Goal: Task Accomplishment & Management: Complete application form

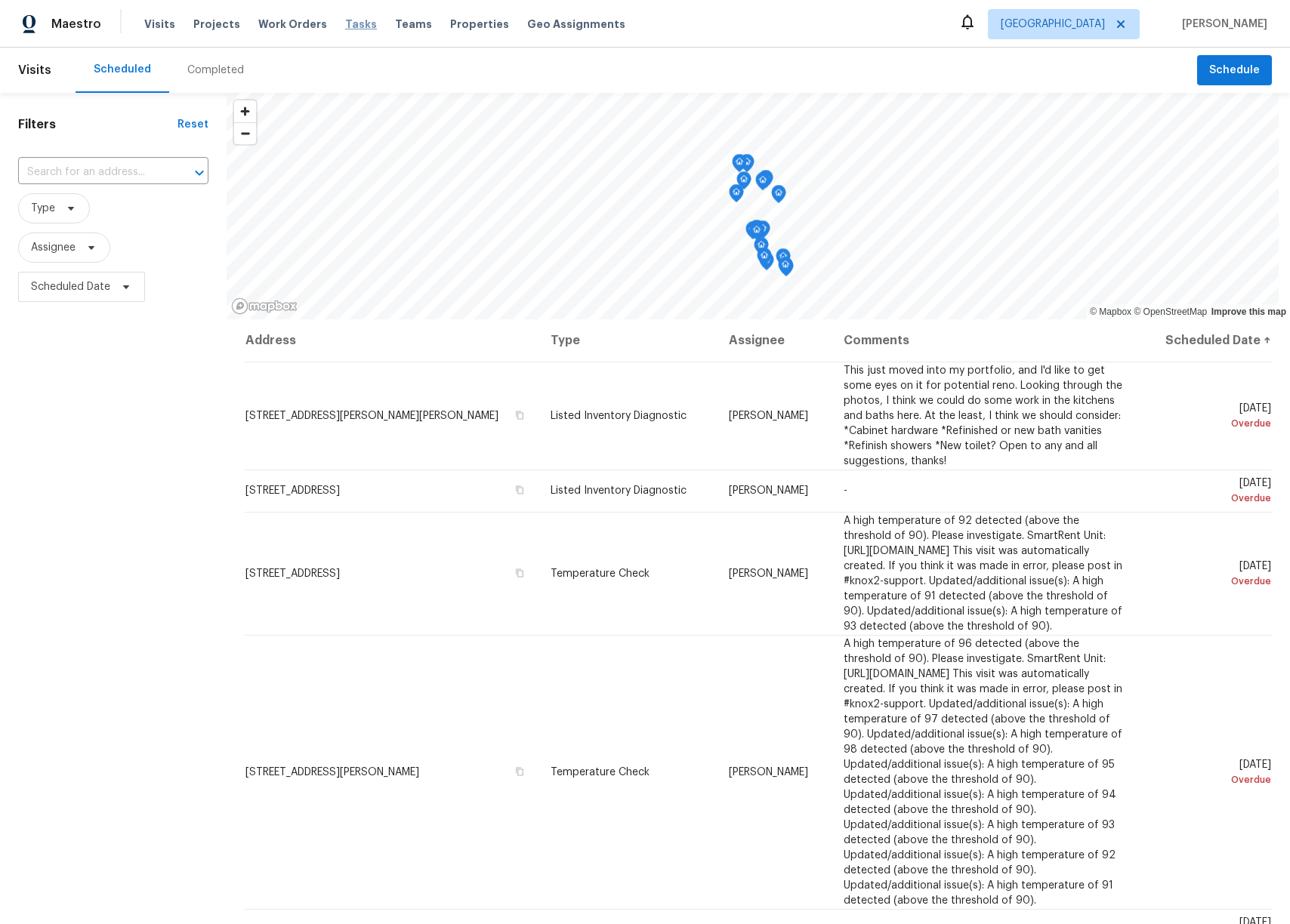
click at [345, 24] on span "Tasks" at bounding box center [360, 23] width 32 height 11
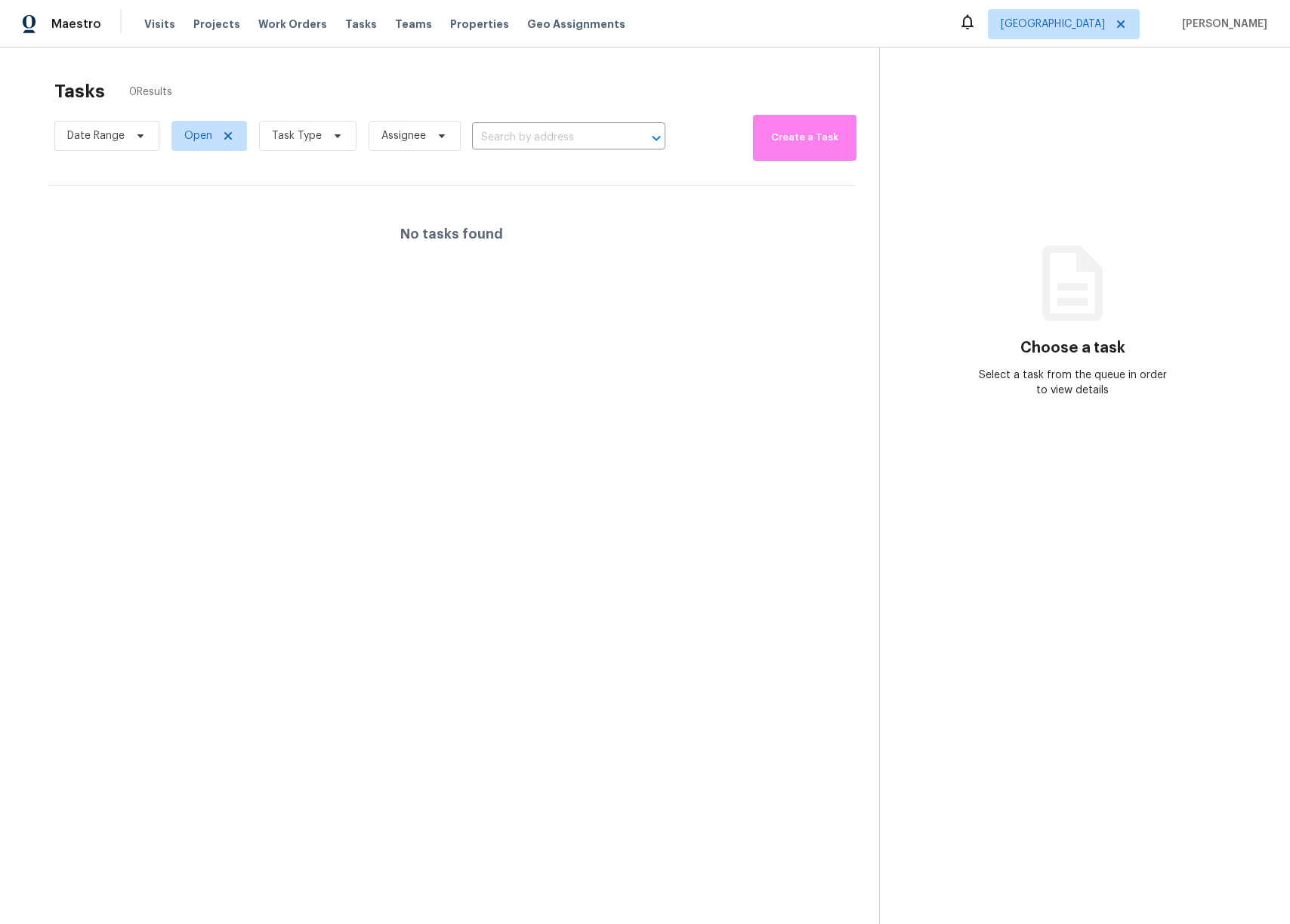
click at [687, 72] on div "Tasks 0 Results" at bounding box center [466, 91] width 825 height 39
click at [345, 26] on span "Tasks" at bounding box center [360, 23] width 32 height 11
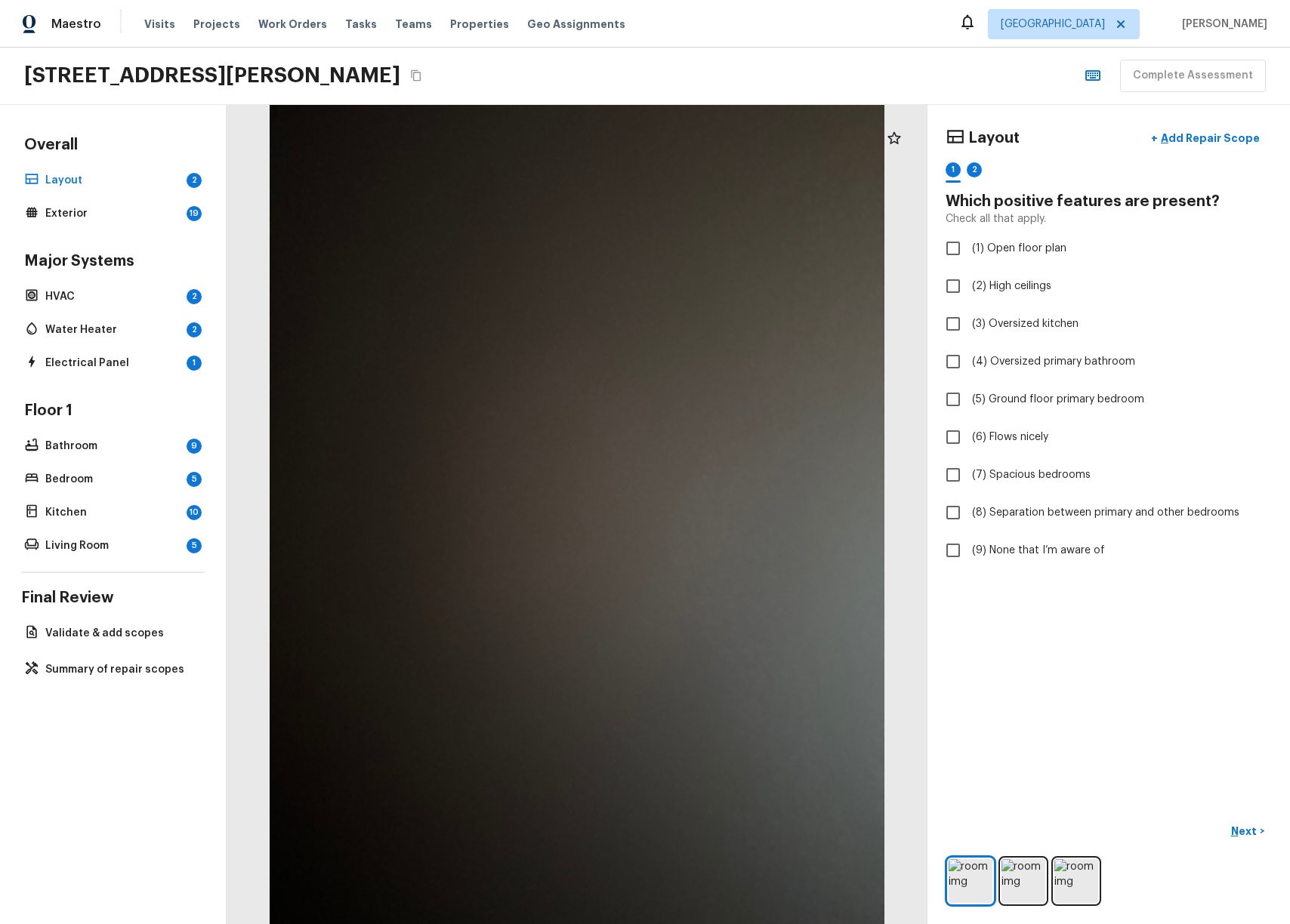
click at [660, 70] on div "[STREET_ADDRESS][PERSON_NAME] Complete Assessment" at bounding box center [645, 76] width 1290 height 57
checkbox input "true"
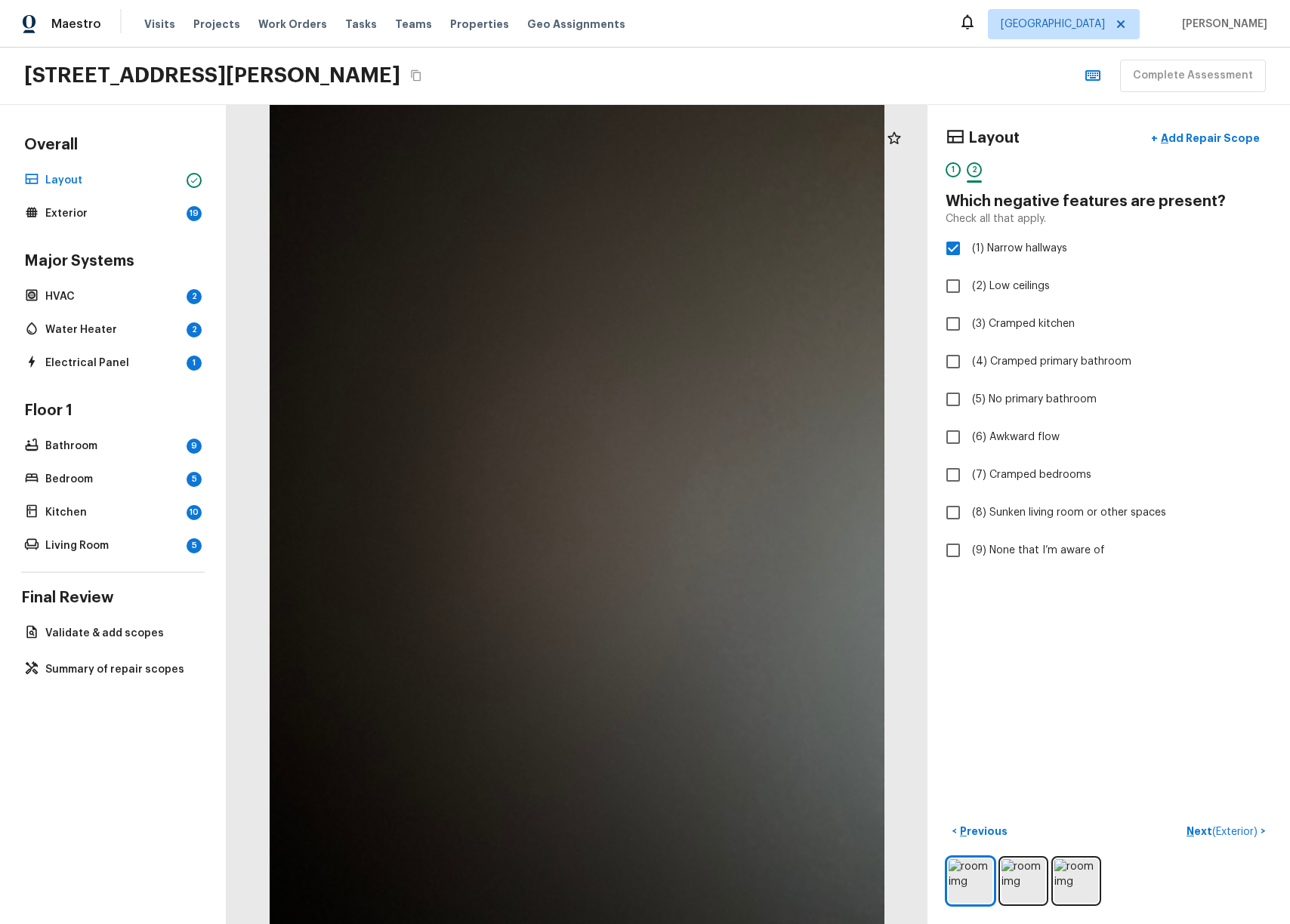
checkbox input "true"
checkbox input "false"
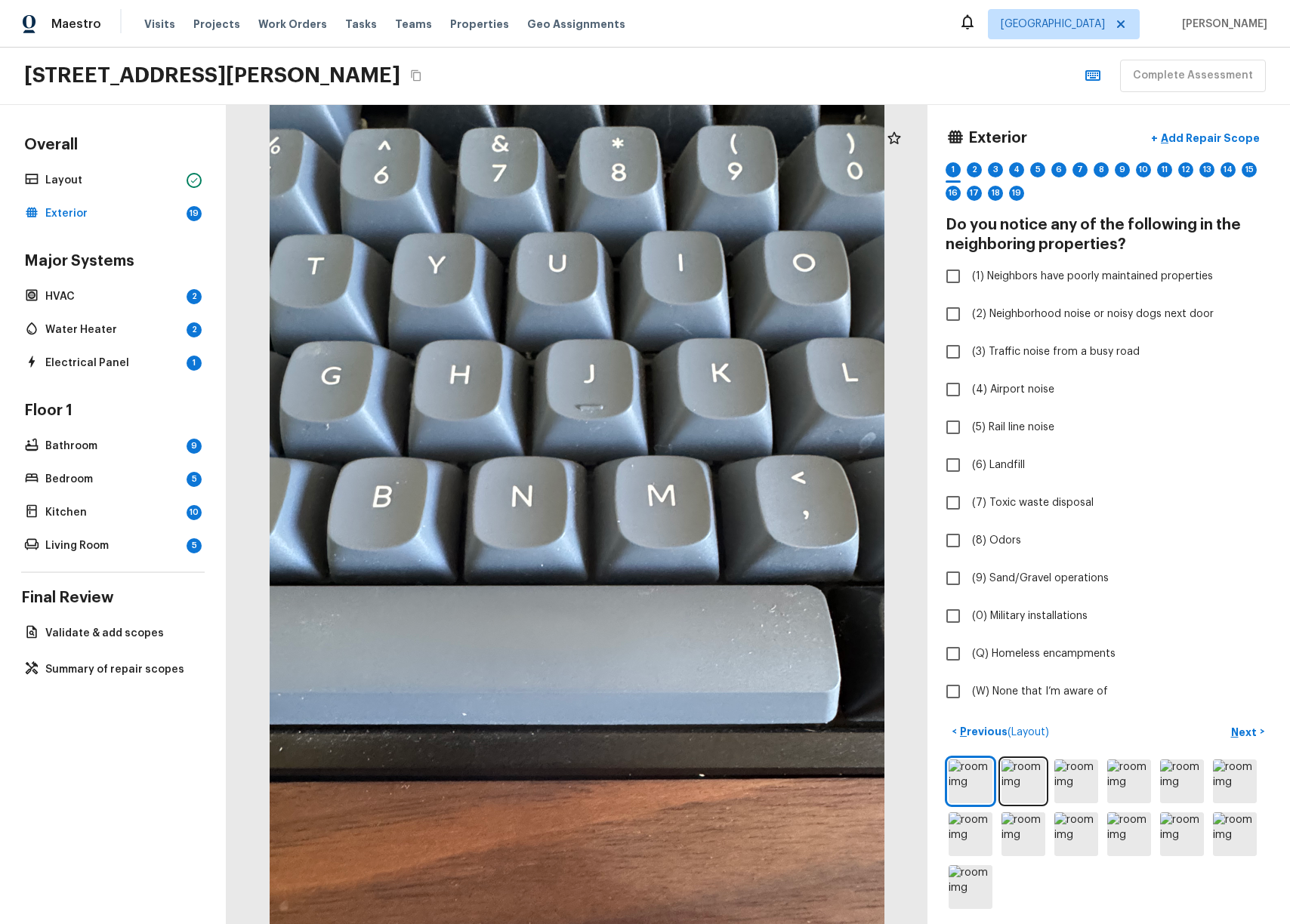
checkbox input "true"
checkbox input "false"
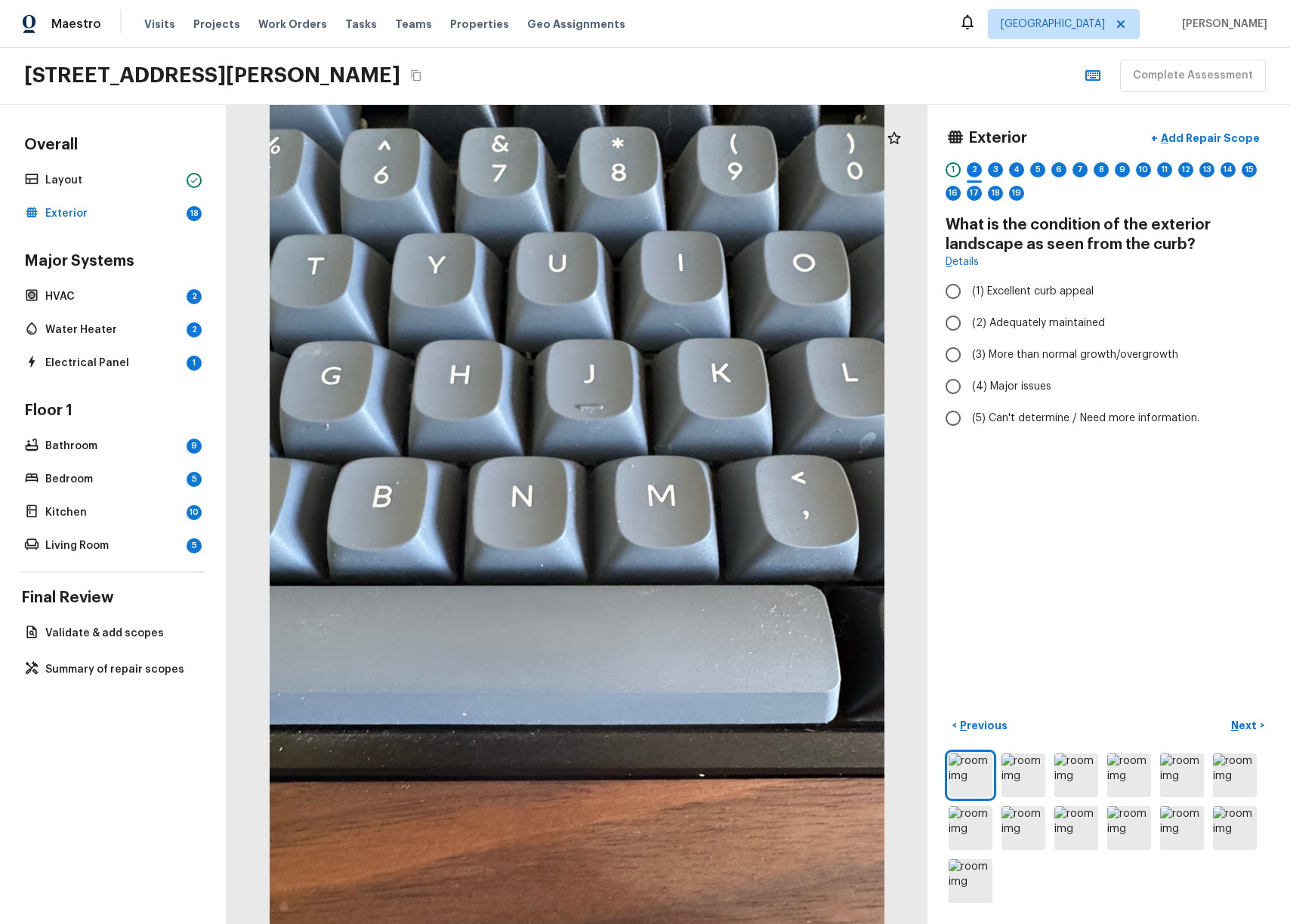
radio input "true"
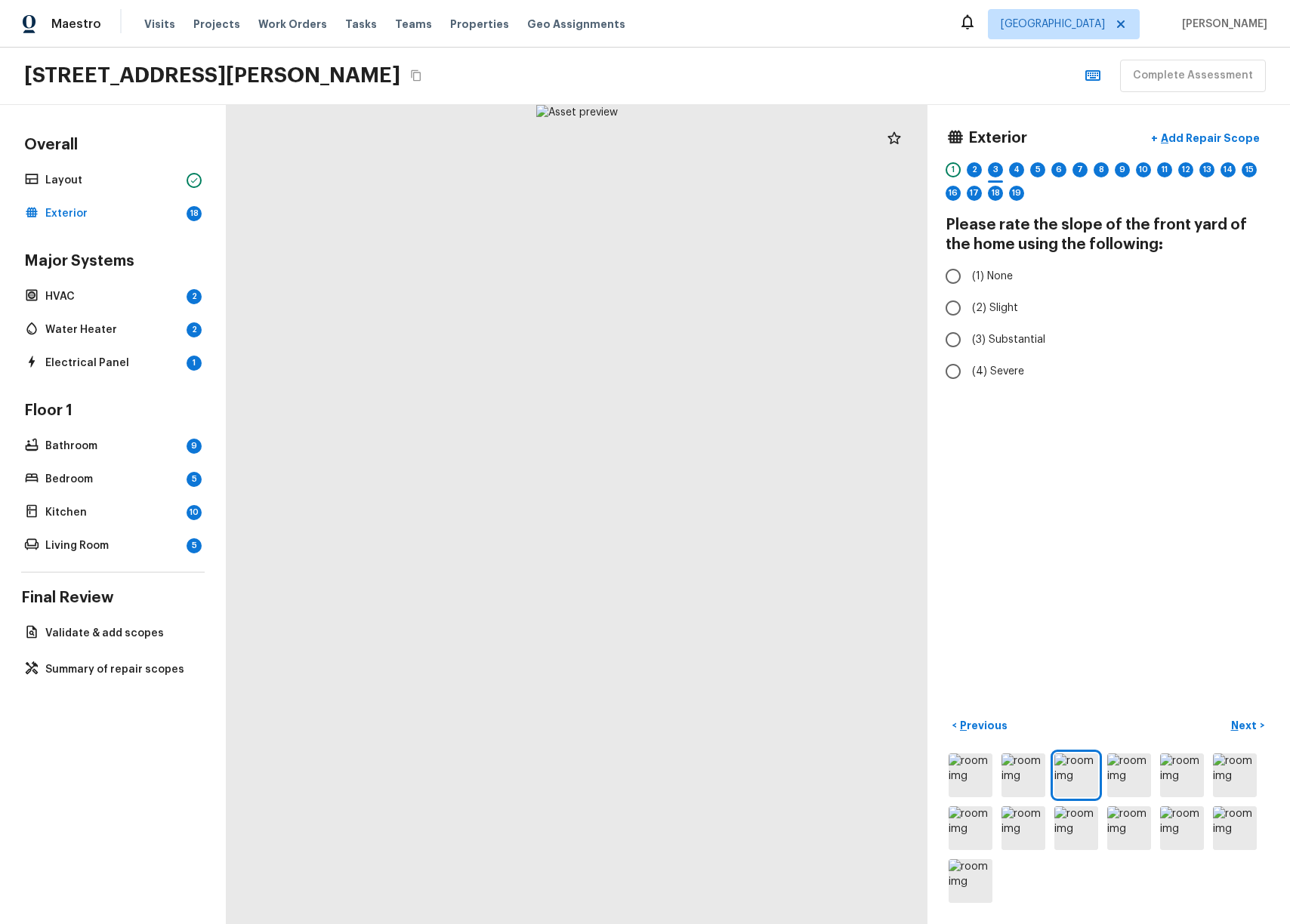
radio input "true"
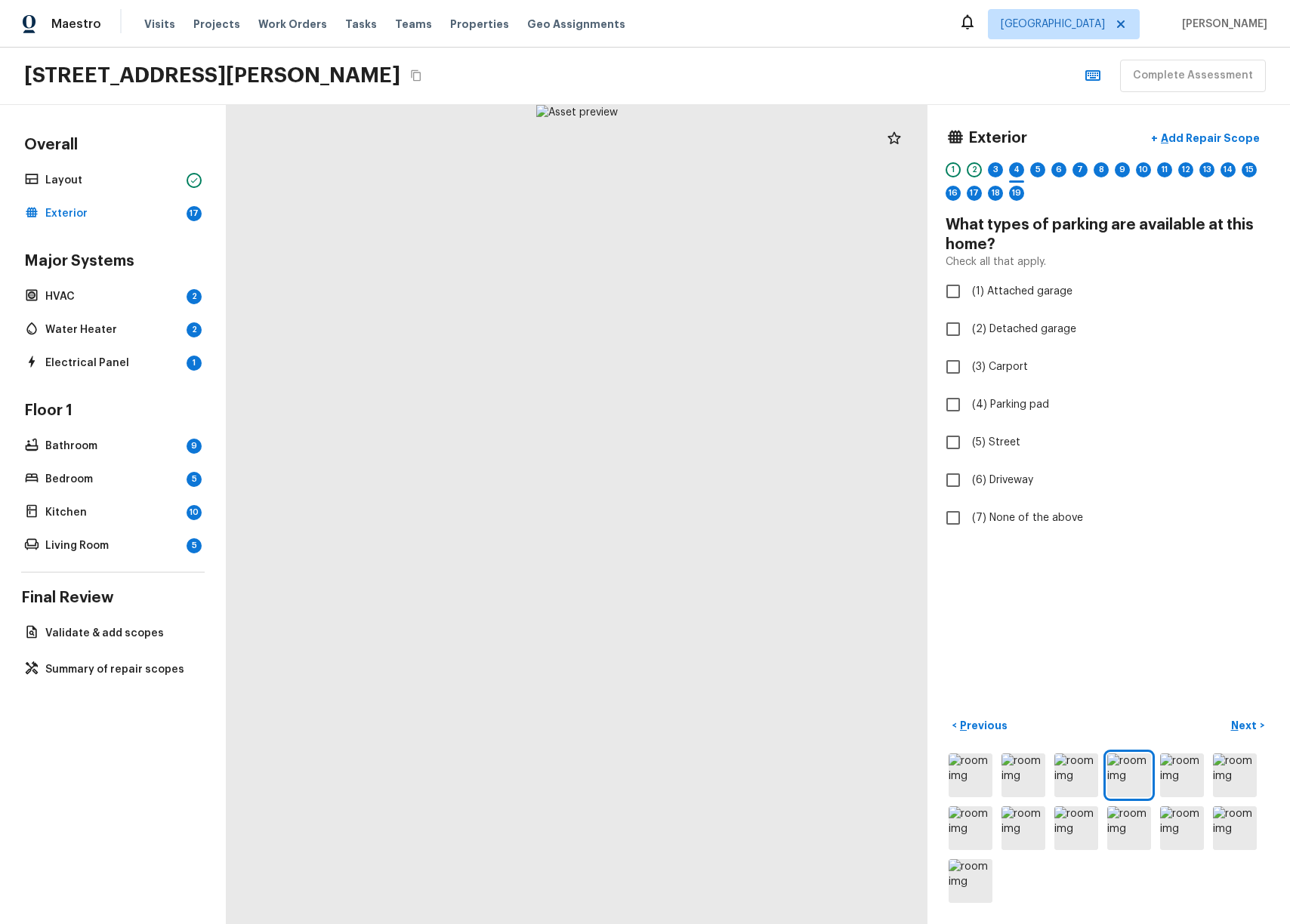
checkbox input "true"
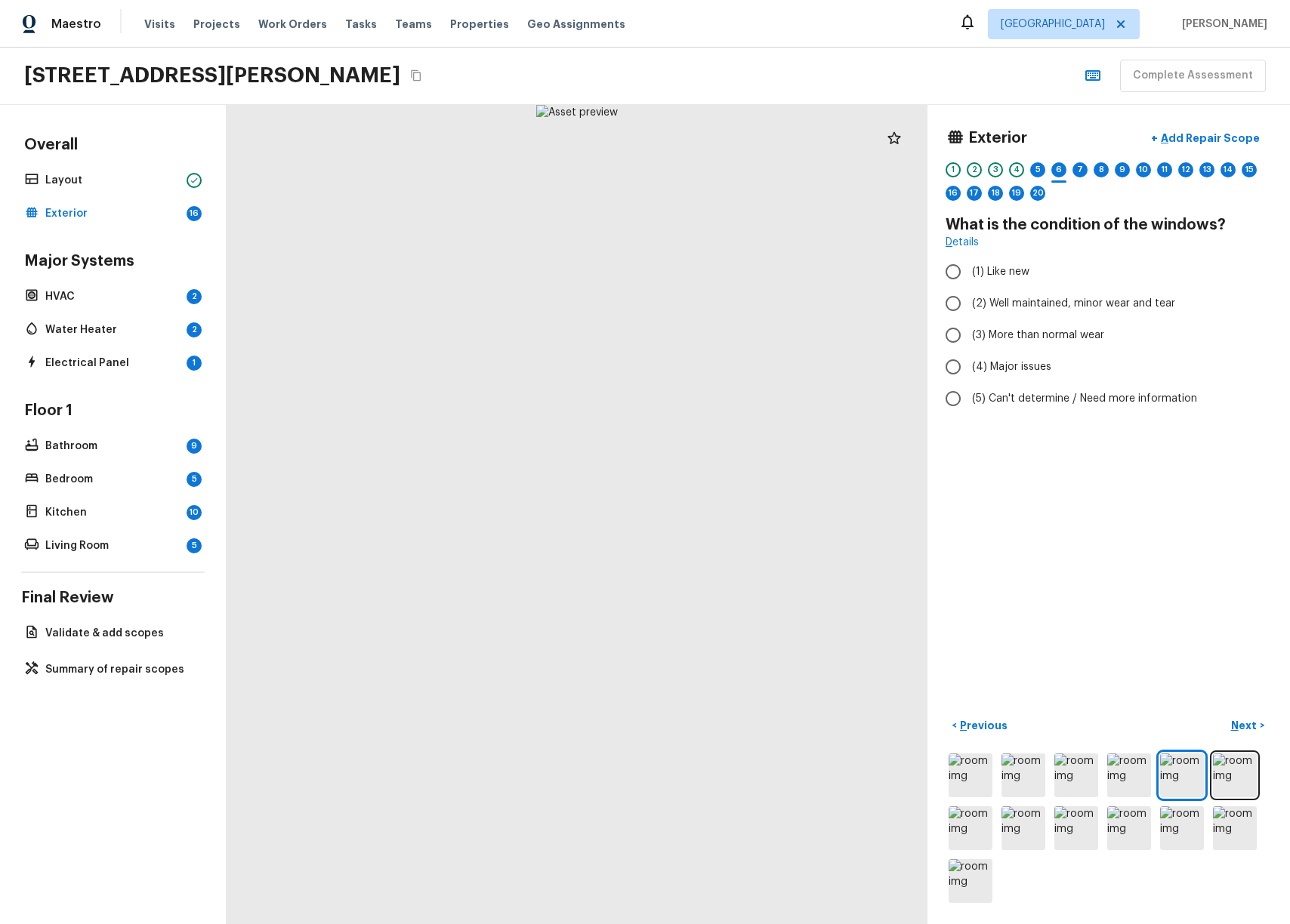
radio input "true"
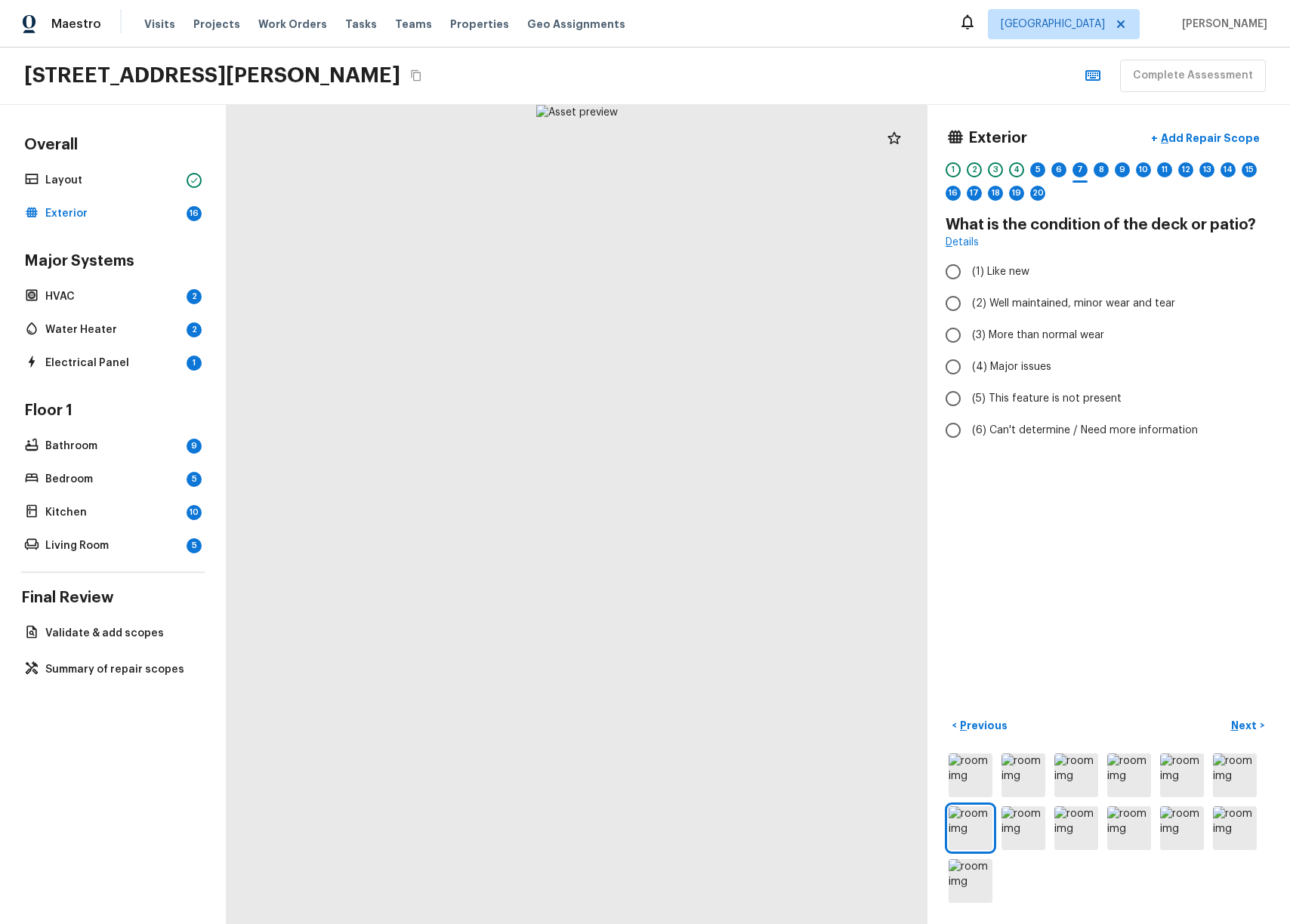
radio input "true"
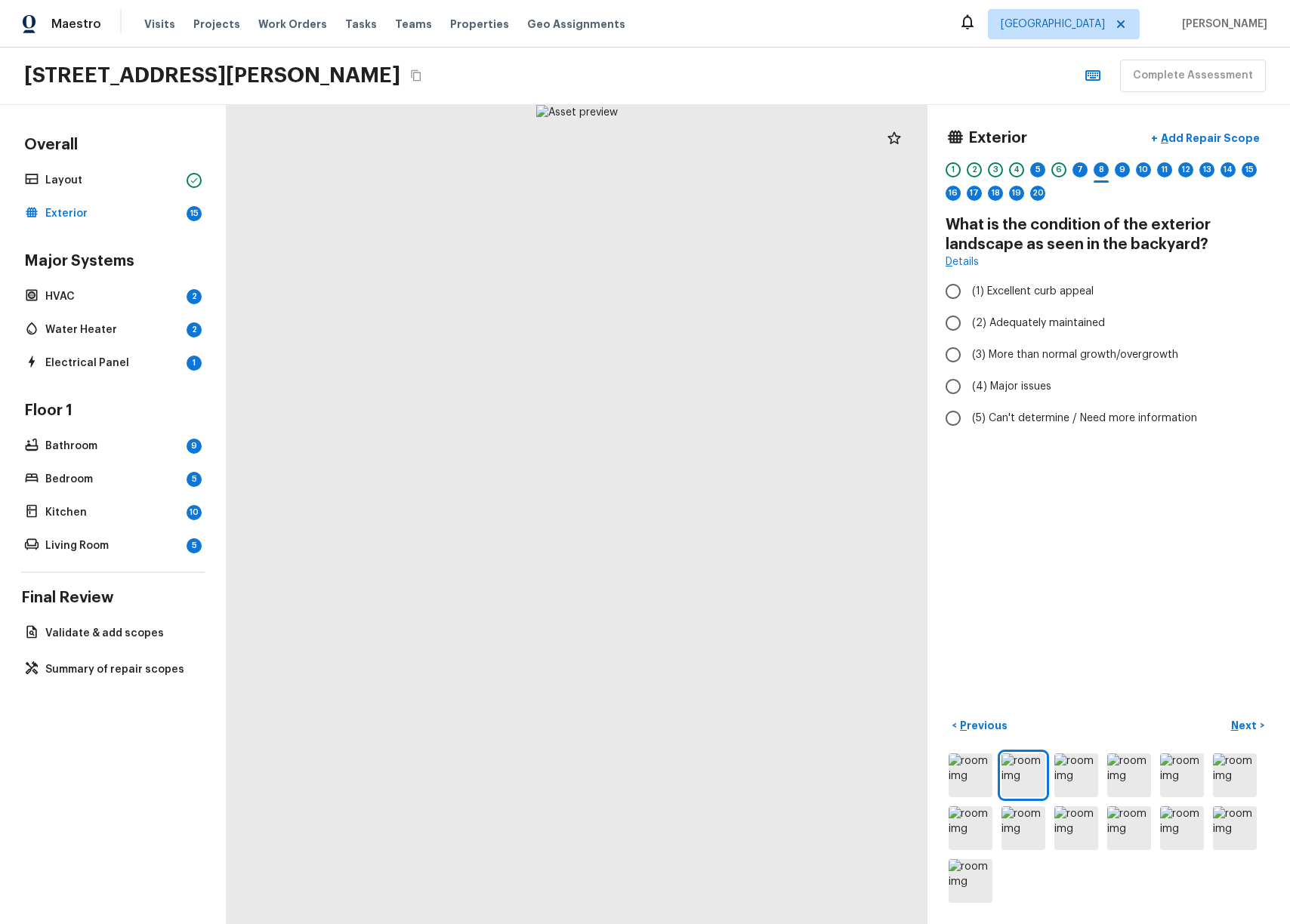
radio input "true"
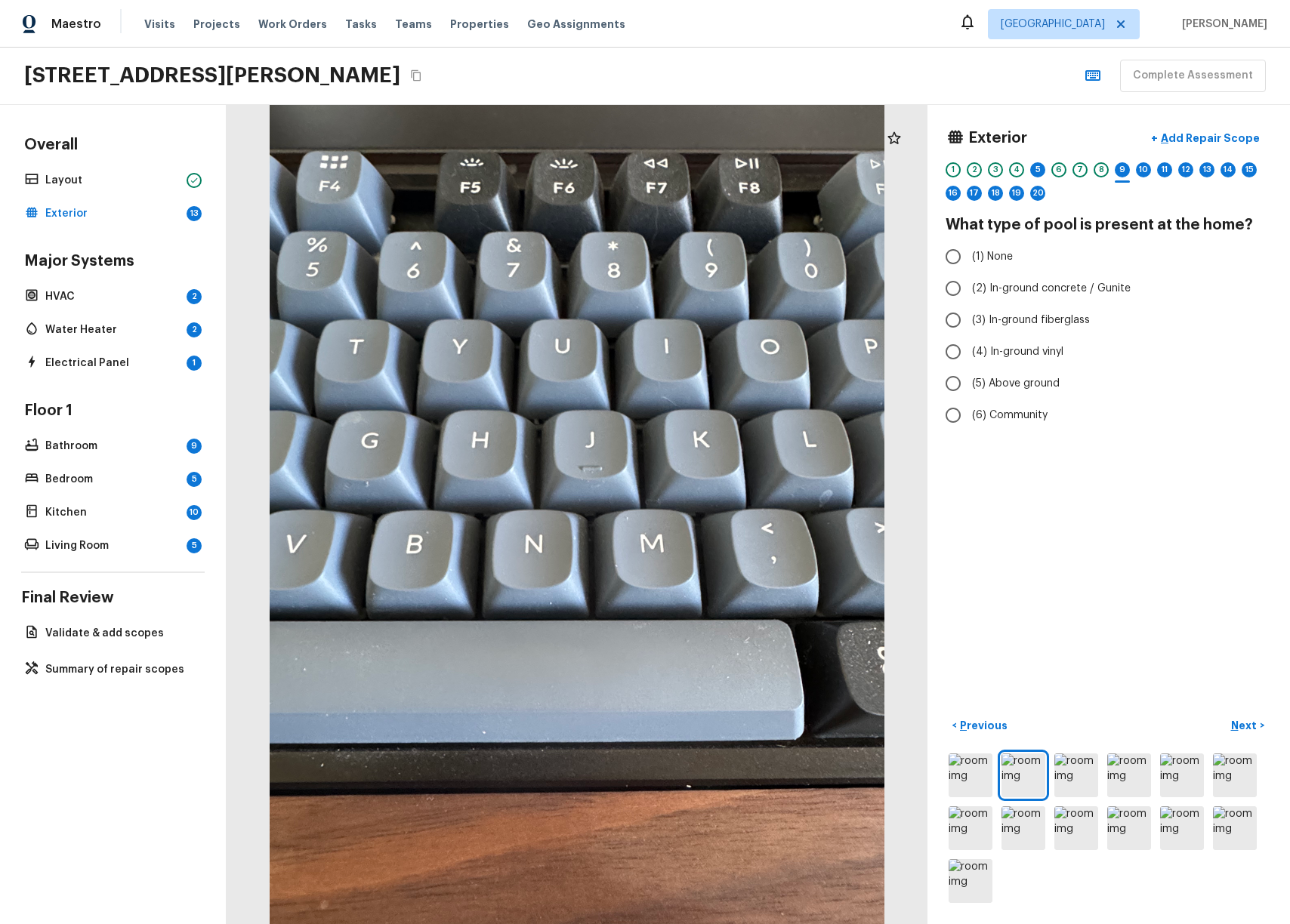
radio input "true"
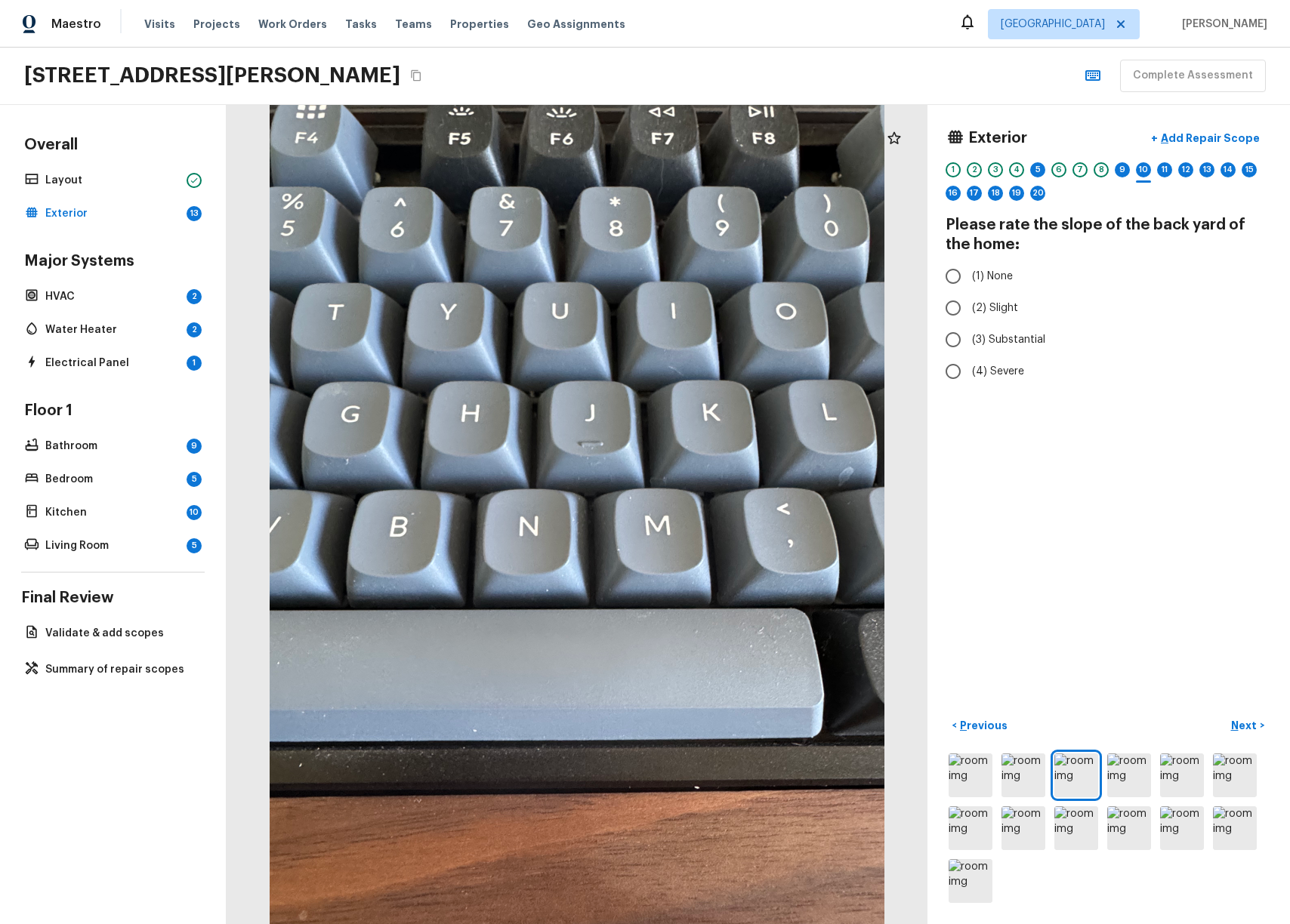
radio input "true"
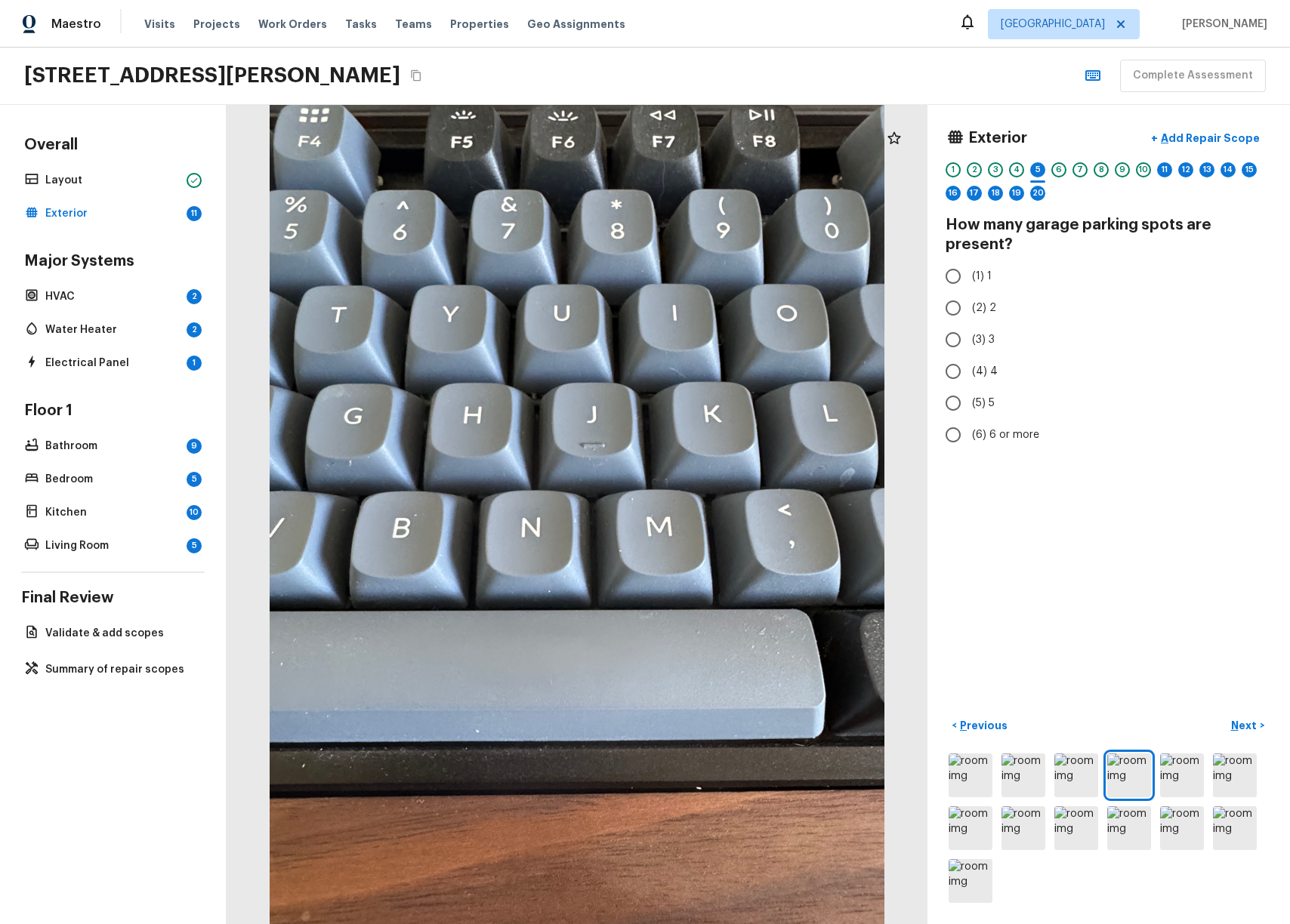
radio input "true"
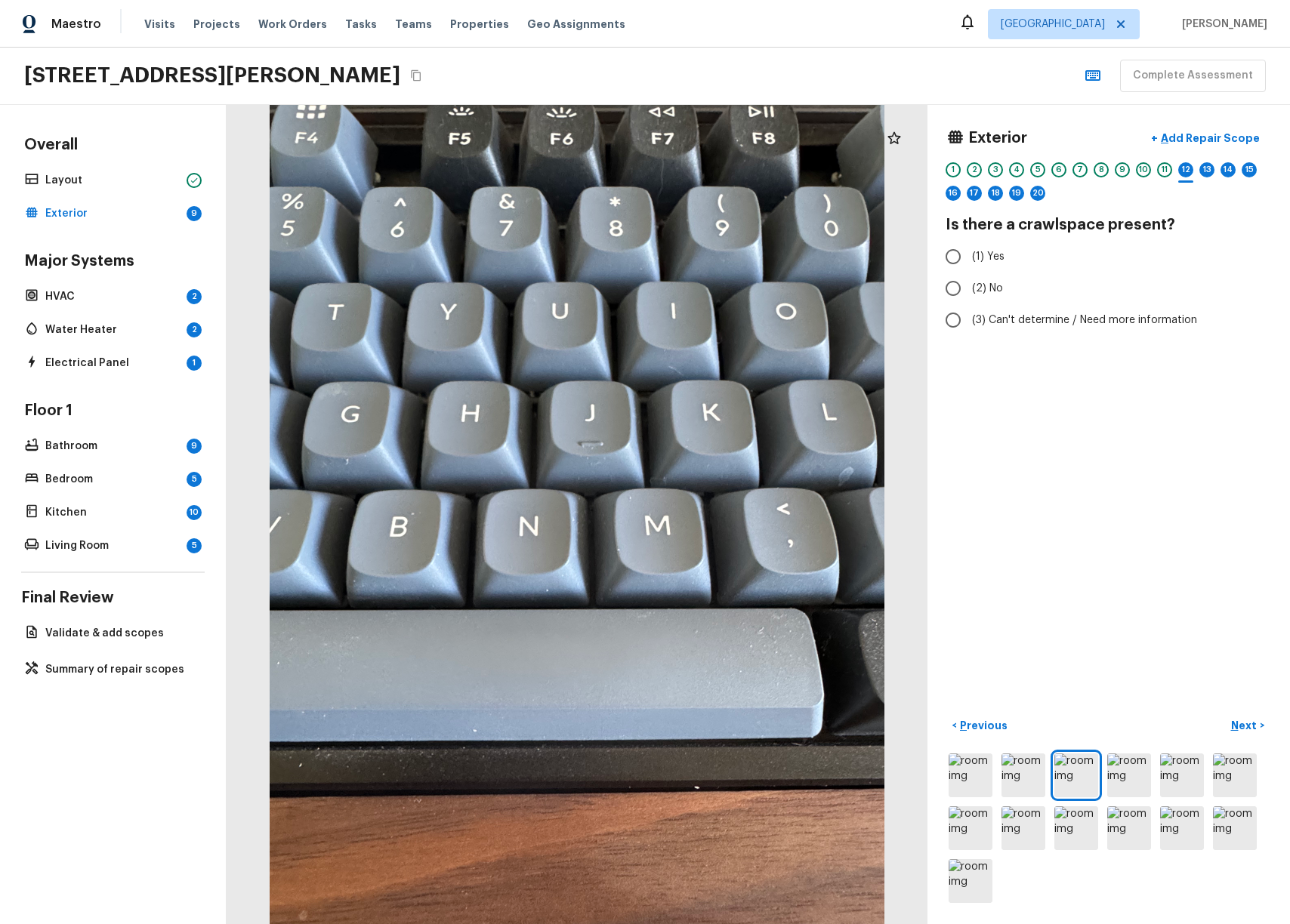
radio input "true"
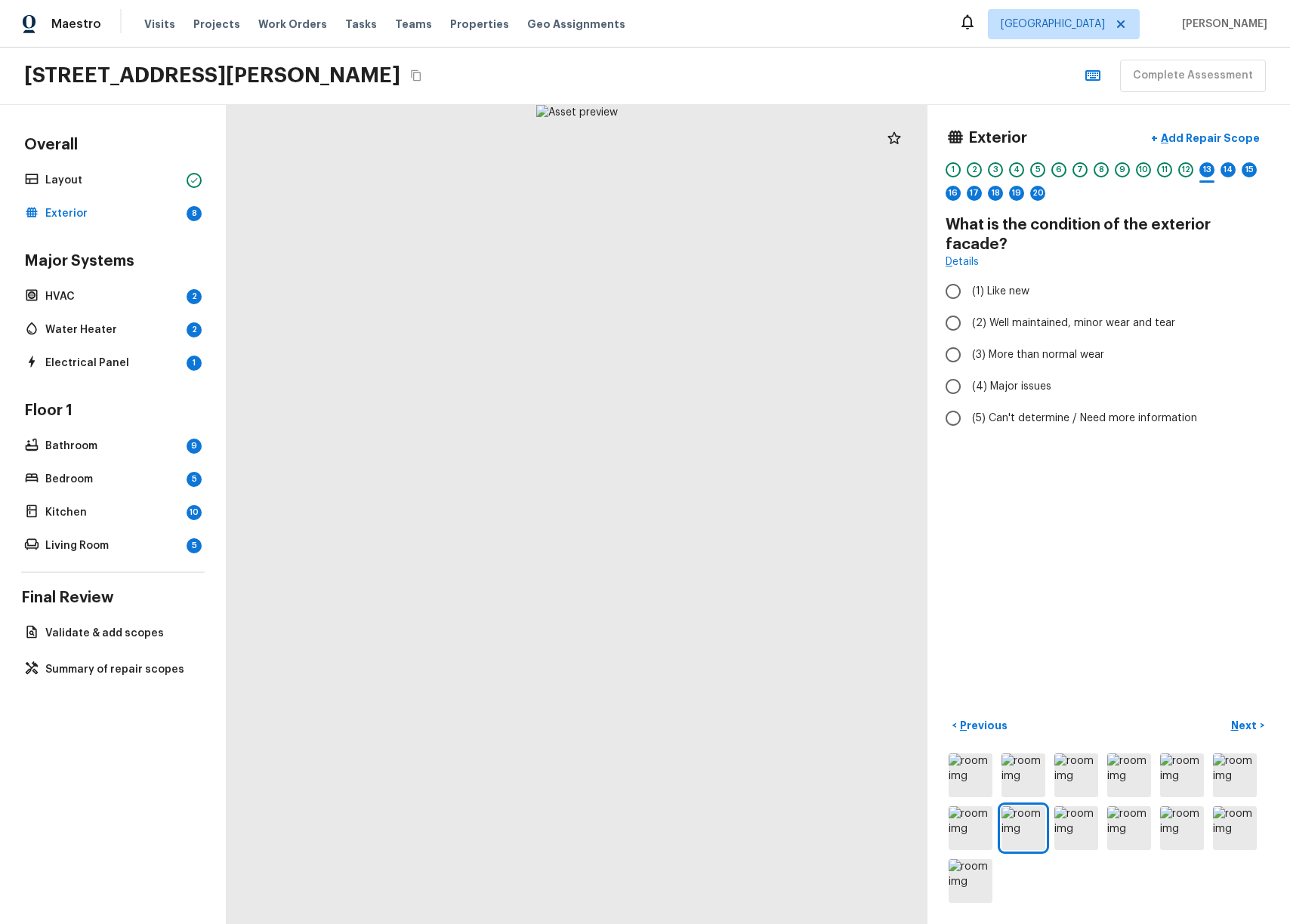
radio input "true"
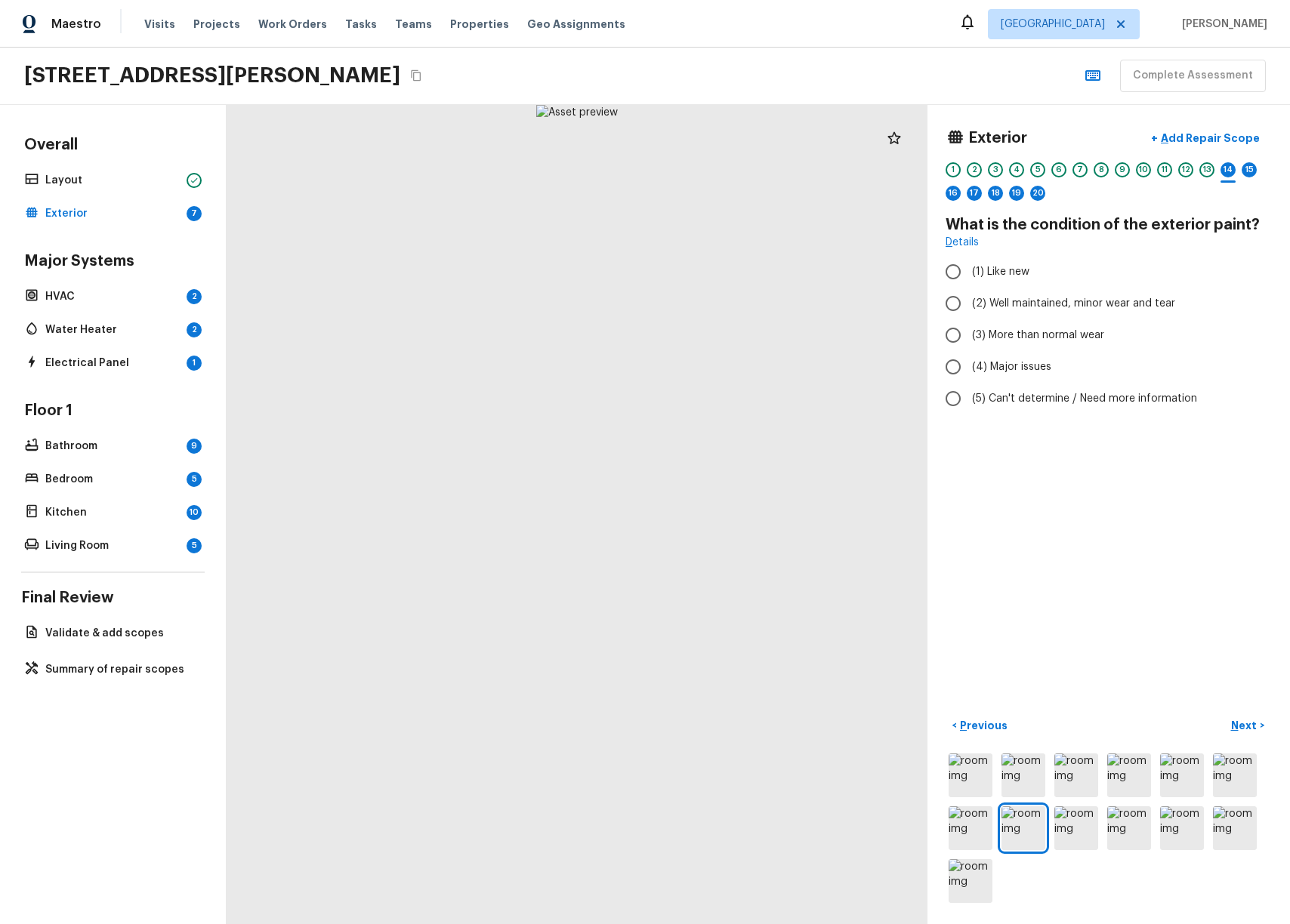
radio input "true"
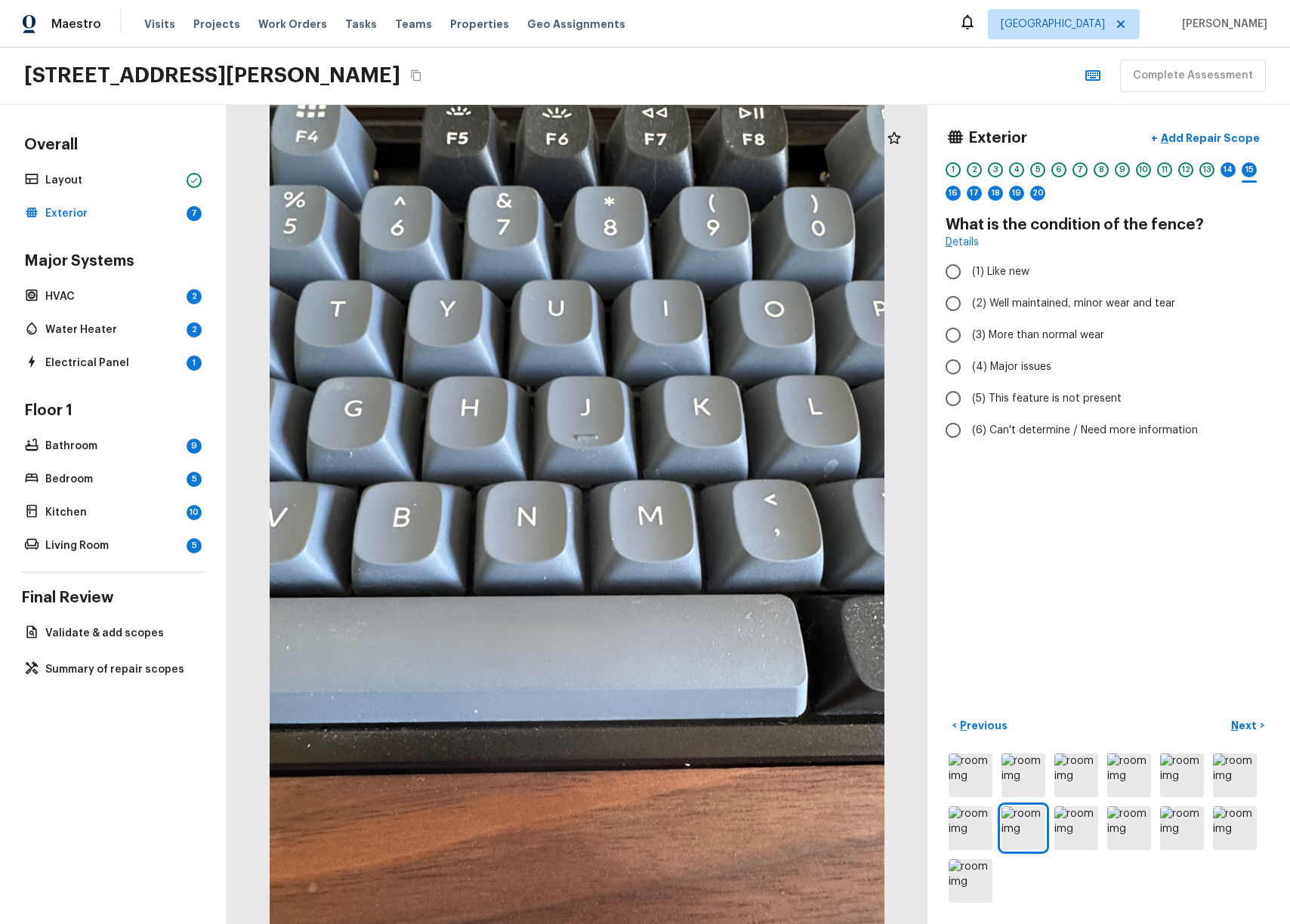
radio input "true"
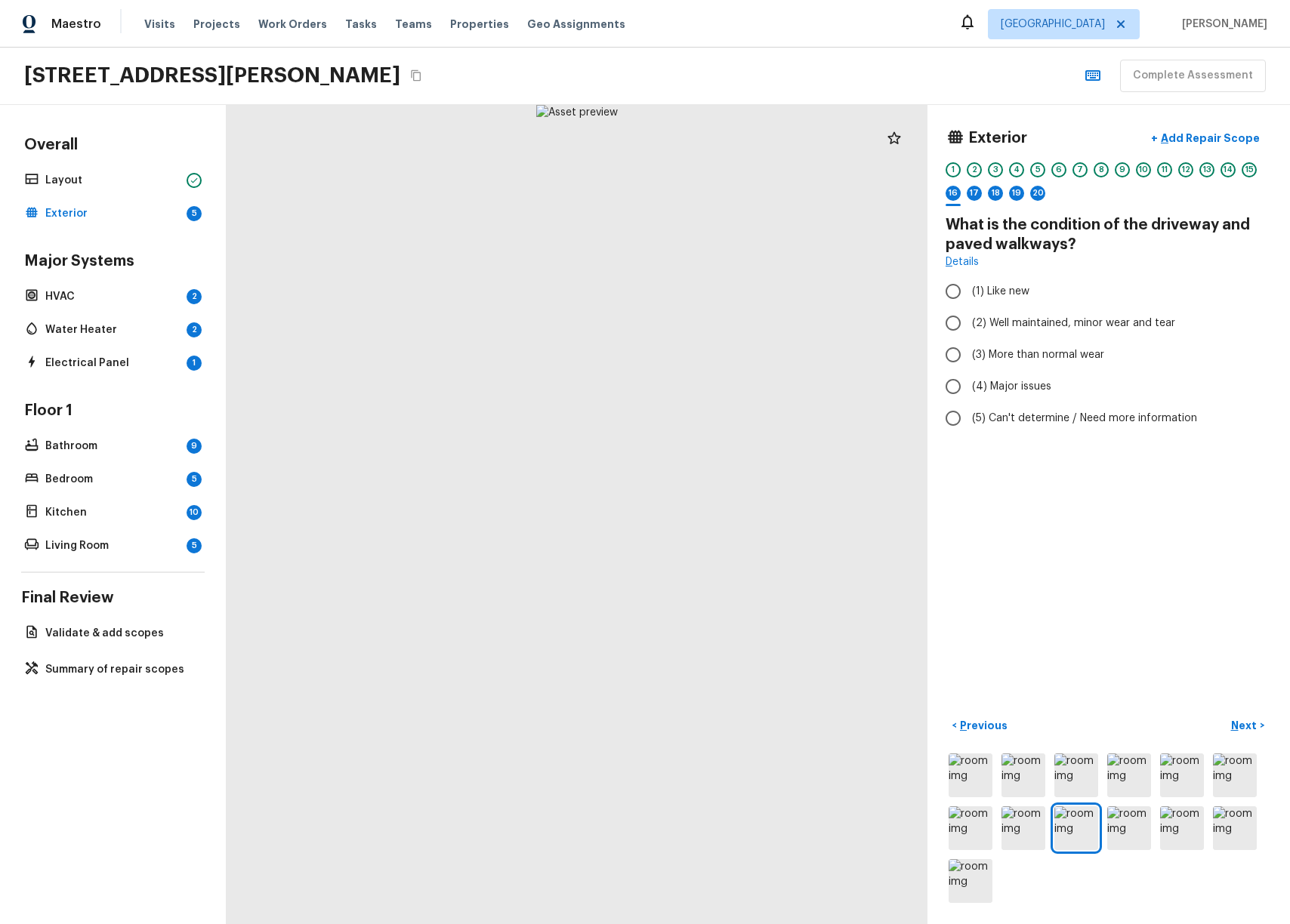
radio input "true"
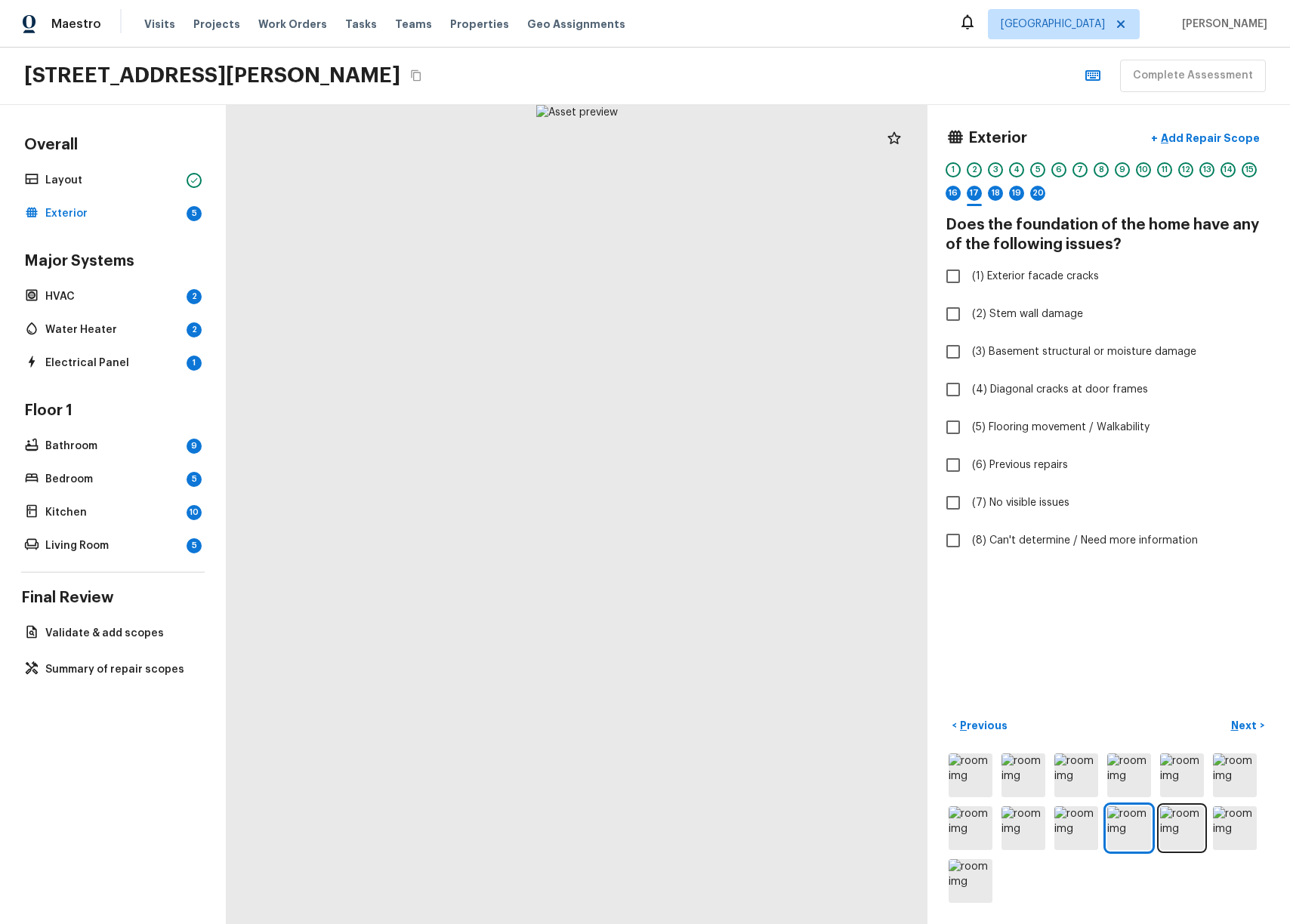
checkbox input "true"
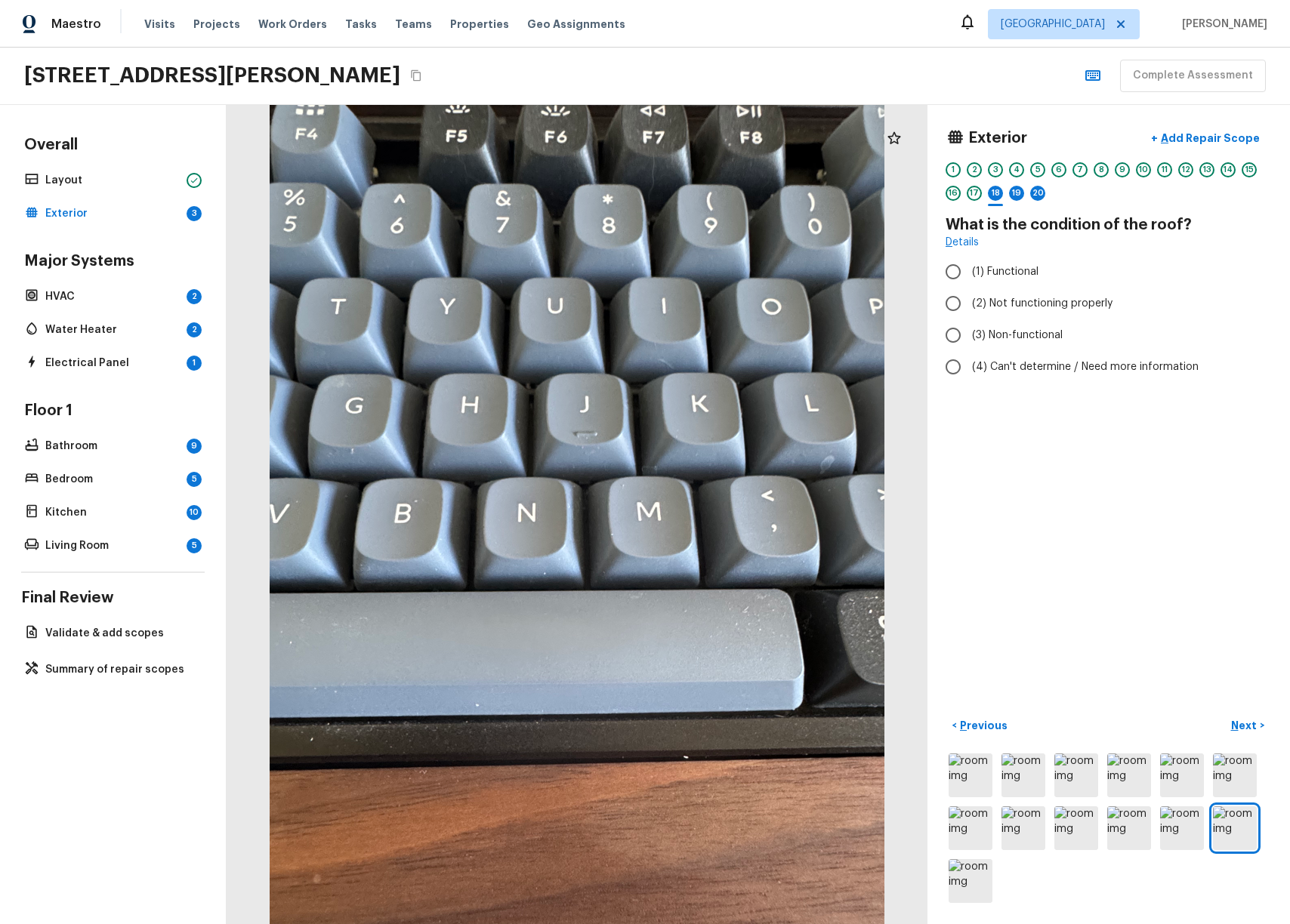
radio input "true"
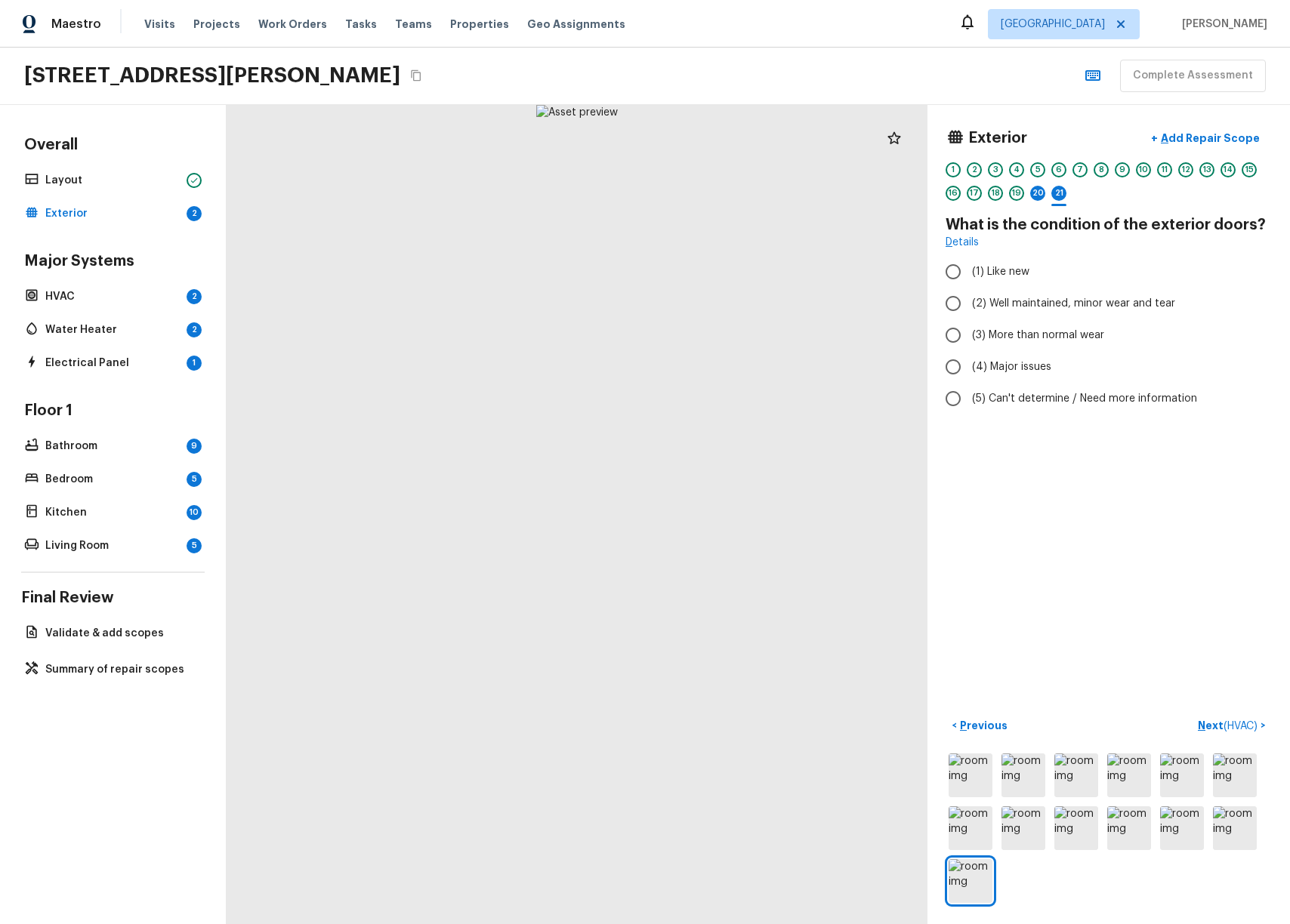
radio input "true"
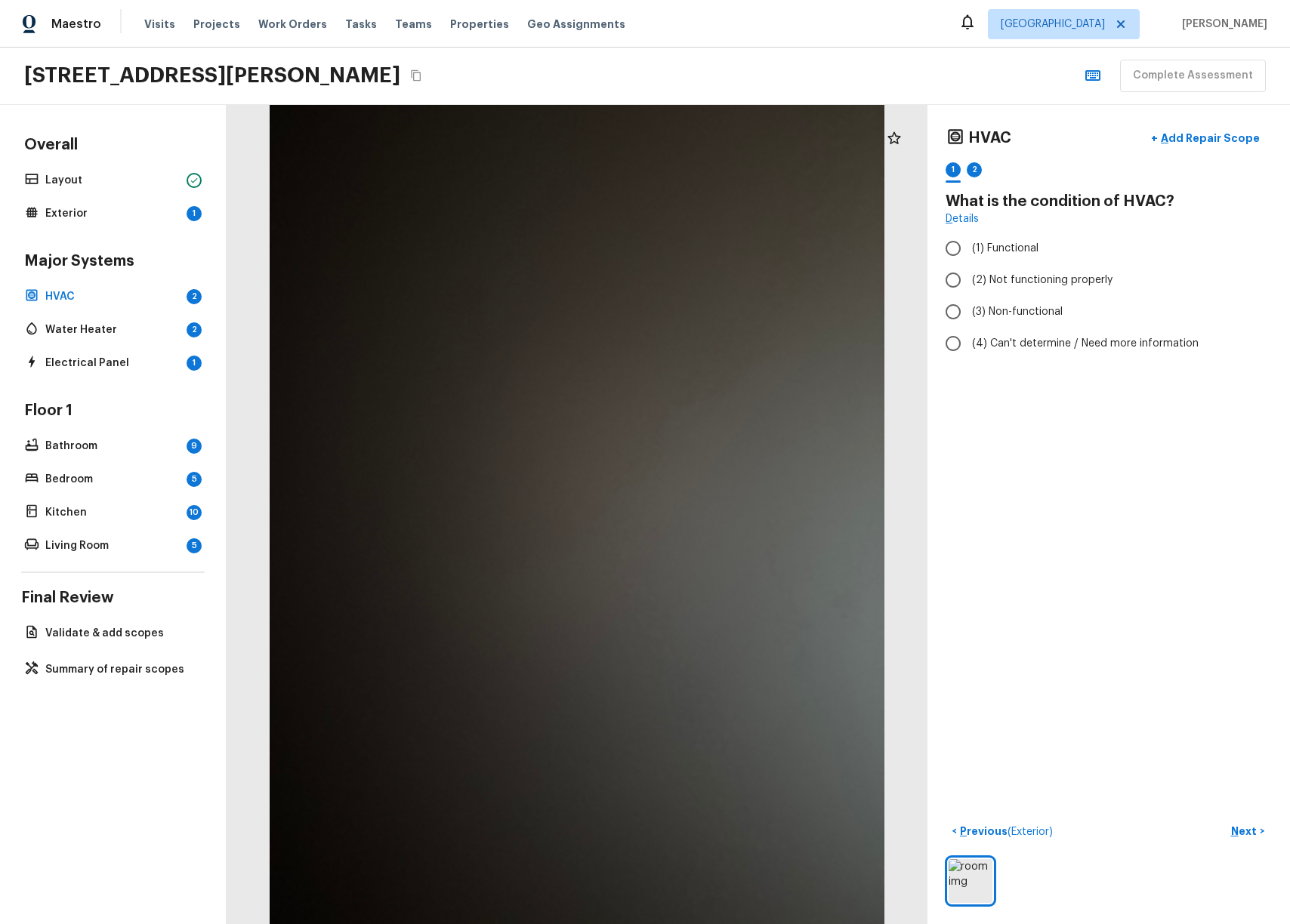
radio input "true"
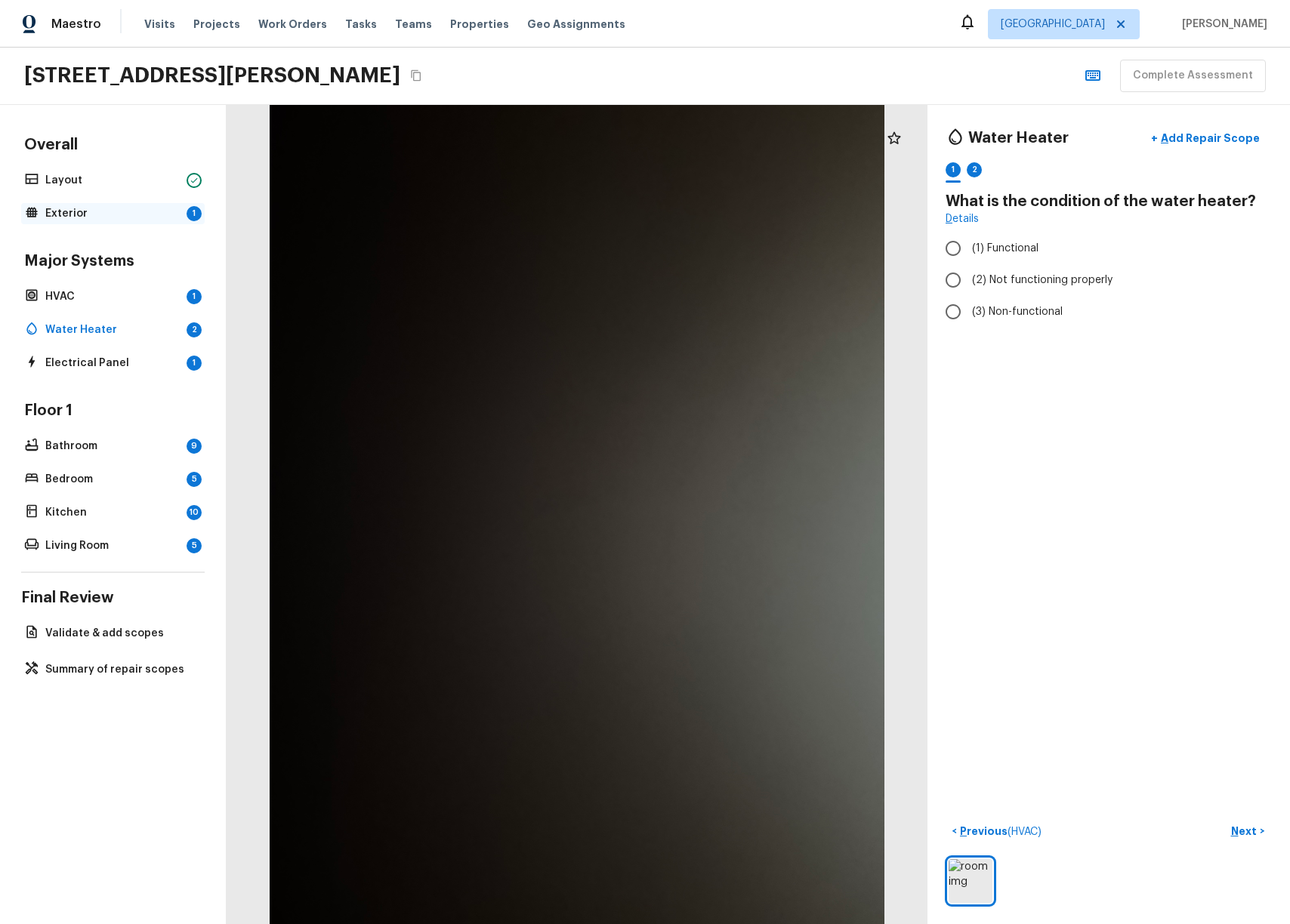
click at [52, 205] on div "Exterior 1" at bounding box center [113, 214] width 184 height 21
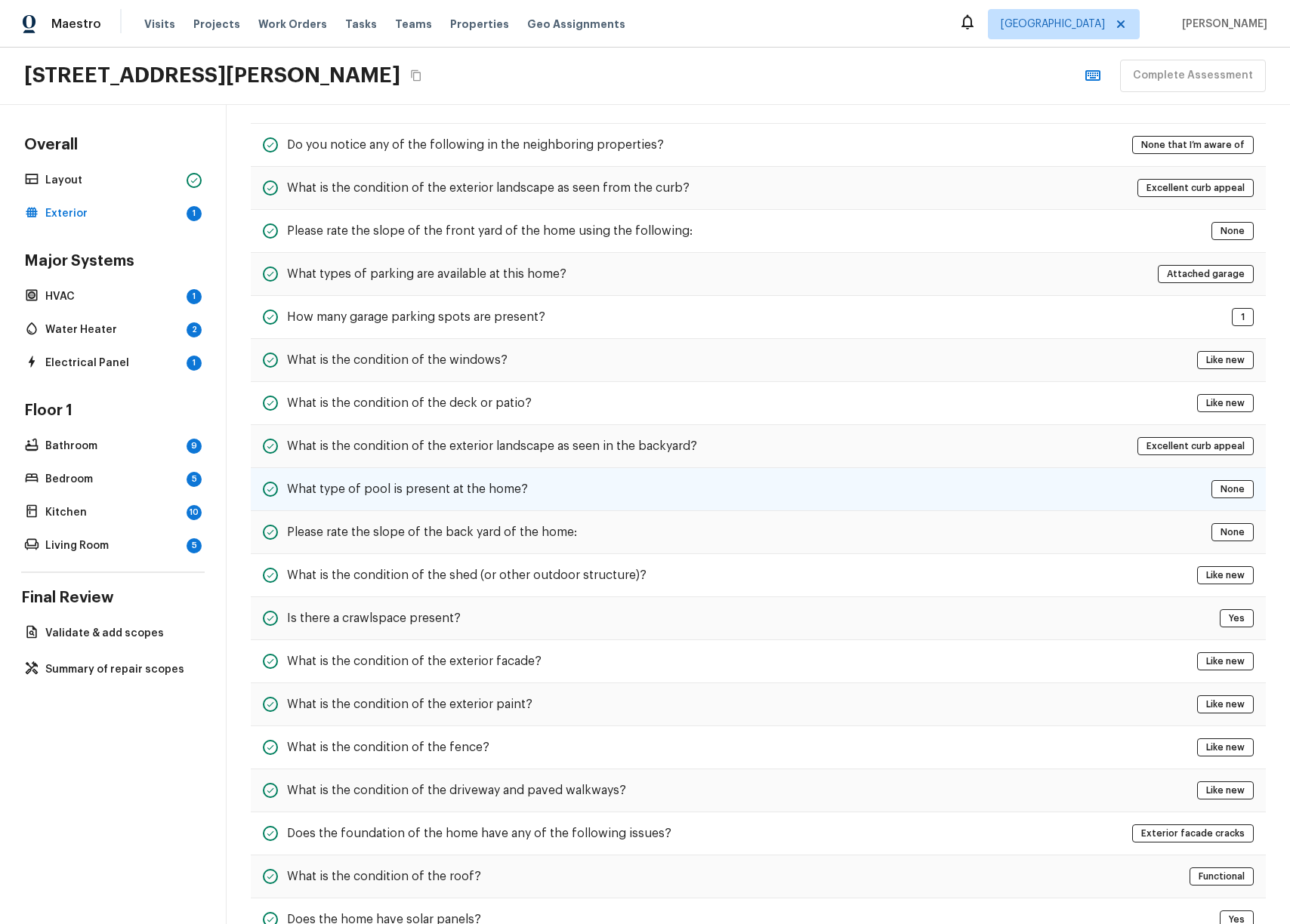
scroll to position [204, 0]
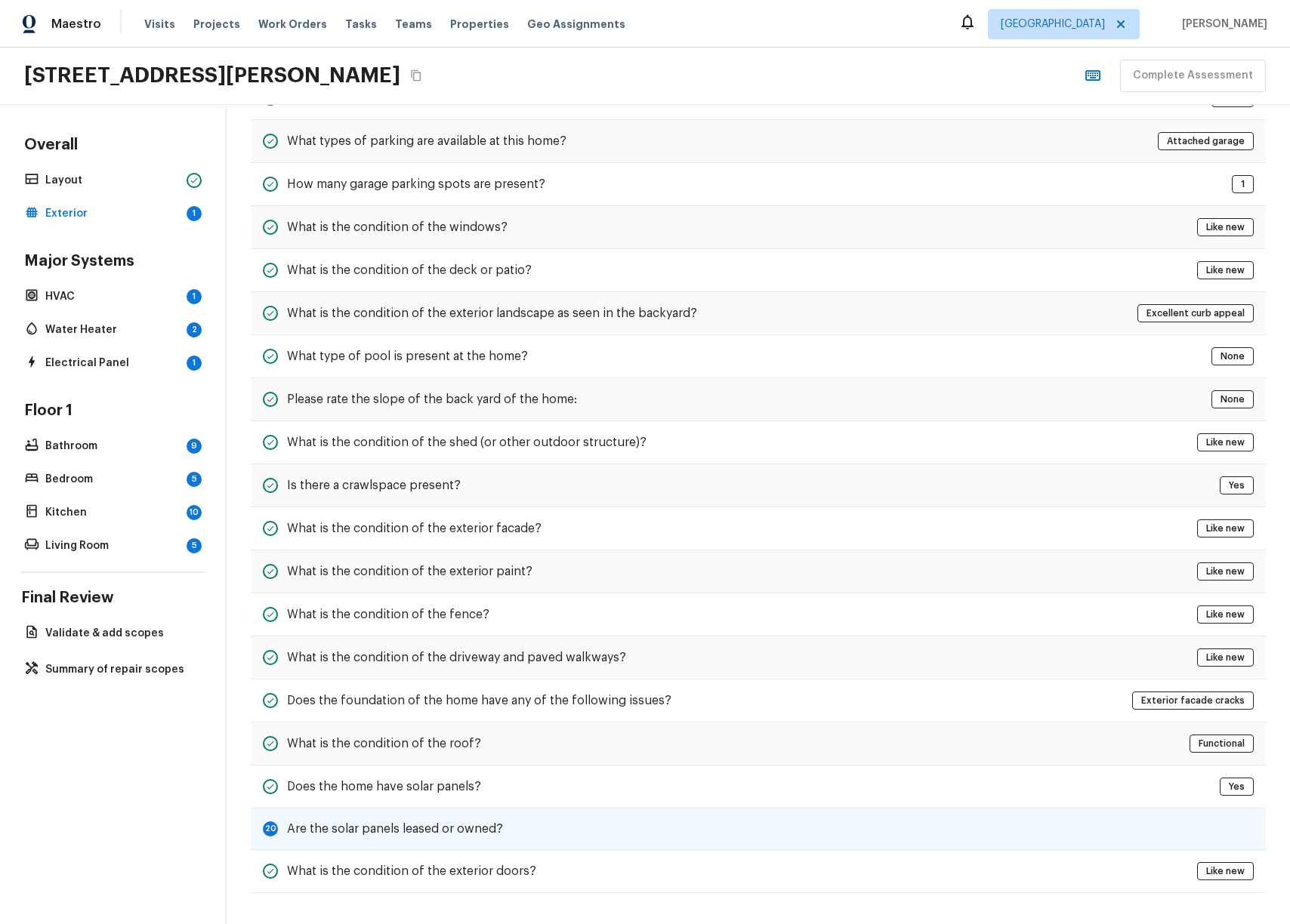
click at [560, 813] on div "20 Are the solar panels leased or owned?" at bounding box center [758, 830] width 1015 height 42
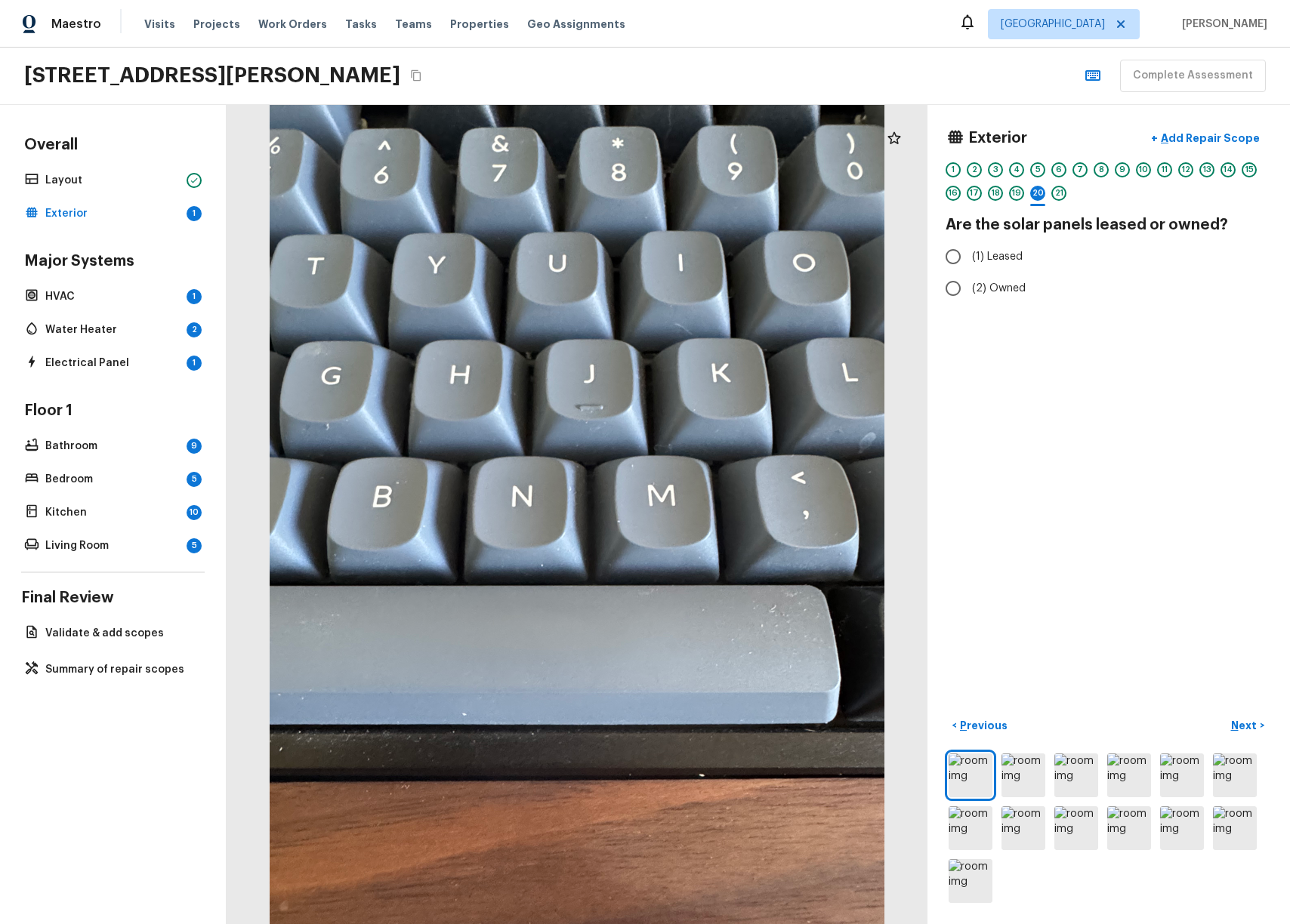
scroll to position [0, 0]
click at [660, 283] on input "(2) Owned" at bounding box center [953, 289] width 32 height 32
radio input "true"
click at [660, 718] on p "Next" at bounding box center [1245, 726] width 29 height 16
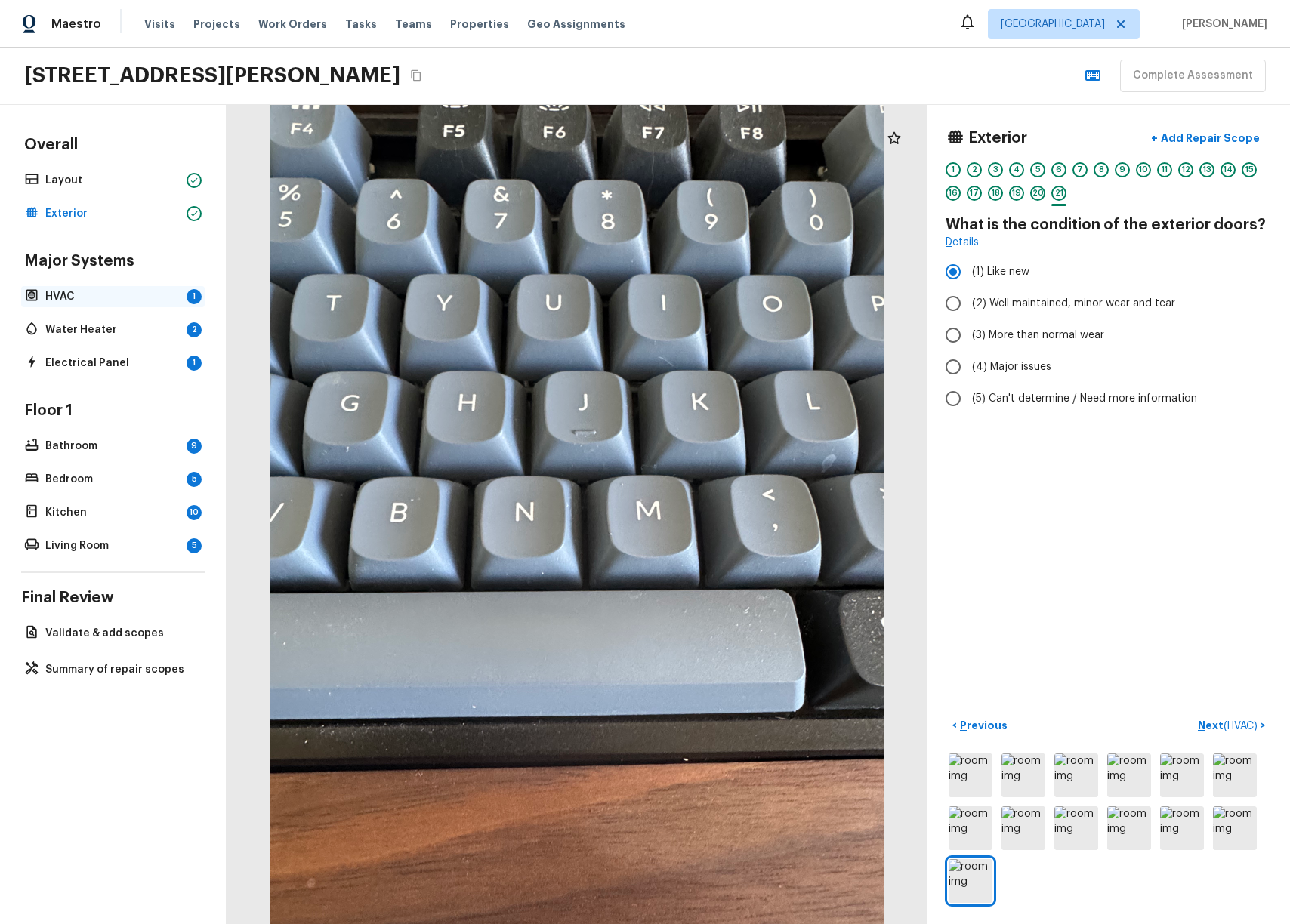
click at [83, 300] on p "HVAC" at bounding box center [113, 297] width 135 height 16
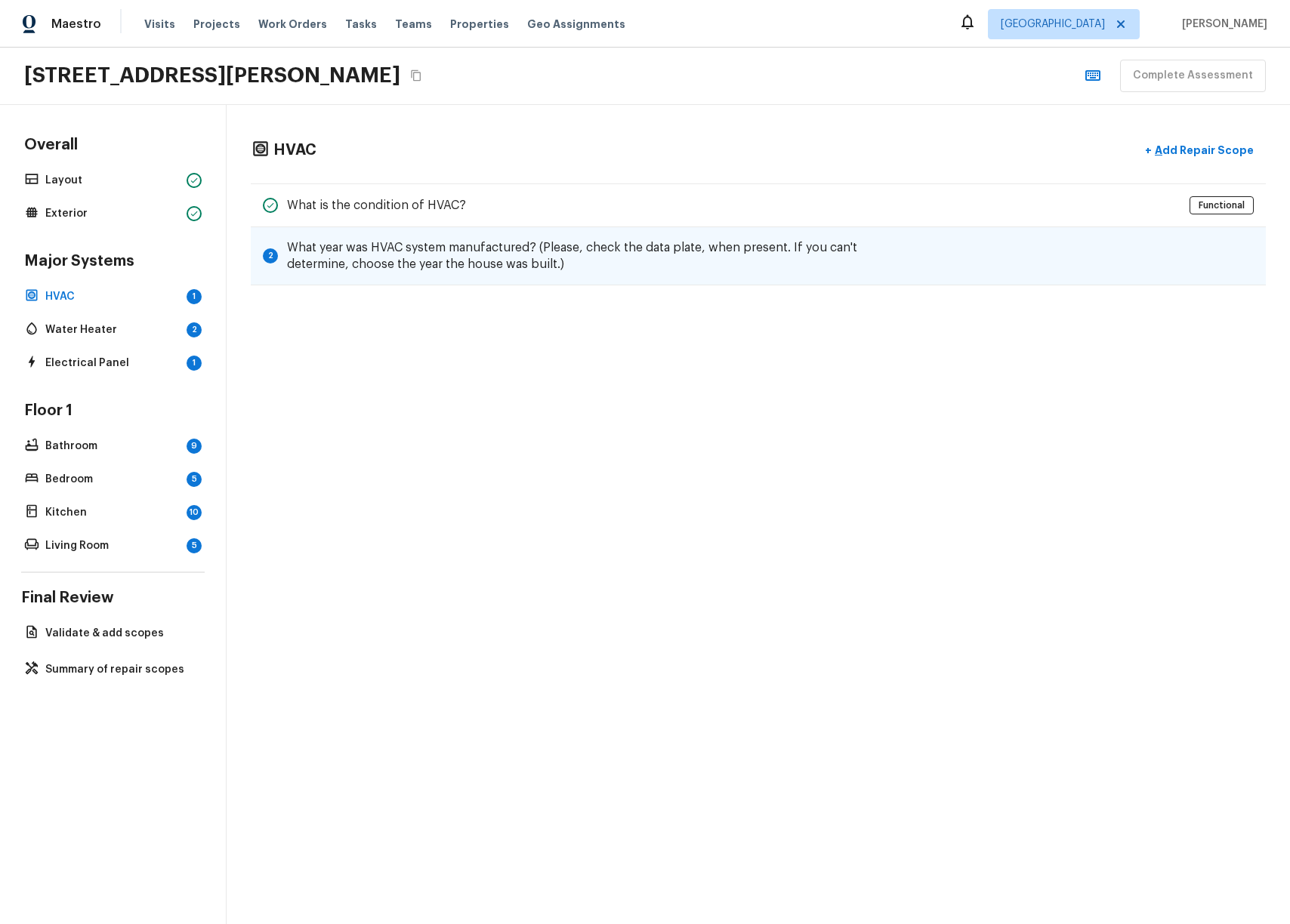
click at [612, 251] on h5 "What year was HVAC system manufactured? (Please, check the data plate, when pre…" at bounding box center [571, 256] width 570 height 33
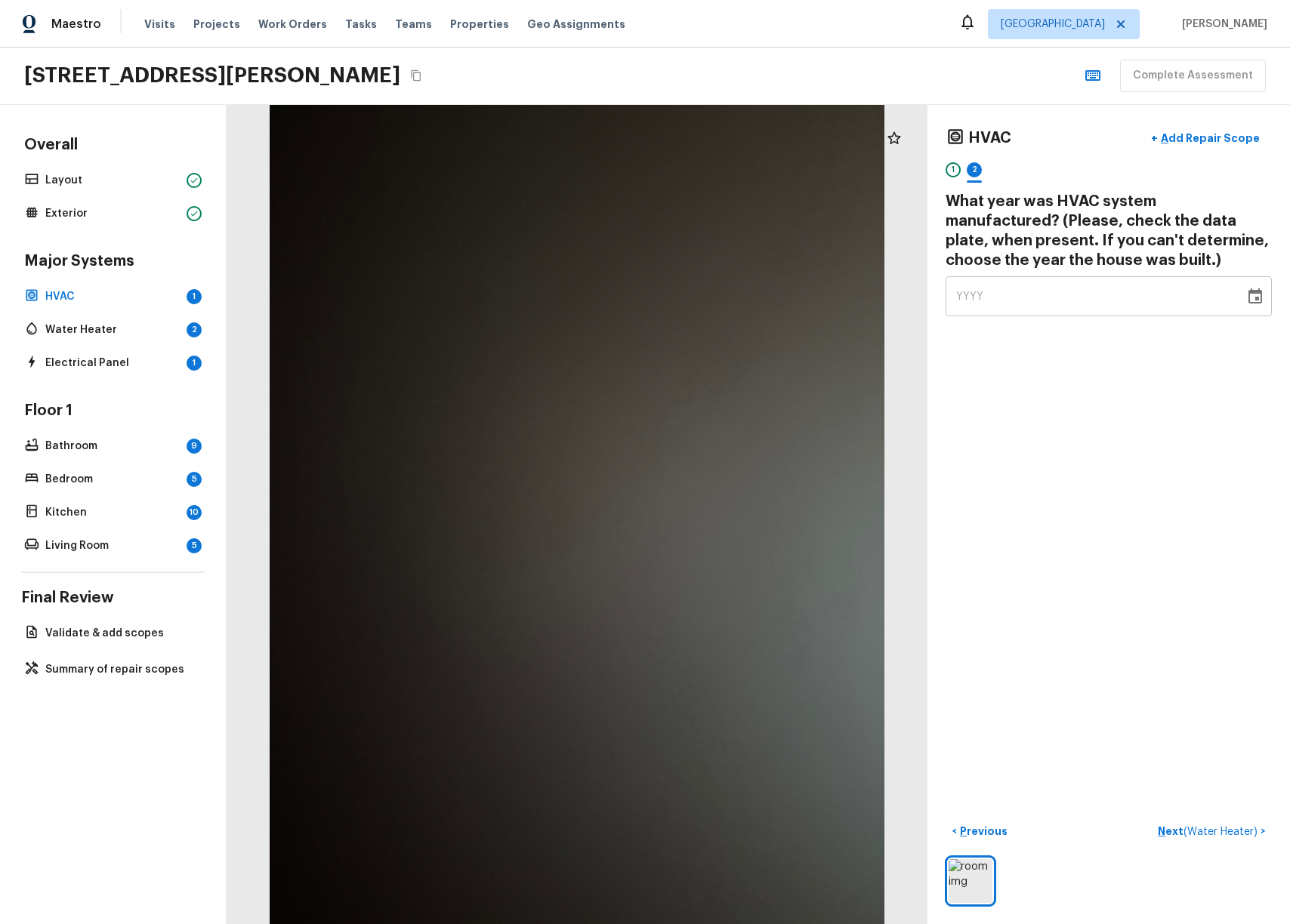
click at [660, 296] on div "YYYY" at bounding box center [1095, 296] width 278 height 40
click at [660, 296] on icon "Choose date" at bounding box center [1255, 296] width 14 height 16
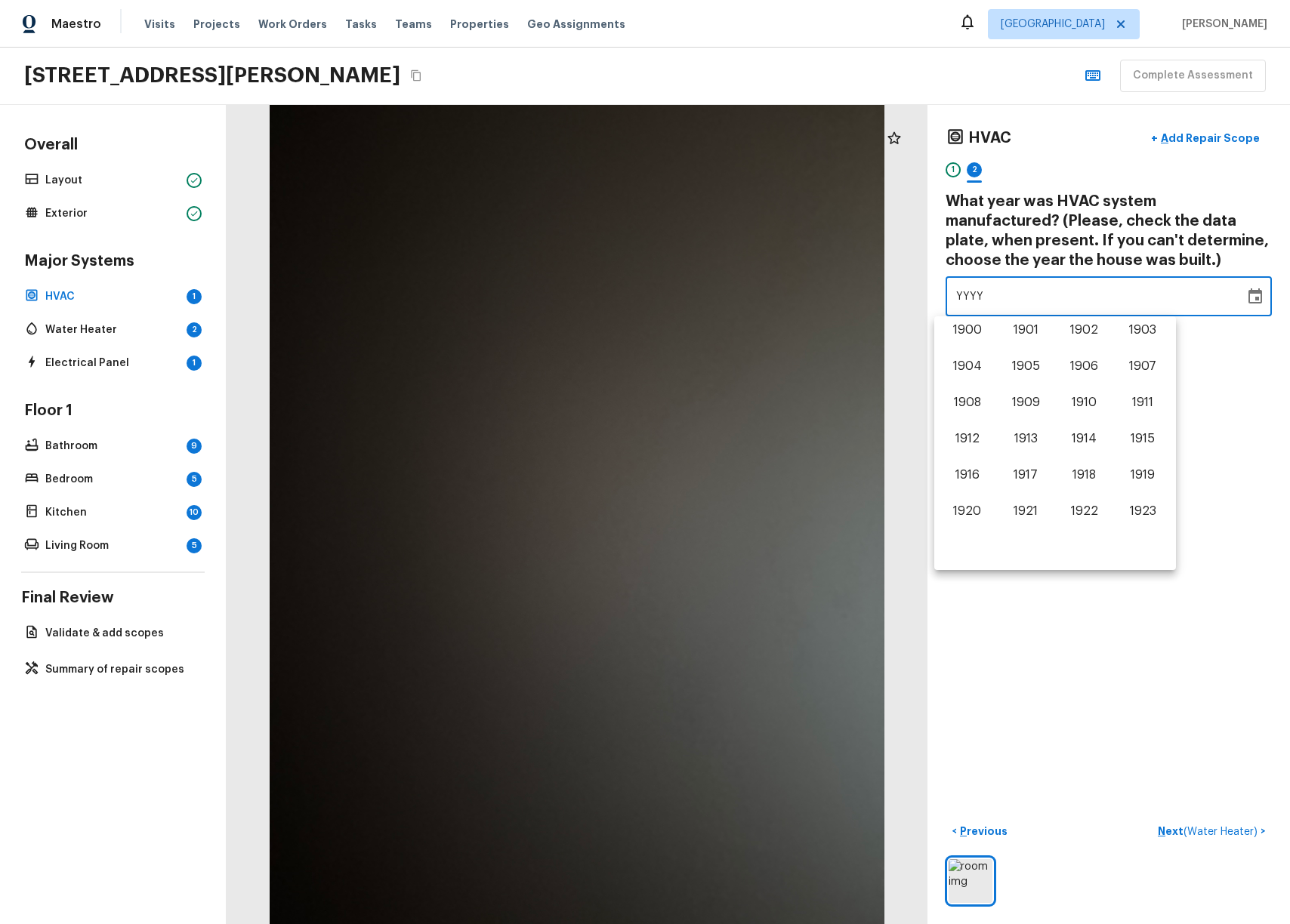
scroll to position [940, 0]
click at [660, 489] on button "2020" at bounding box center [968, 478] width 54 height 27
type input "2020"
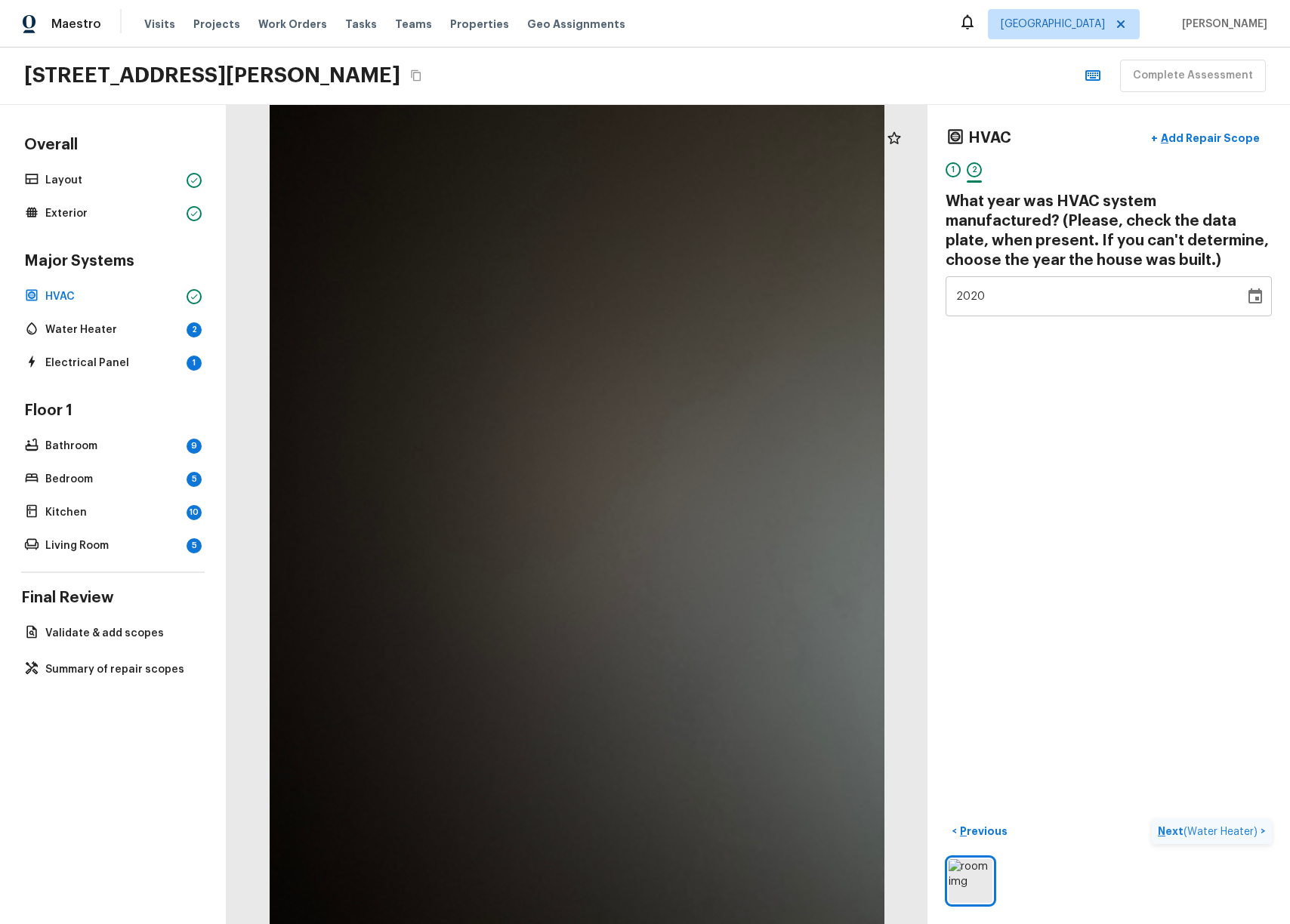
click at [660, 827] on span "( Water Heater )" at bounding box center [1220, 832] width 74 height 11
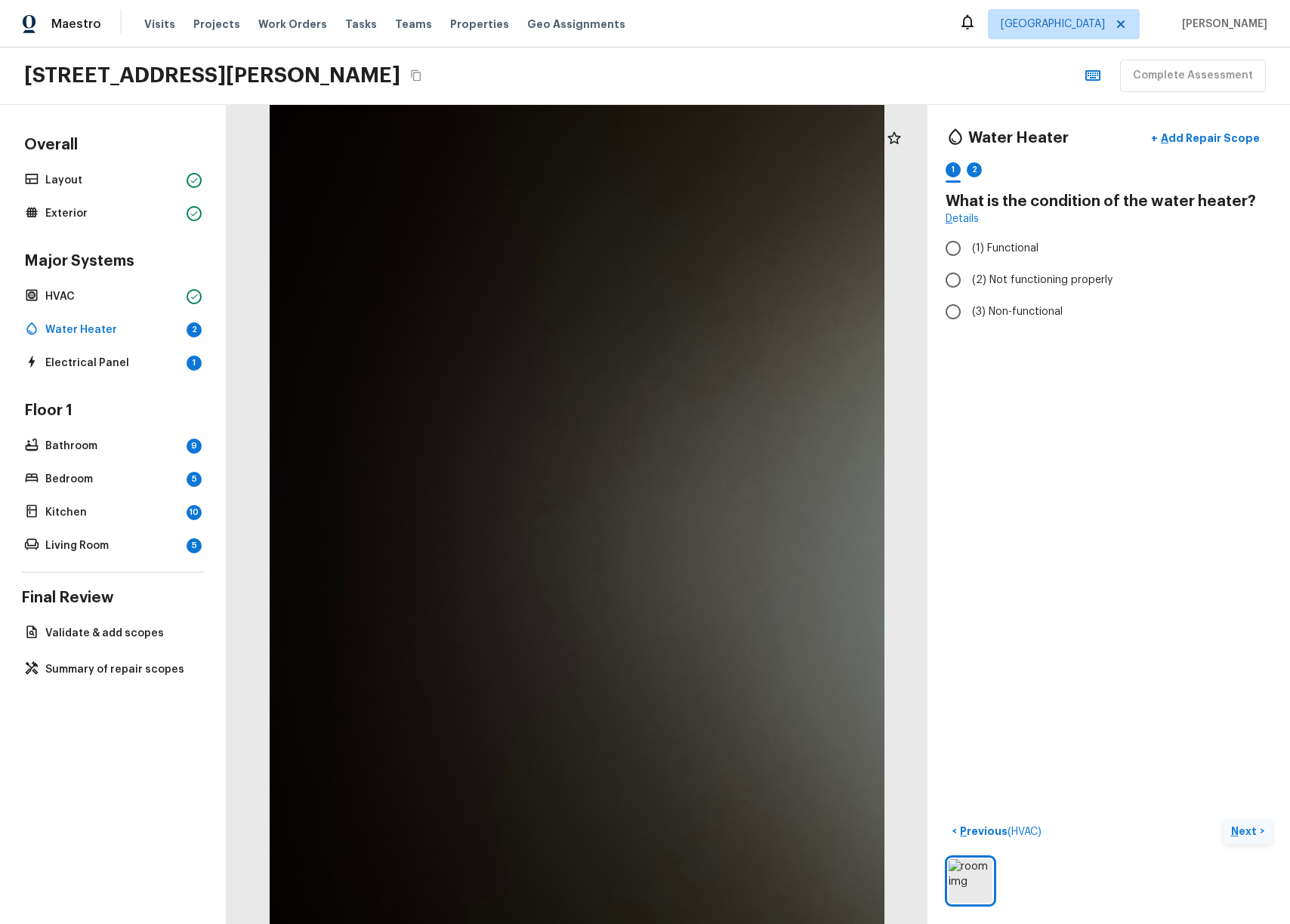
radio input "true"
click at [660, 824] on p "Next" at bounding box center [1245, 832] width 29 height 16
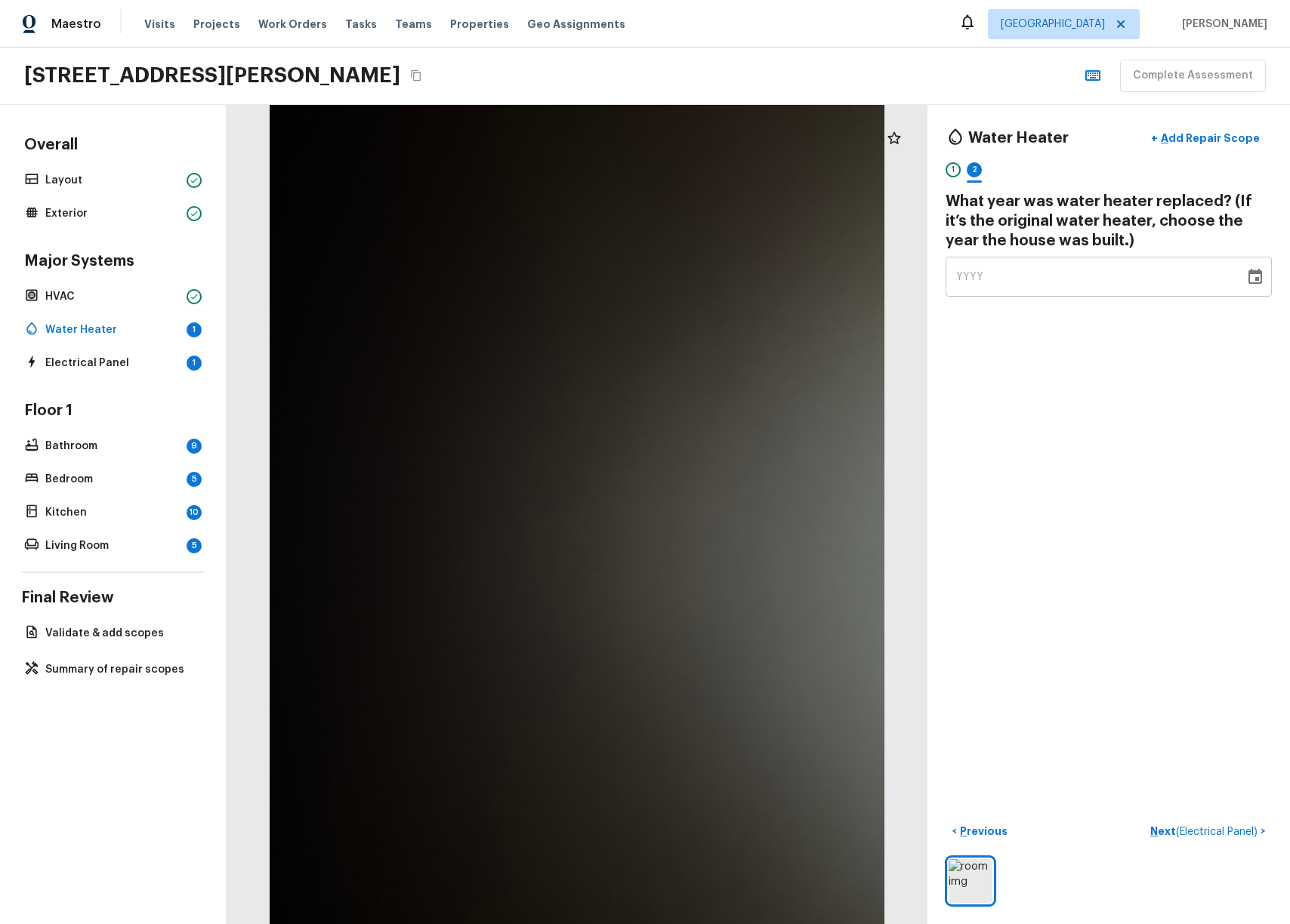
click at [660, 248] on h4 "What year was water heater replaced? (If it’s the original water heater, choose…" at bounding box center [1108, 221] width 326 height 59
click at [660, 275] on div "YYYY" at bounding box center [1095, 276] width 278 height 40
click at [660, 285] on icon "Choose date" at bounding box center [1255, 277] width 18 height 18
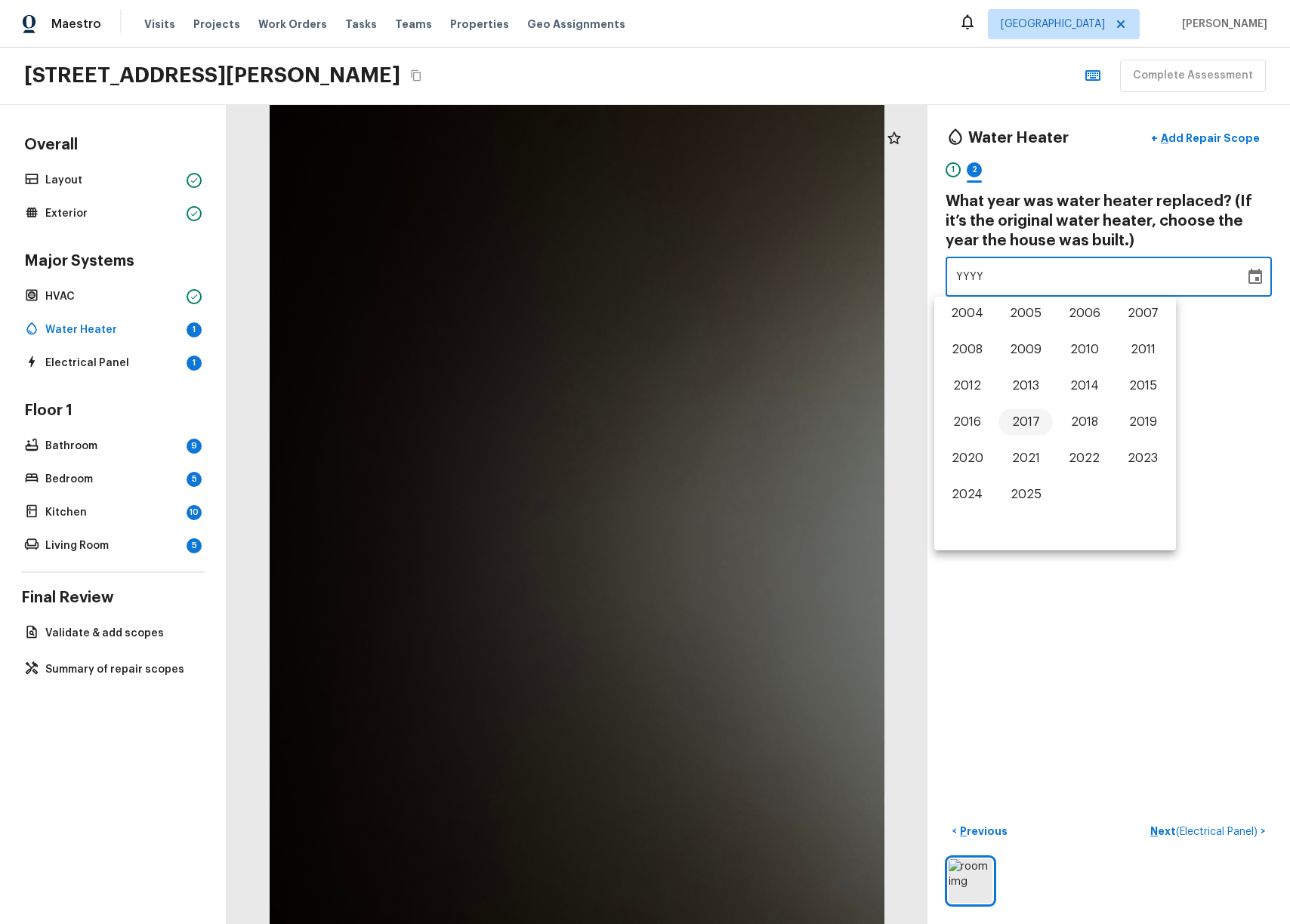
click at [660, 432] on button "2017" at bounding box center [1026, 423] width 54 height 27
type input "2017"
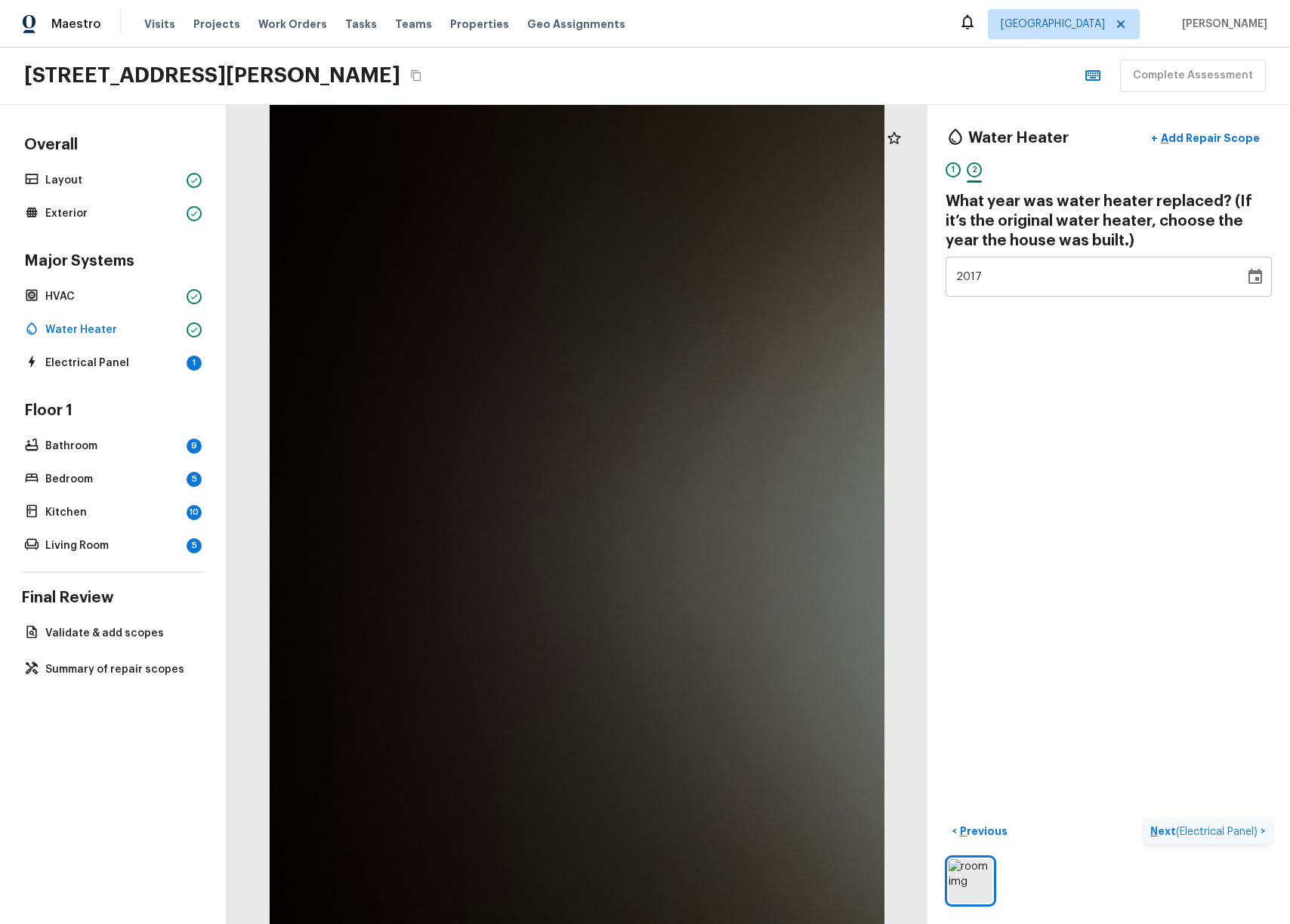
click at [660, 819] on button "Next ( Electrical Panel ) >" at bounding box center [1207, 832] width 127 height 25
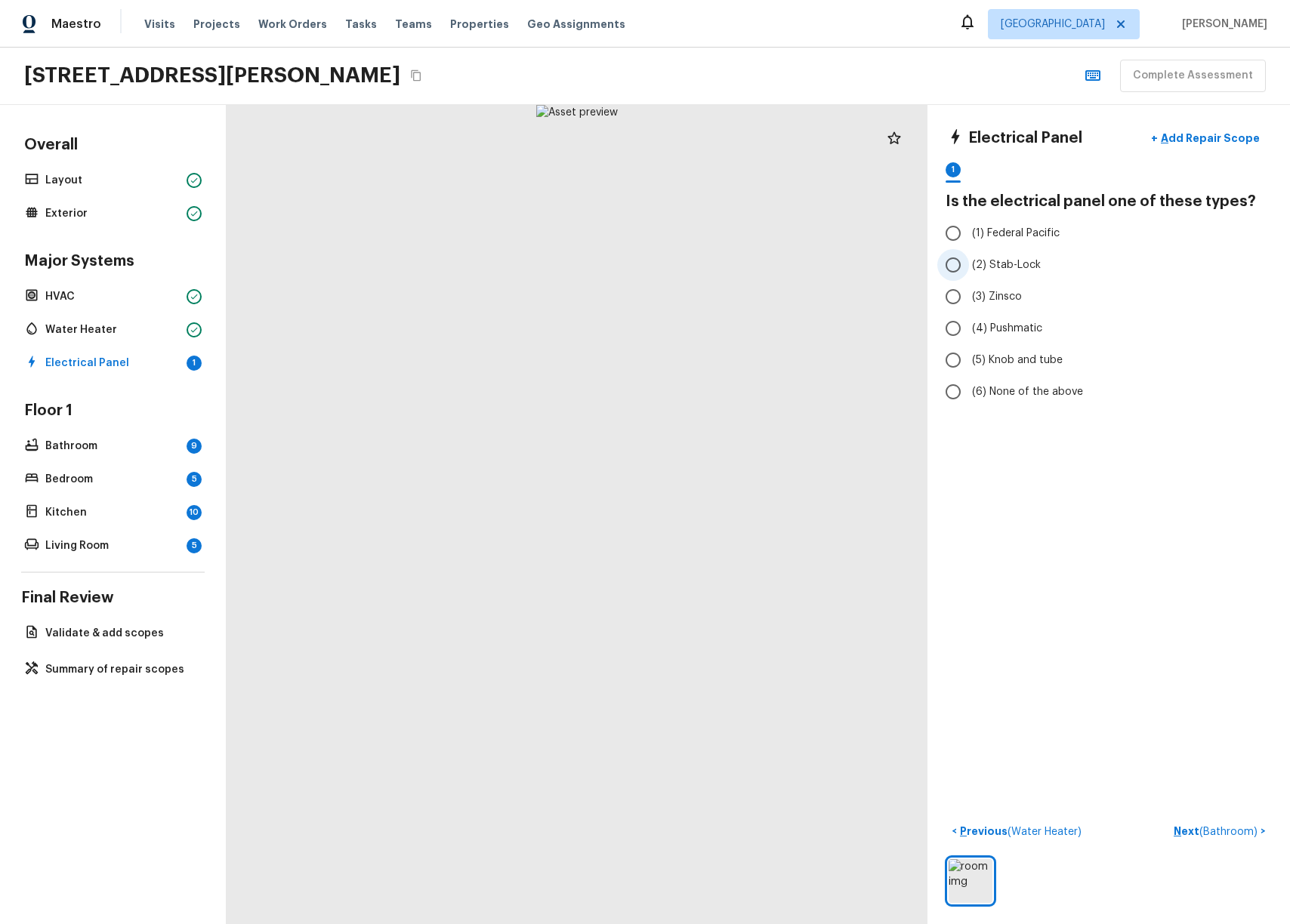
radio input "true"
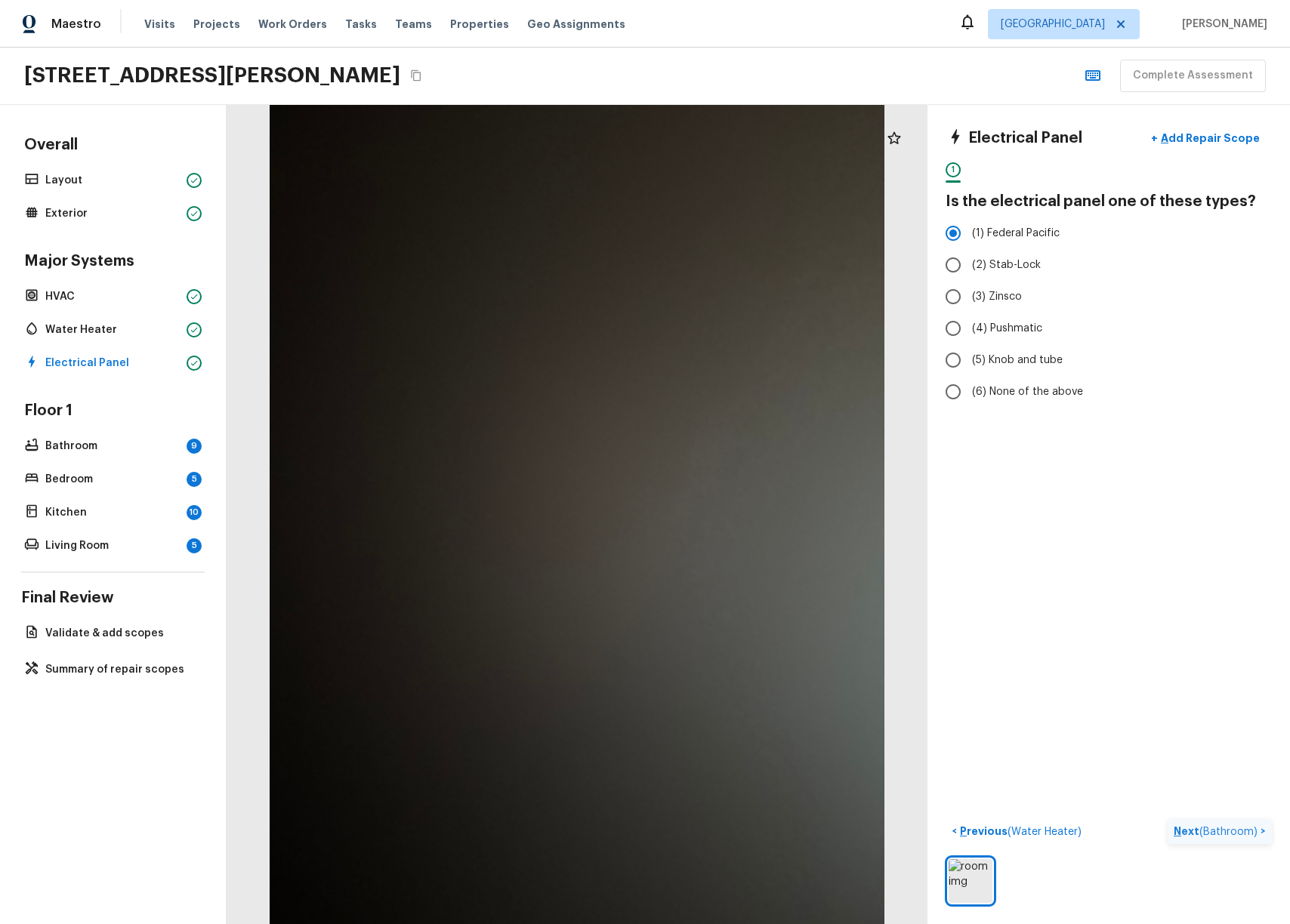
click at [660, 824] on p "Next ( Bathroom )" at bounding box center [1216, 832] width 86 height 16
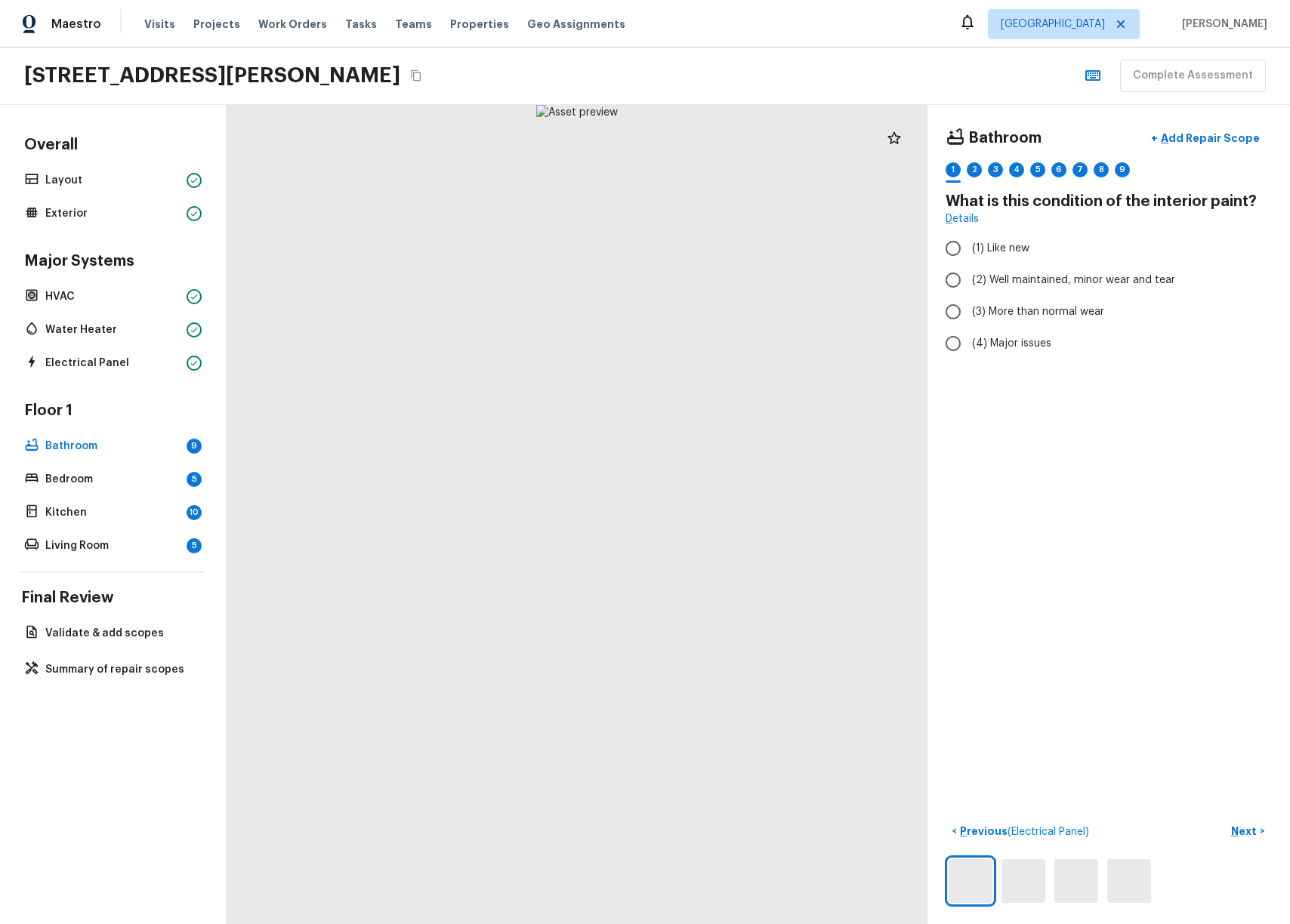
radio input "true"
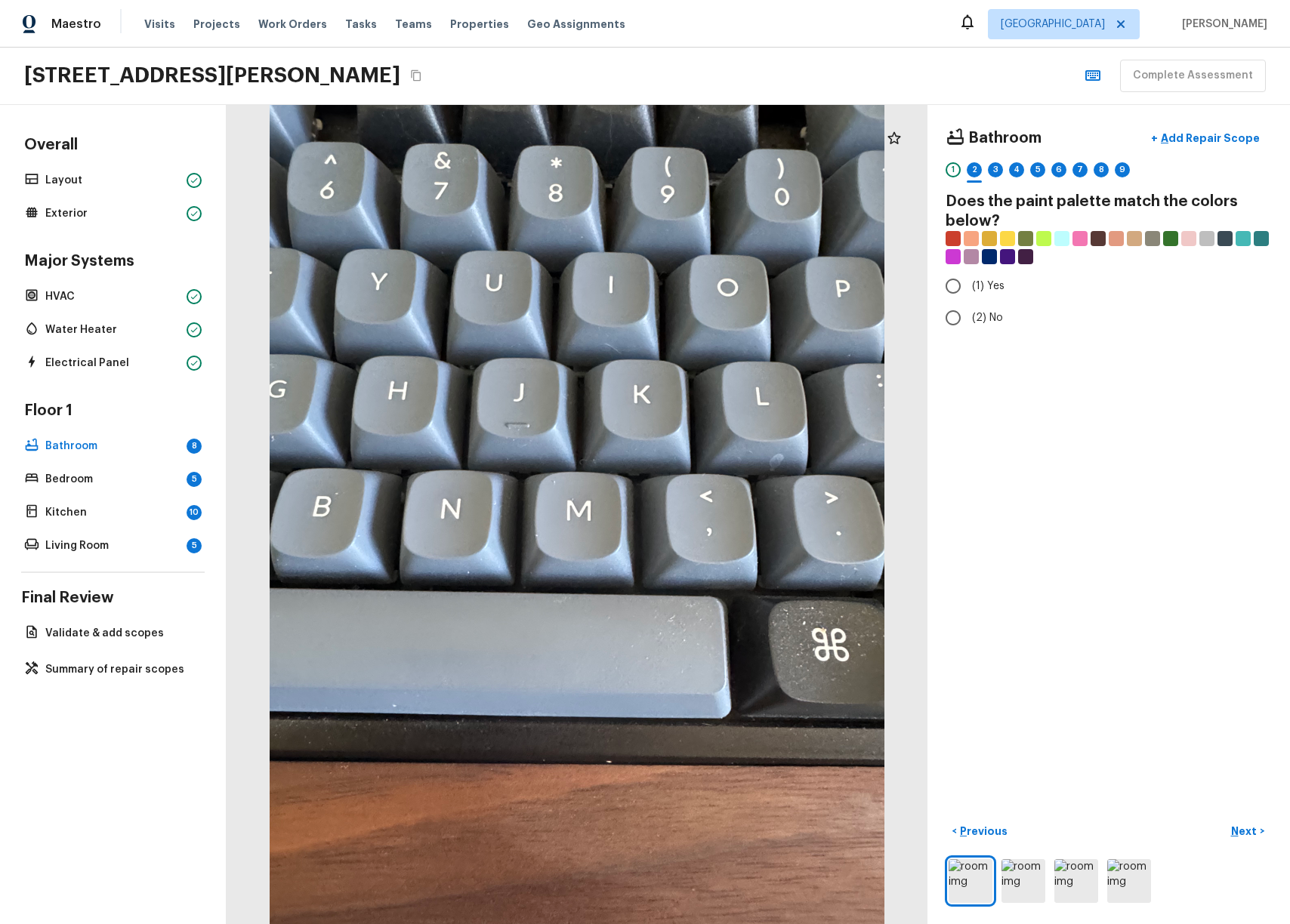
radio input "true"
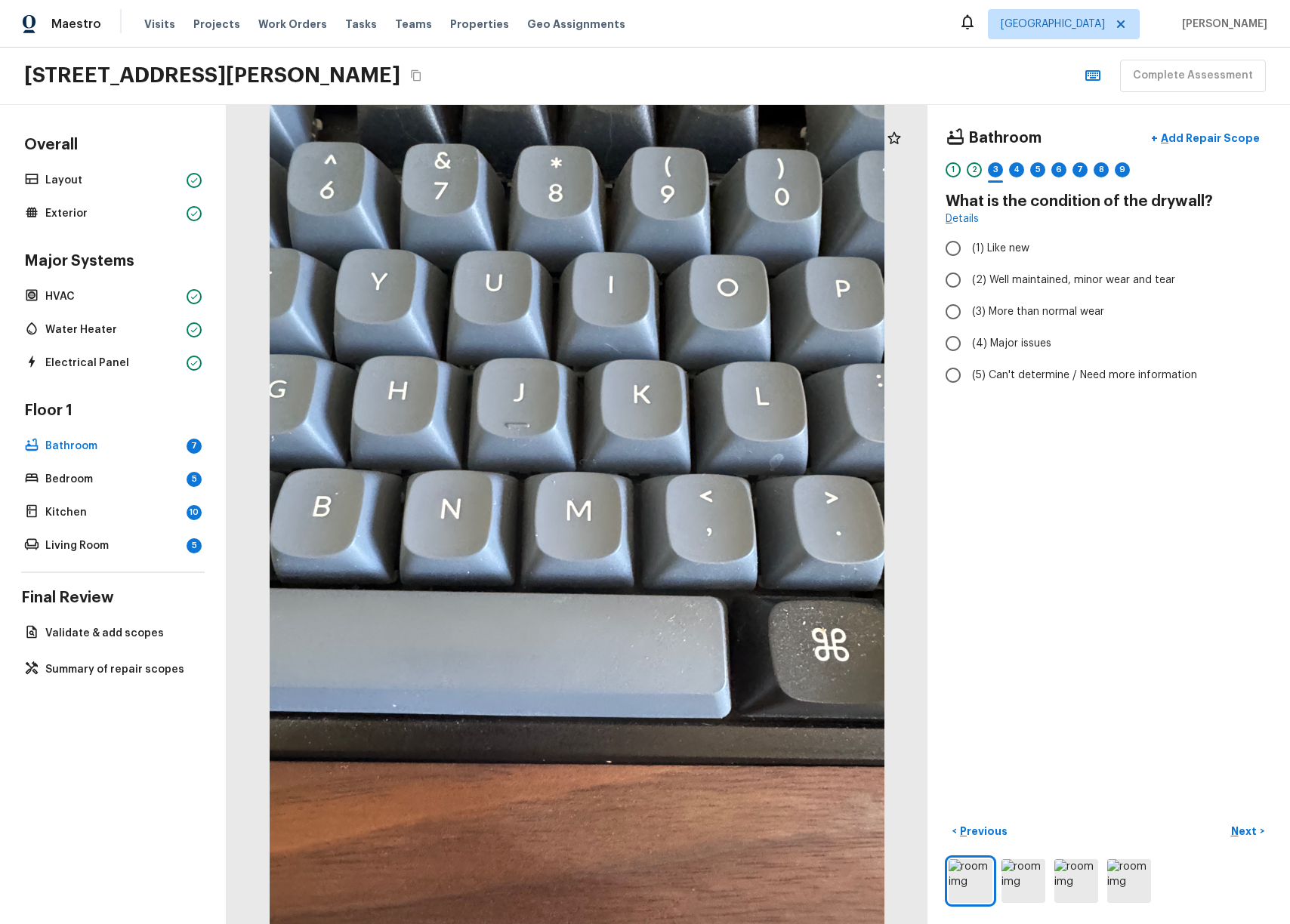
radio input "true"
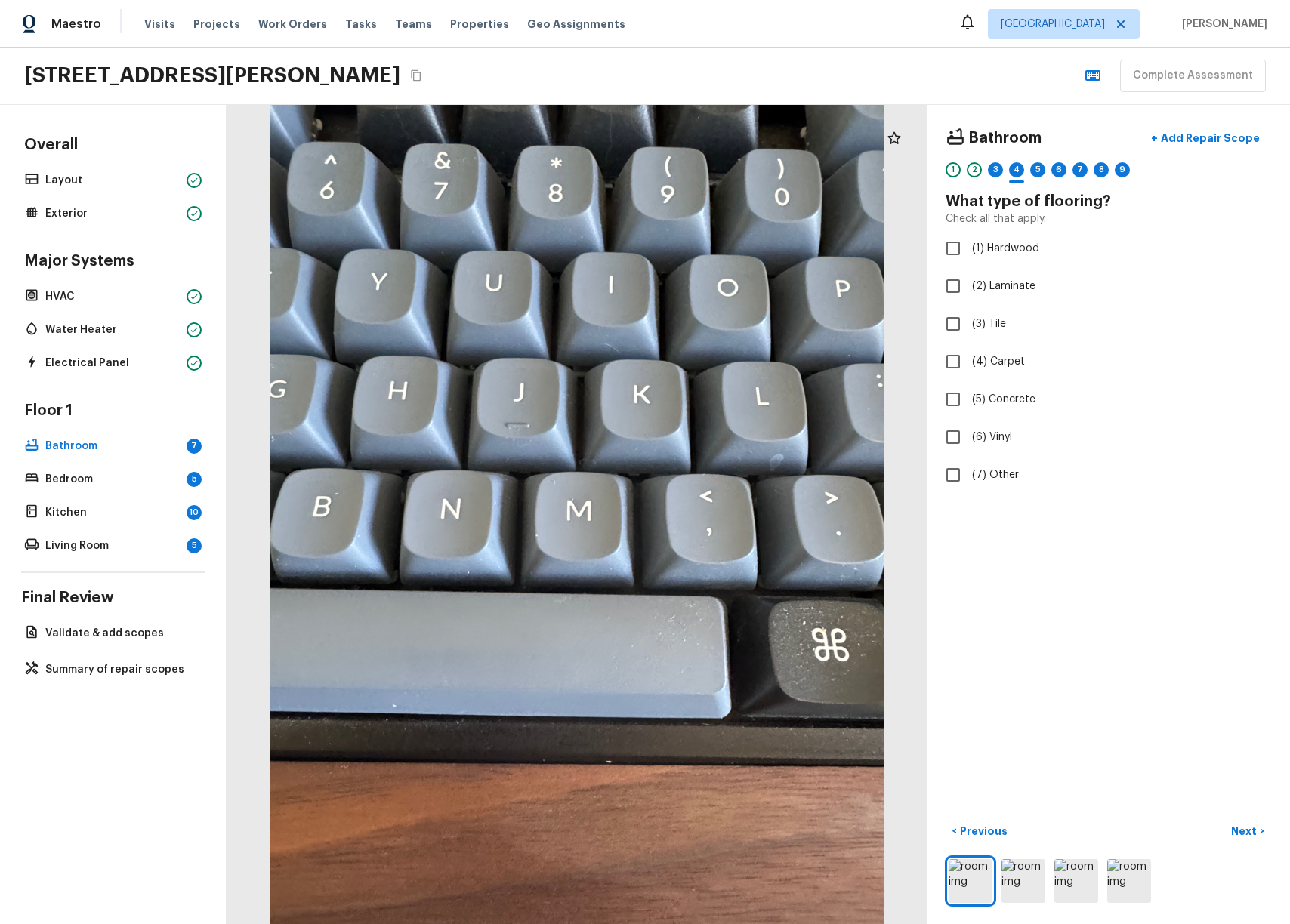
checkbox input "true"
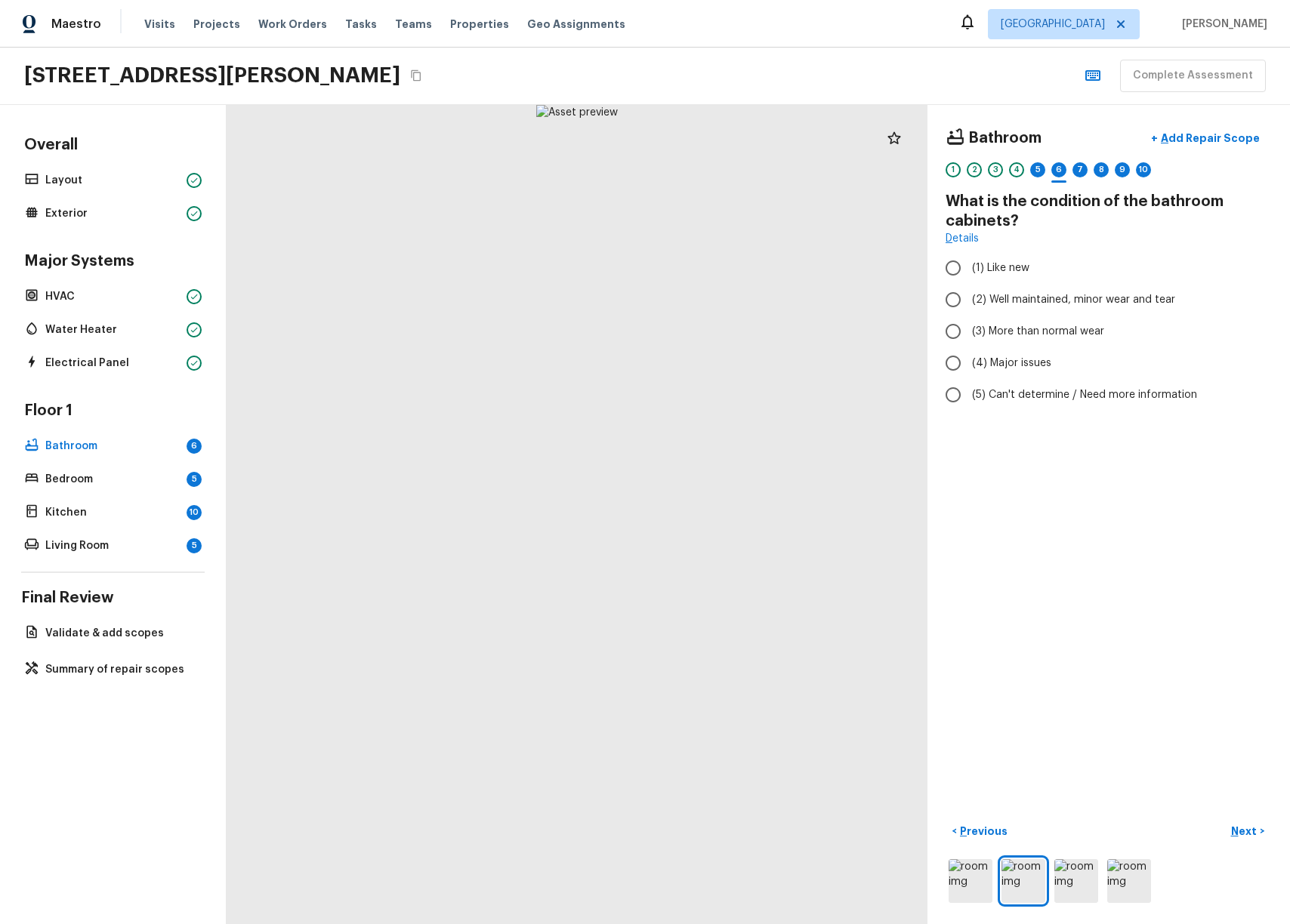
radio input "true"
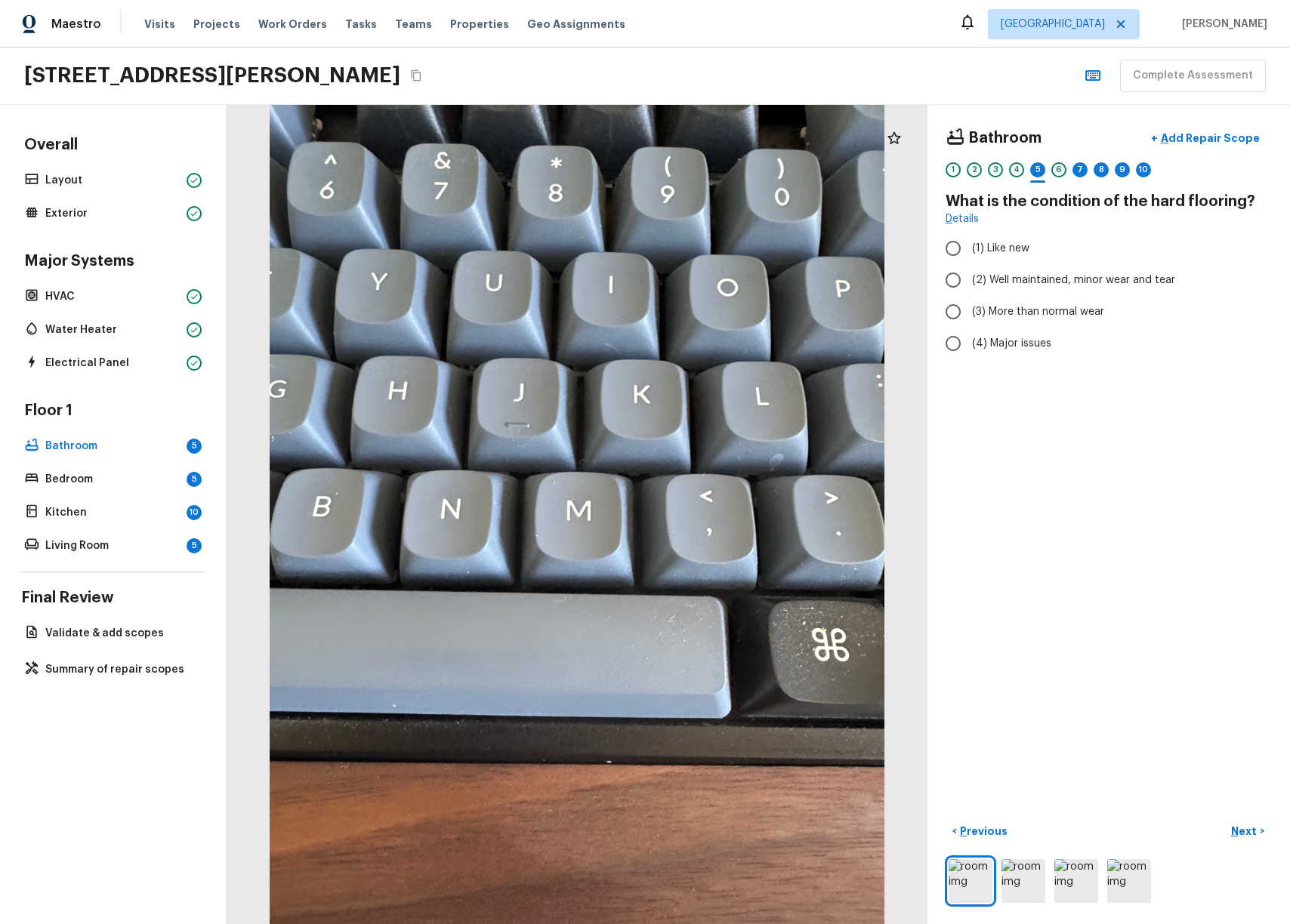
radio input "true"
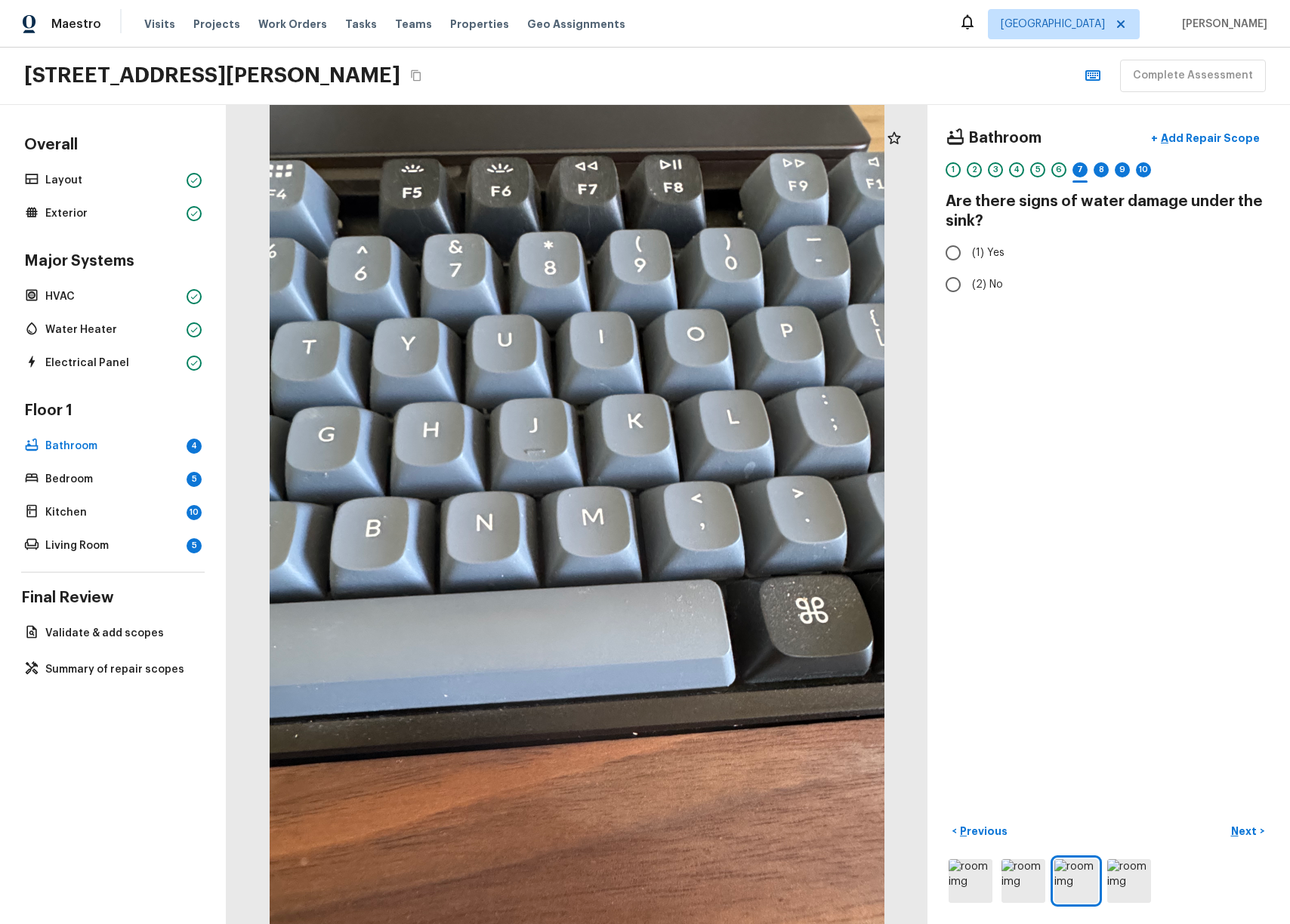
radio input "true"
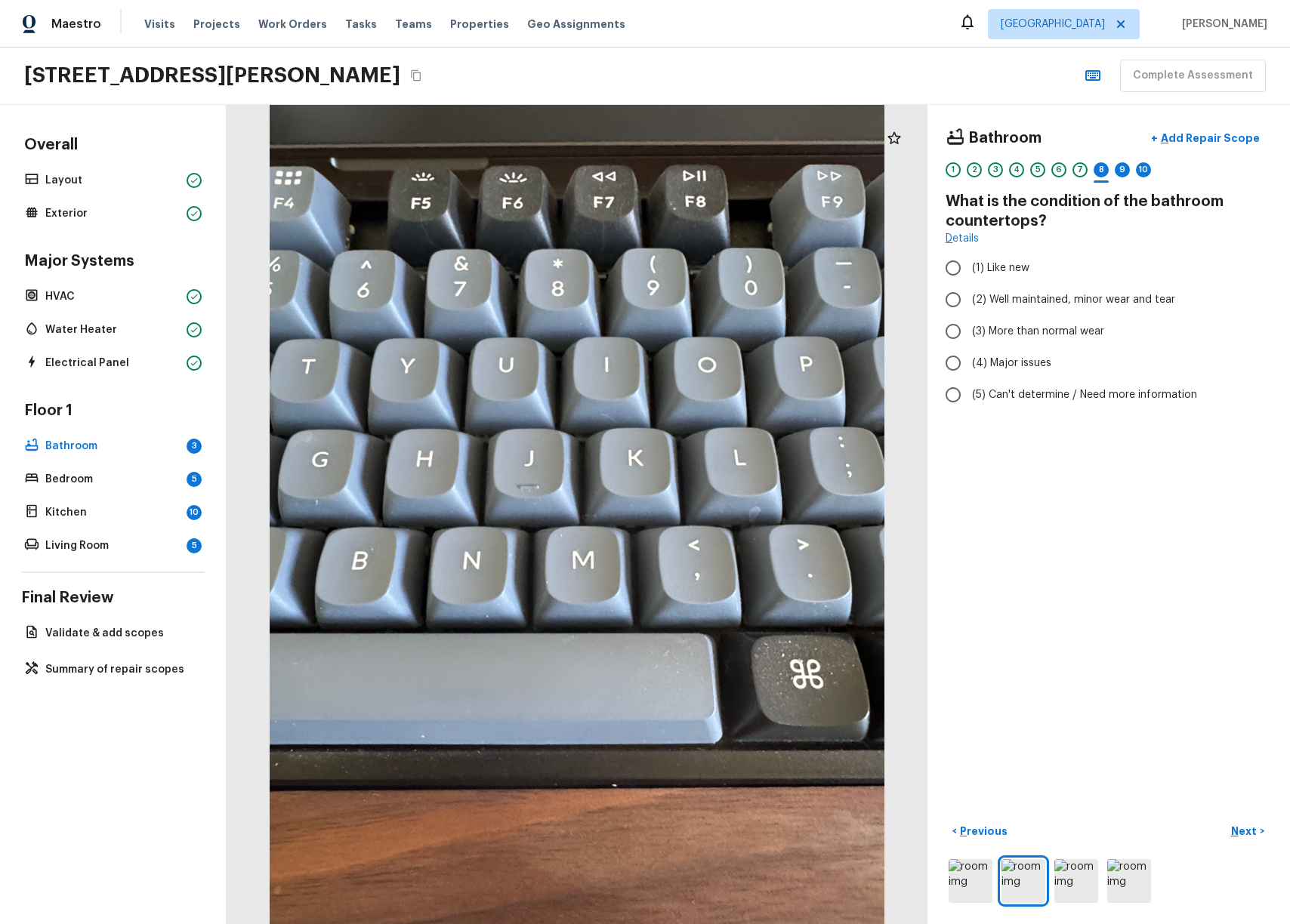
radio input "true"
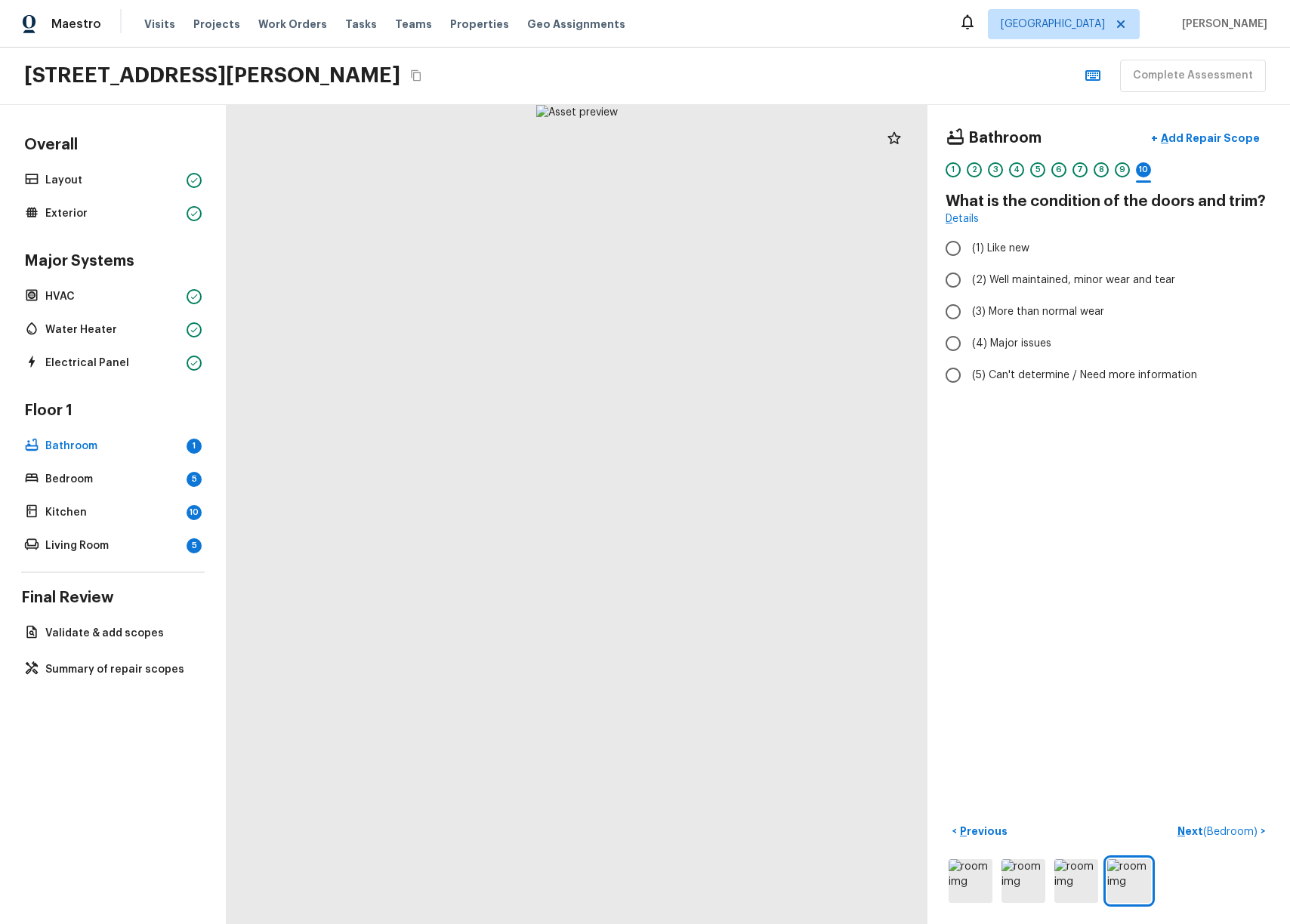
radio input "true"
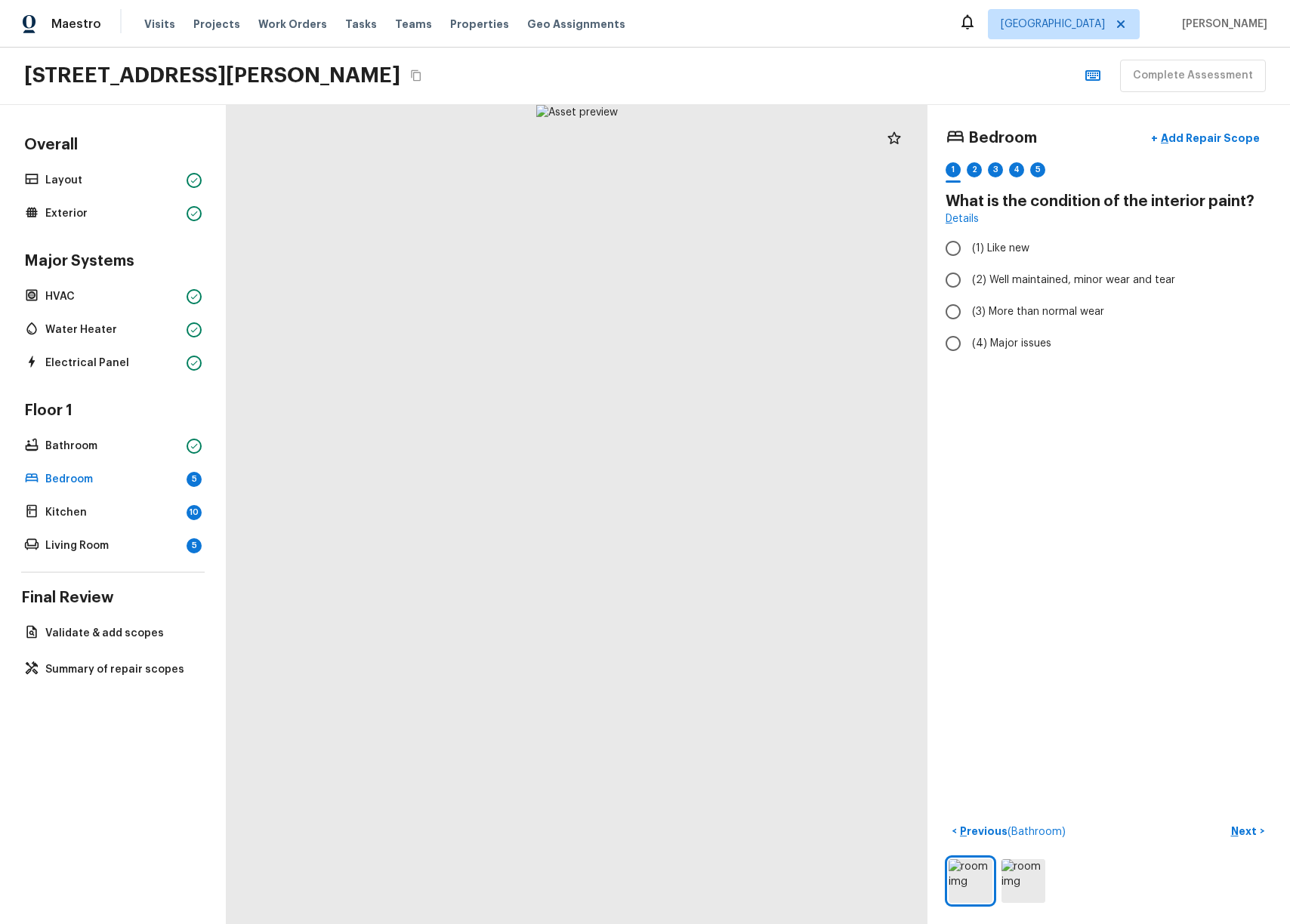
radio input "true"
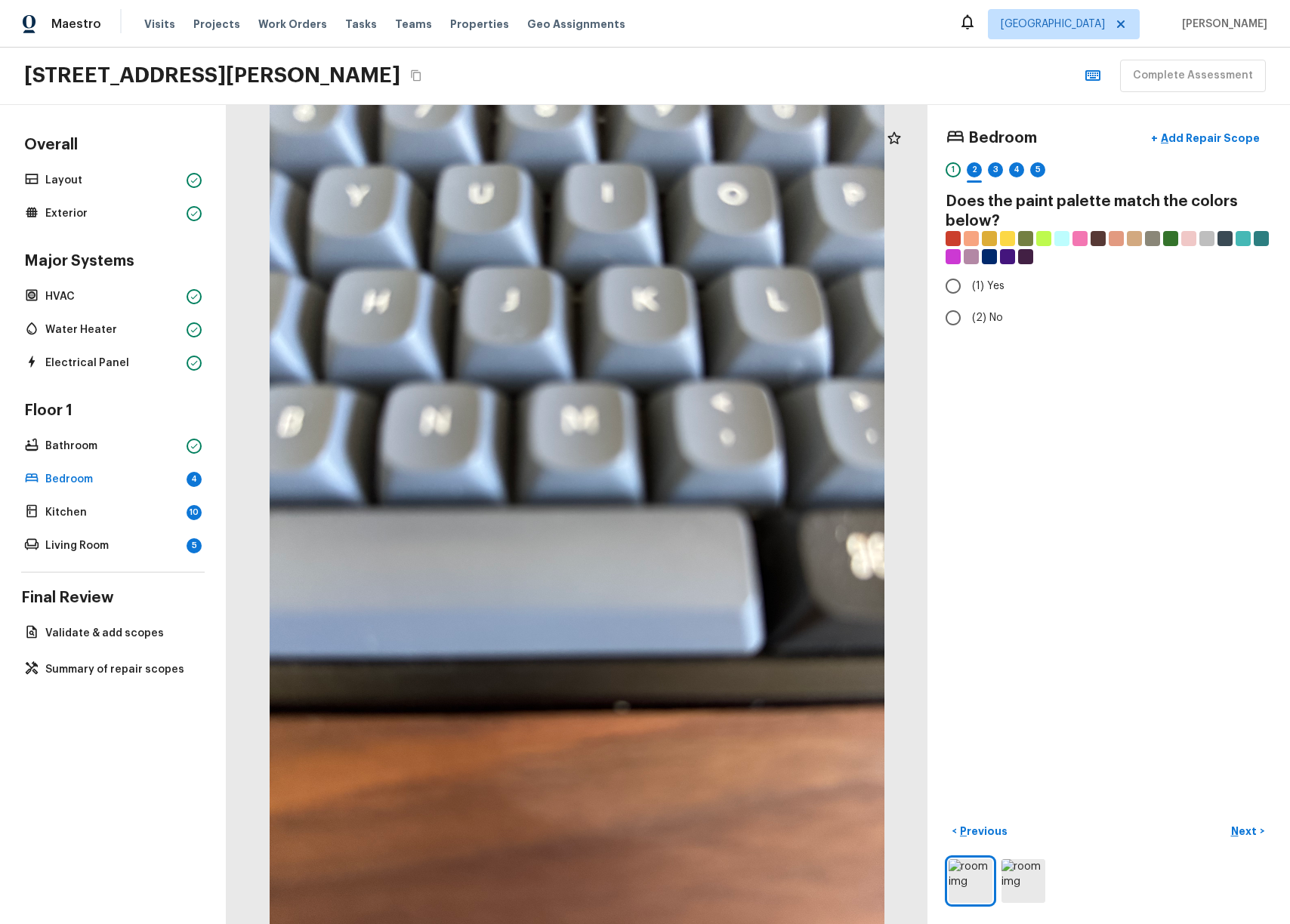
radio input "true"
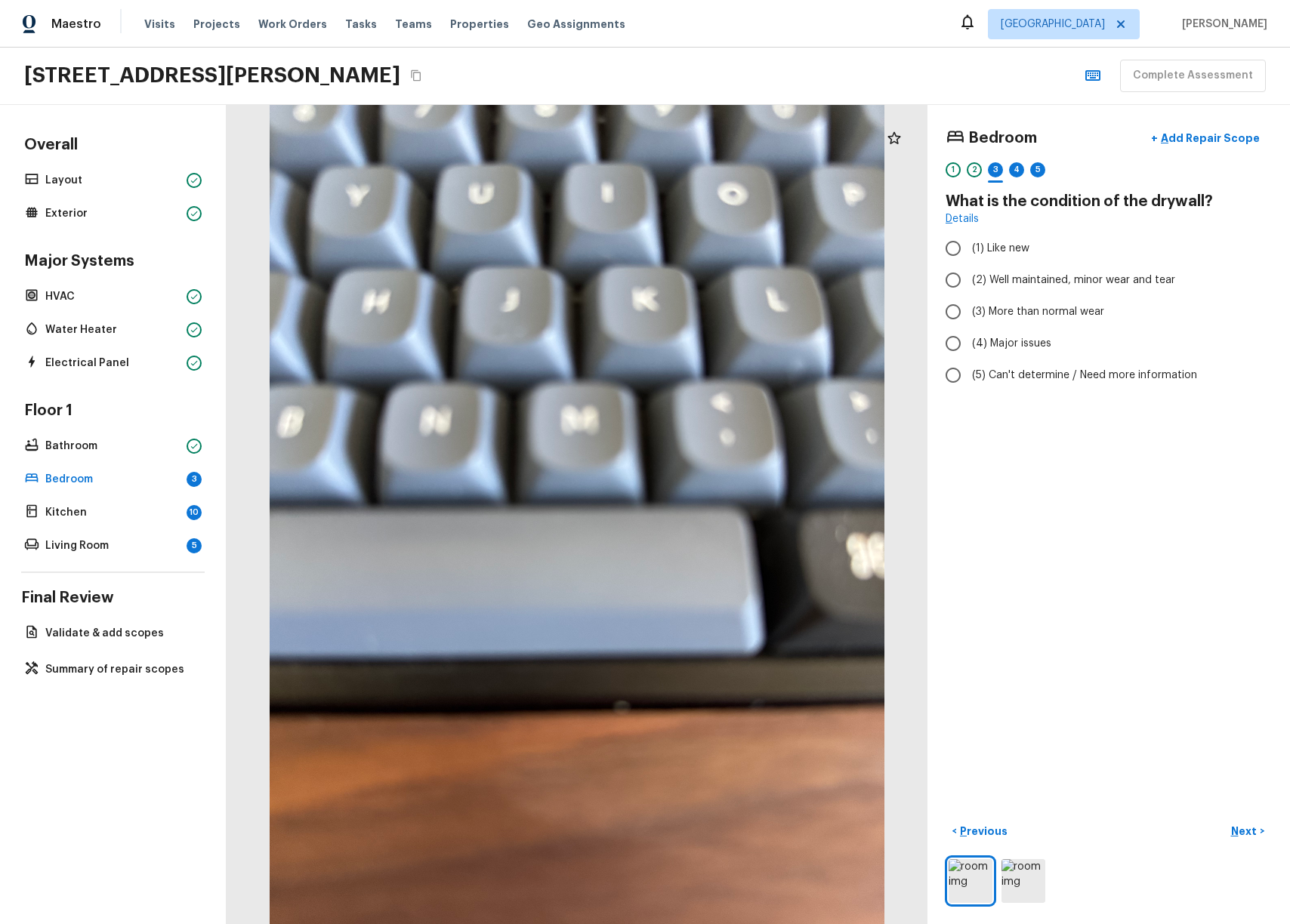
radio input "true"
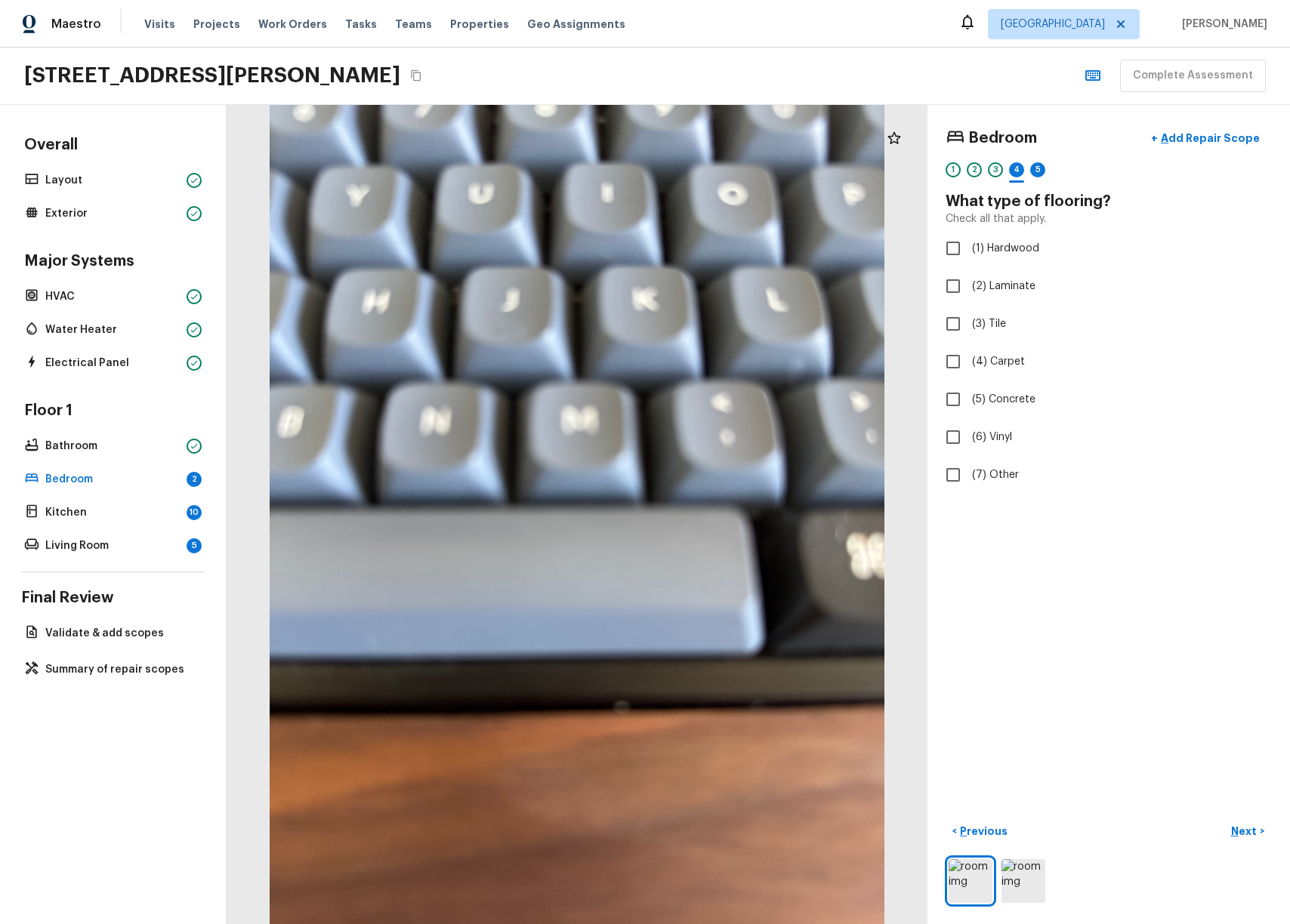
checkbox input "true"
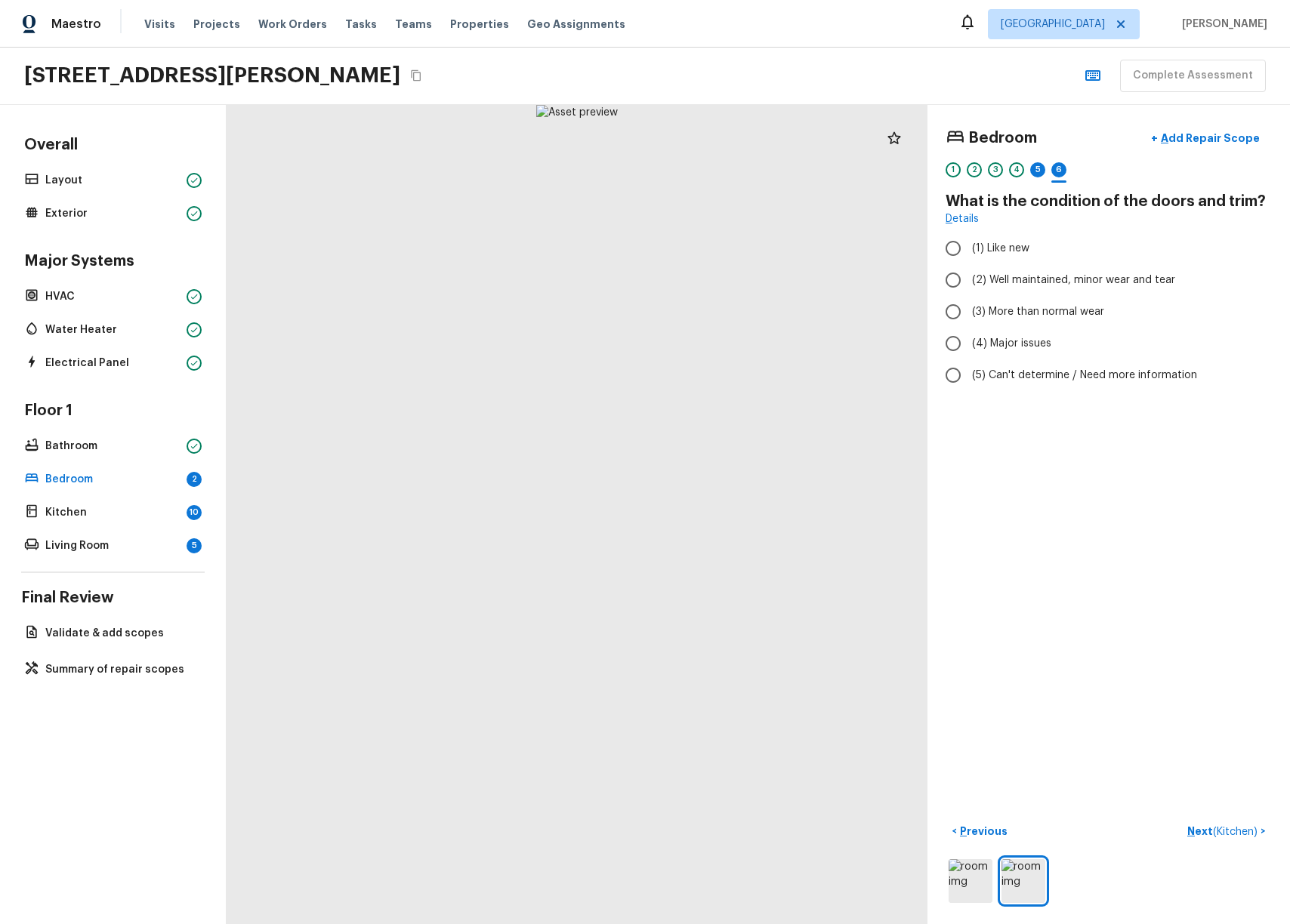
radio input "true"
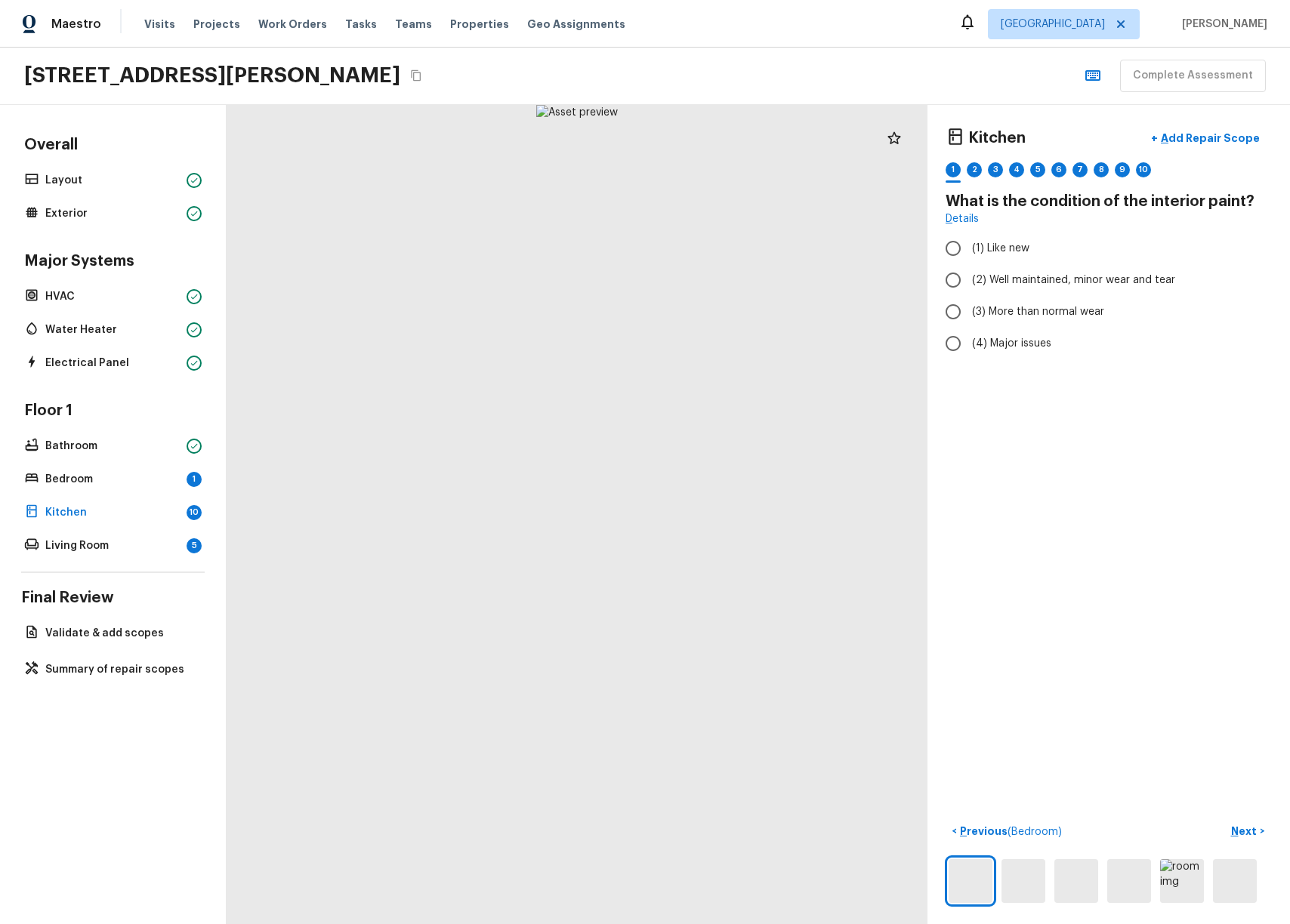
radio input "true"
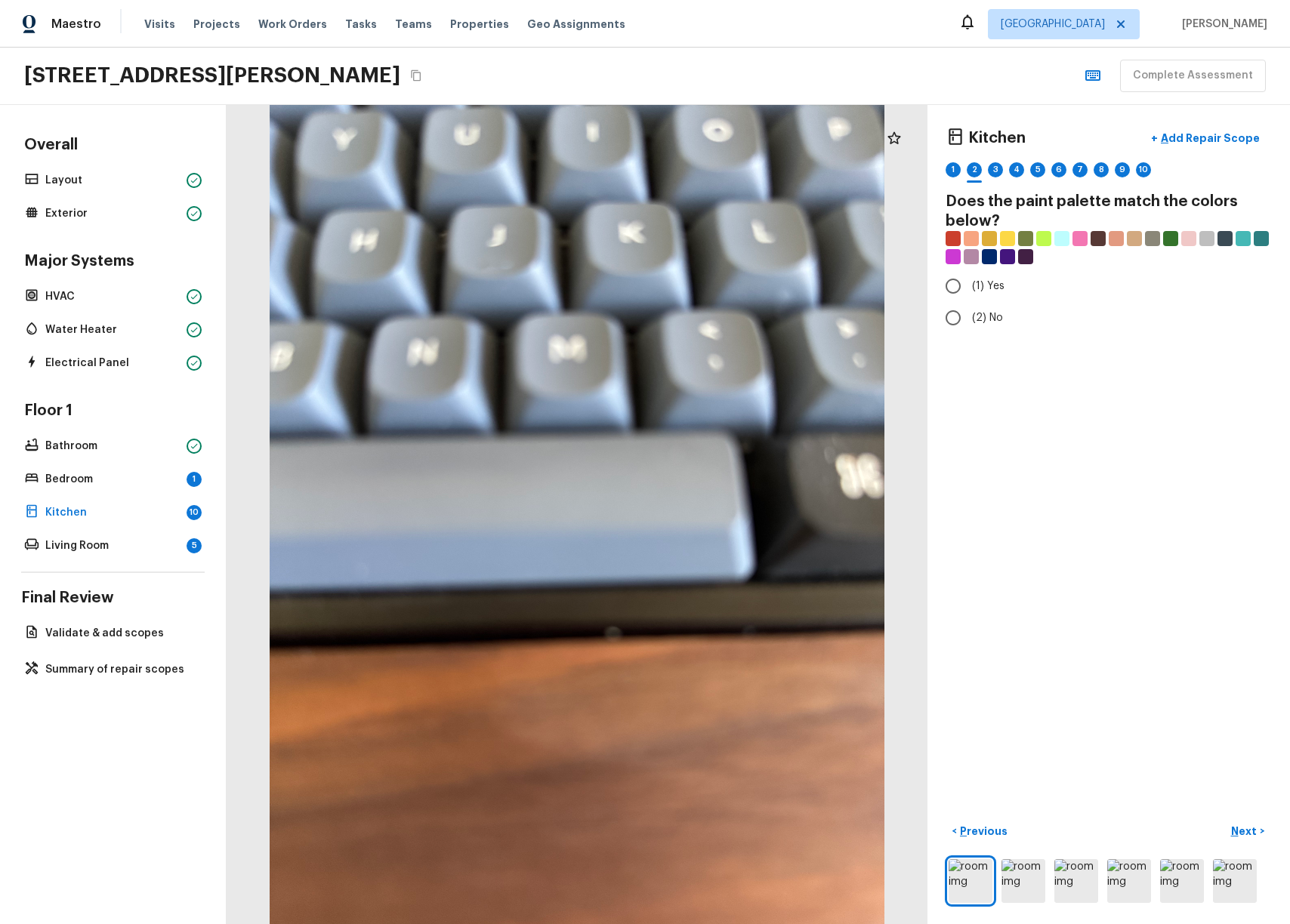
radio input "true"
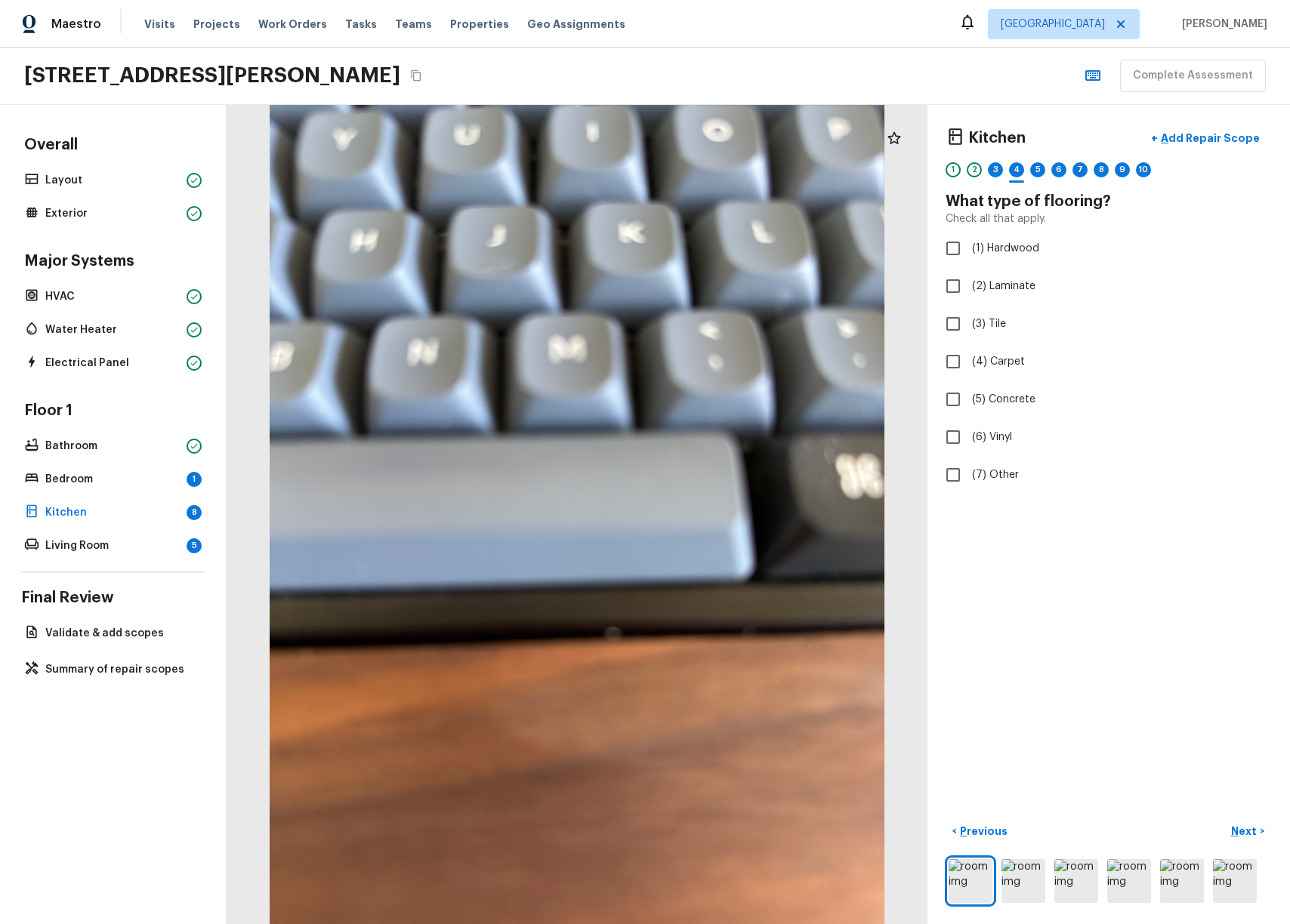
checkbox input "true"
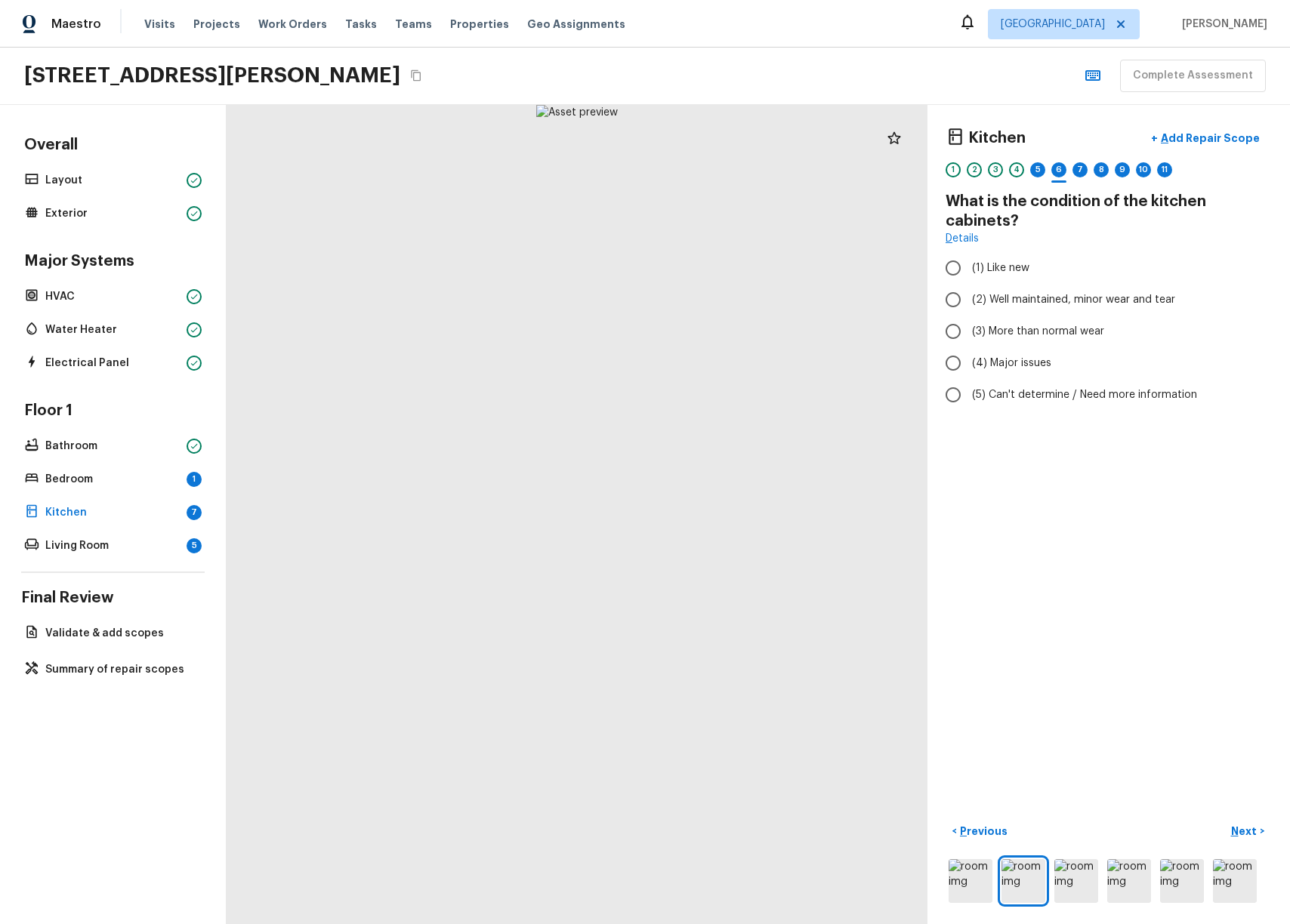
radio input "true"
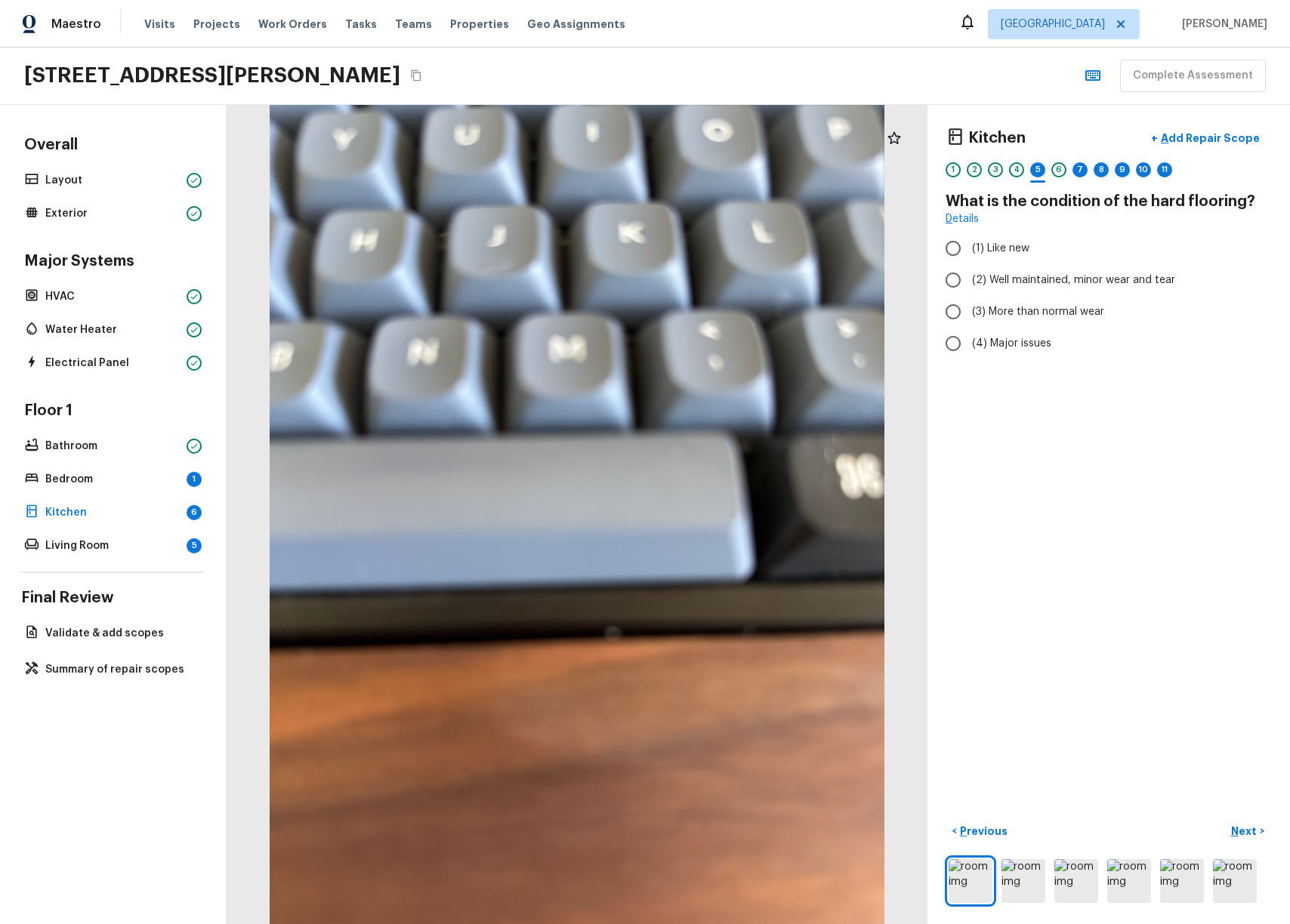
radio input "true"
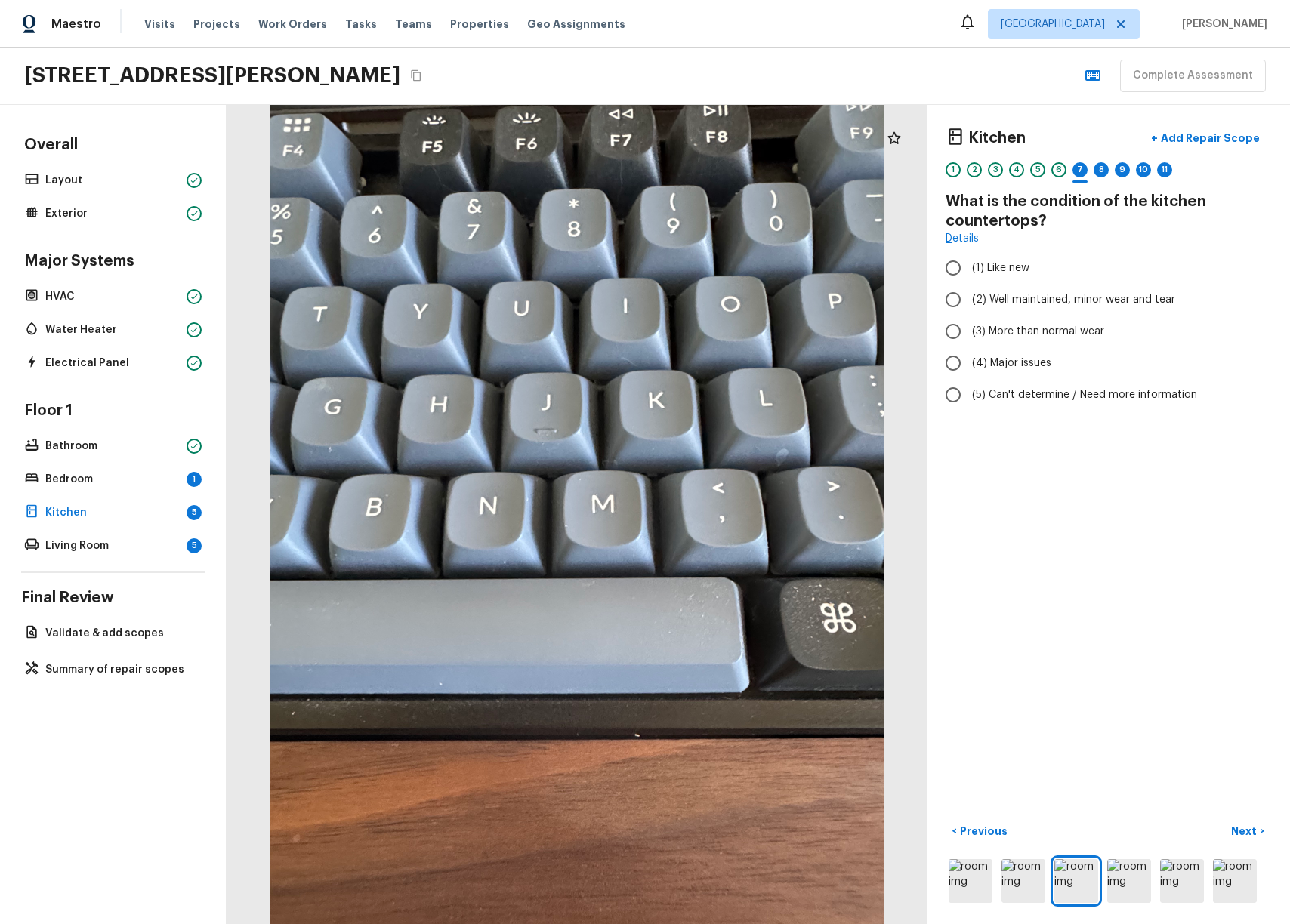
radio input "true"
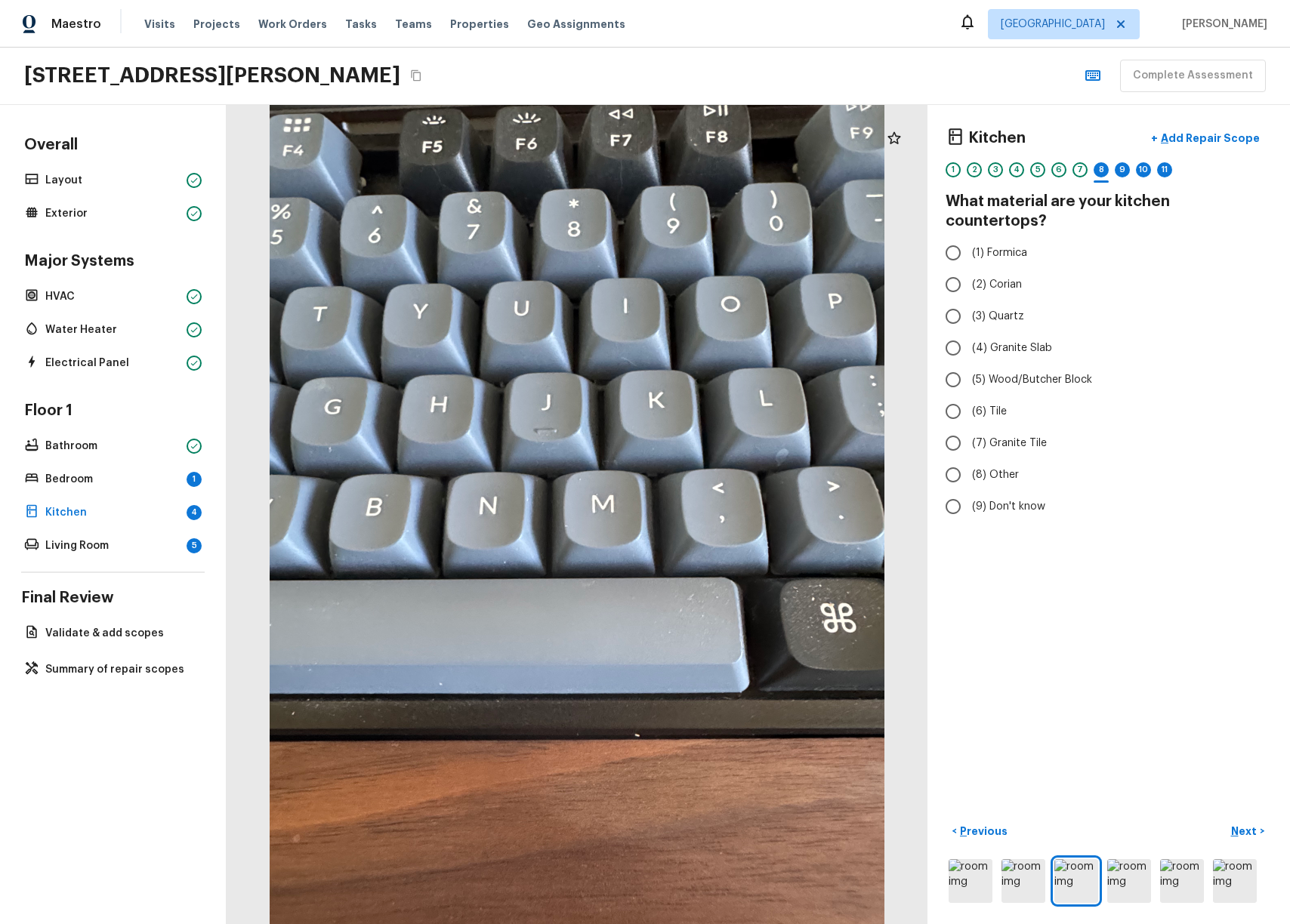
radio input "true"
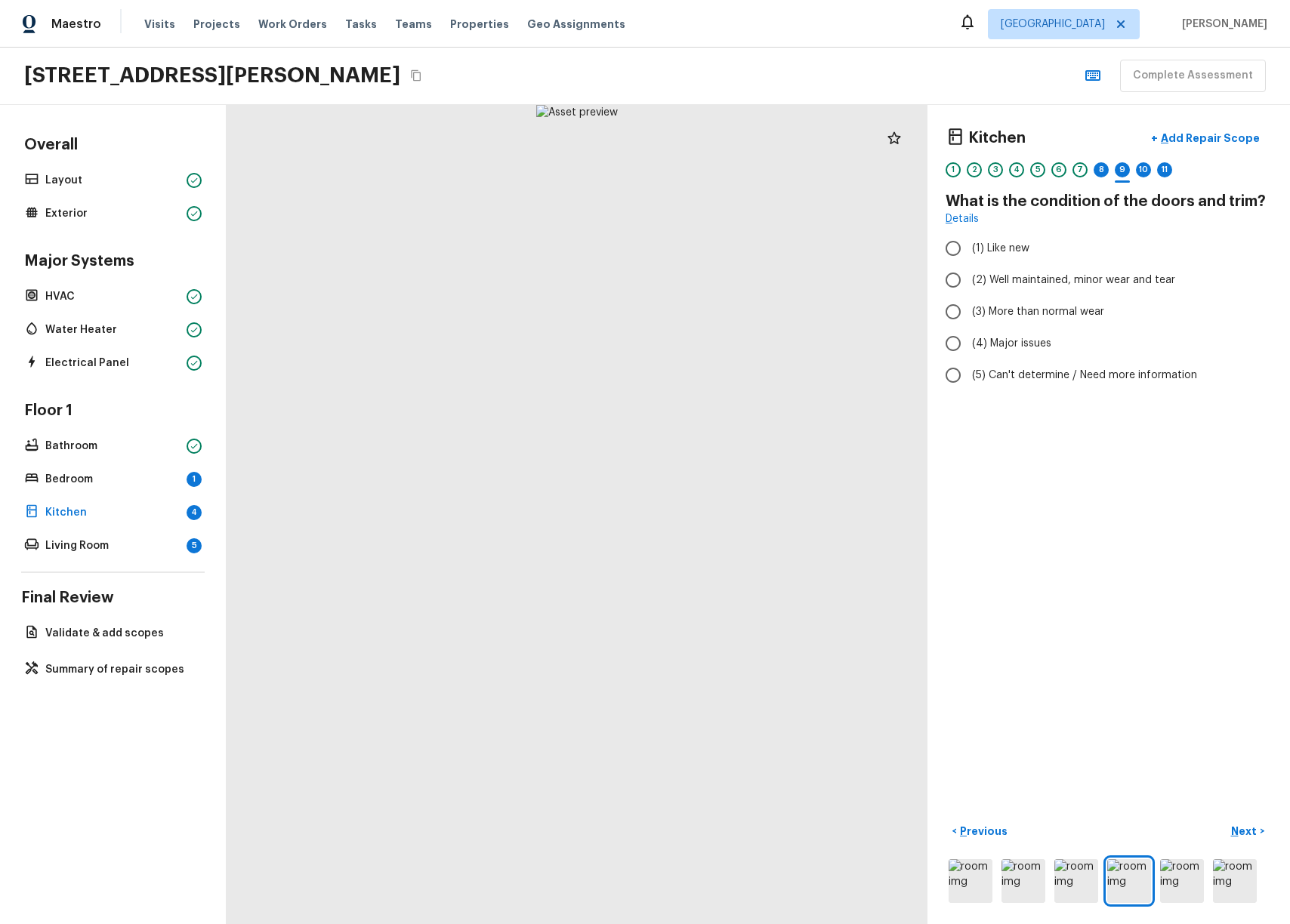
radio input "true"
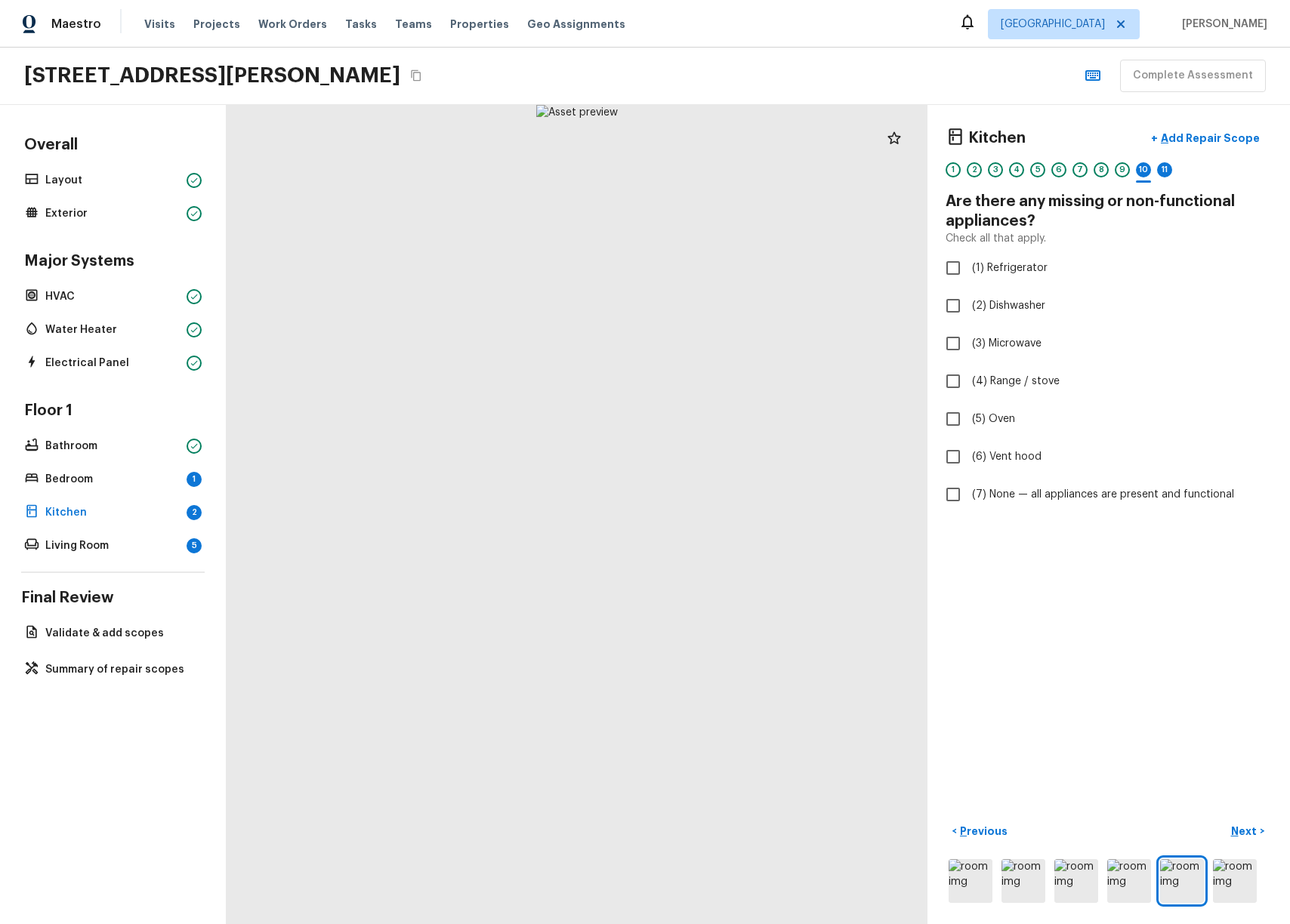
checkbox input "true"
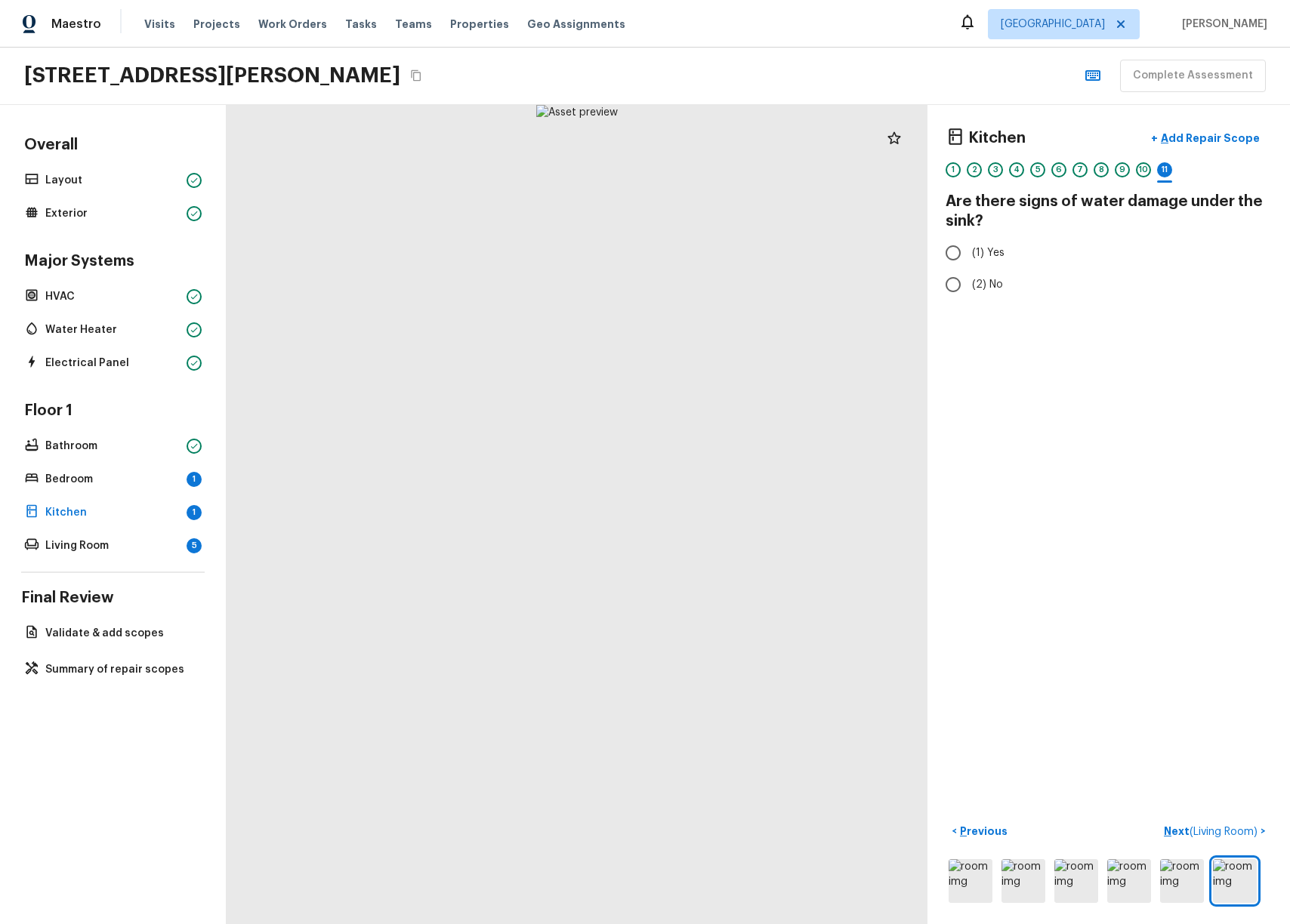
radio input "true"
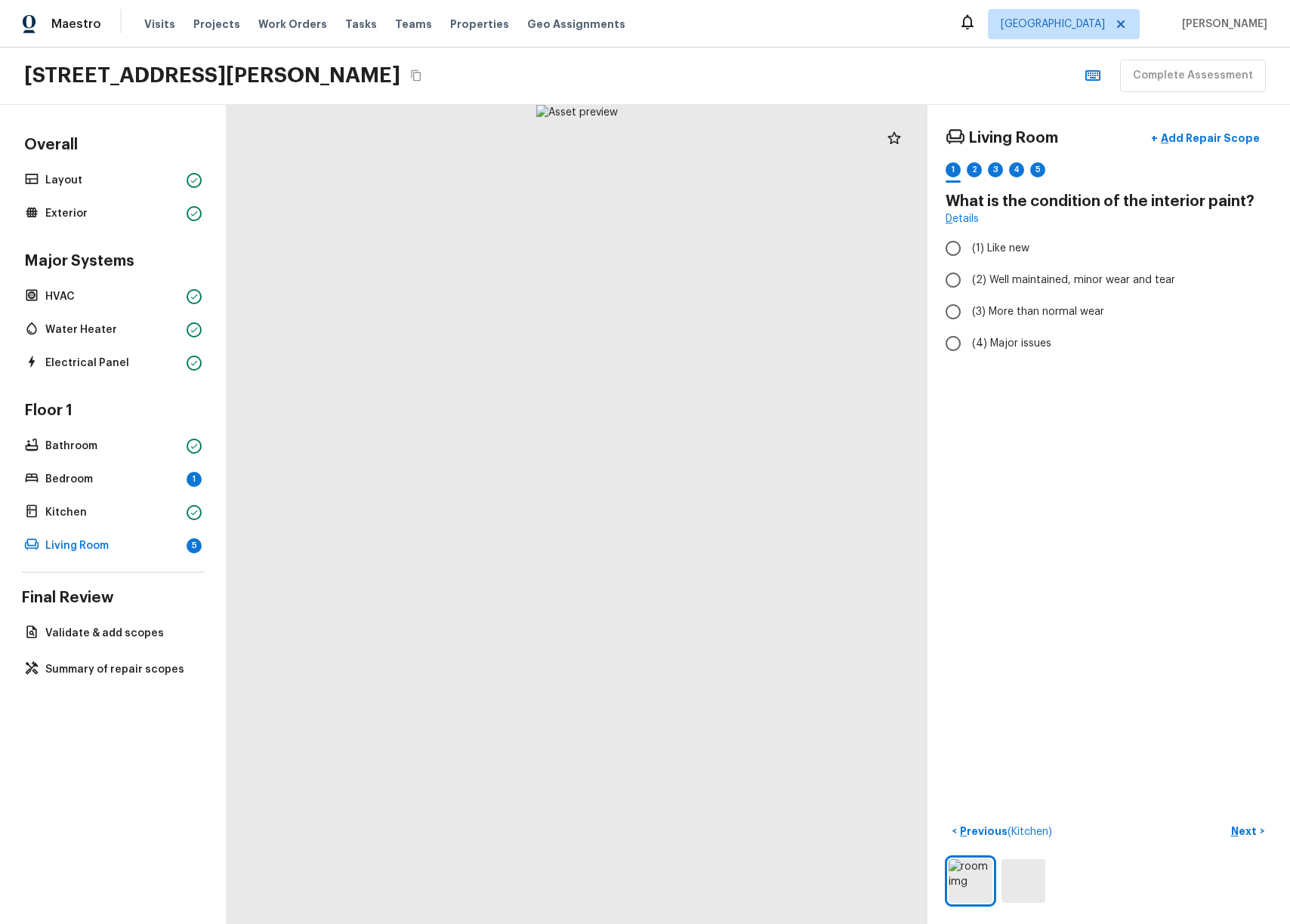
radio input "true"
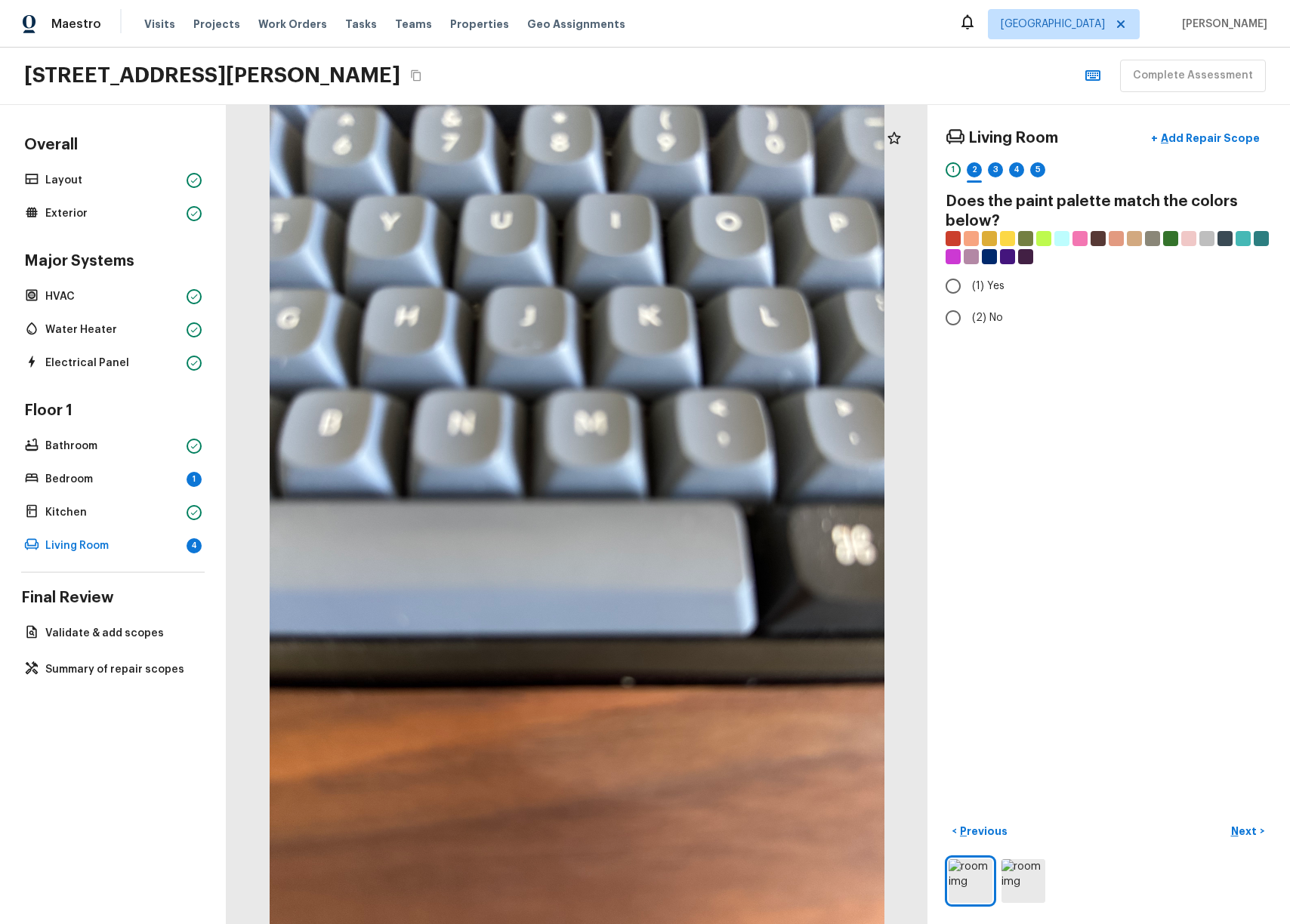
radio input "true"
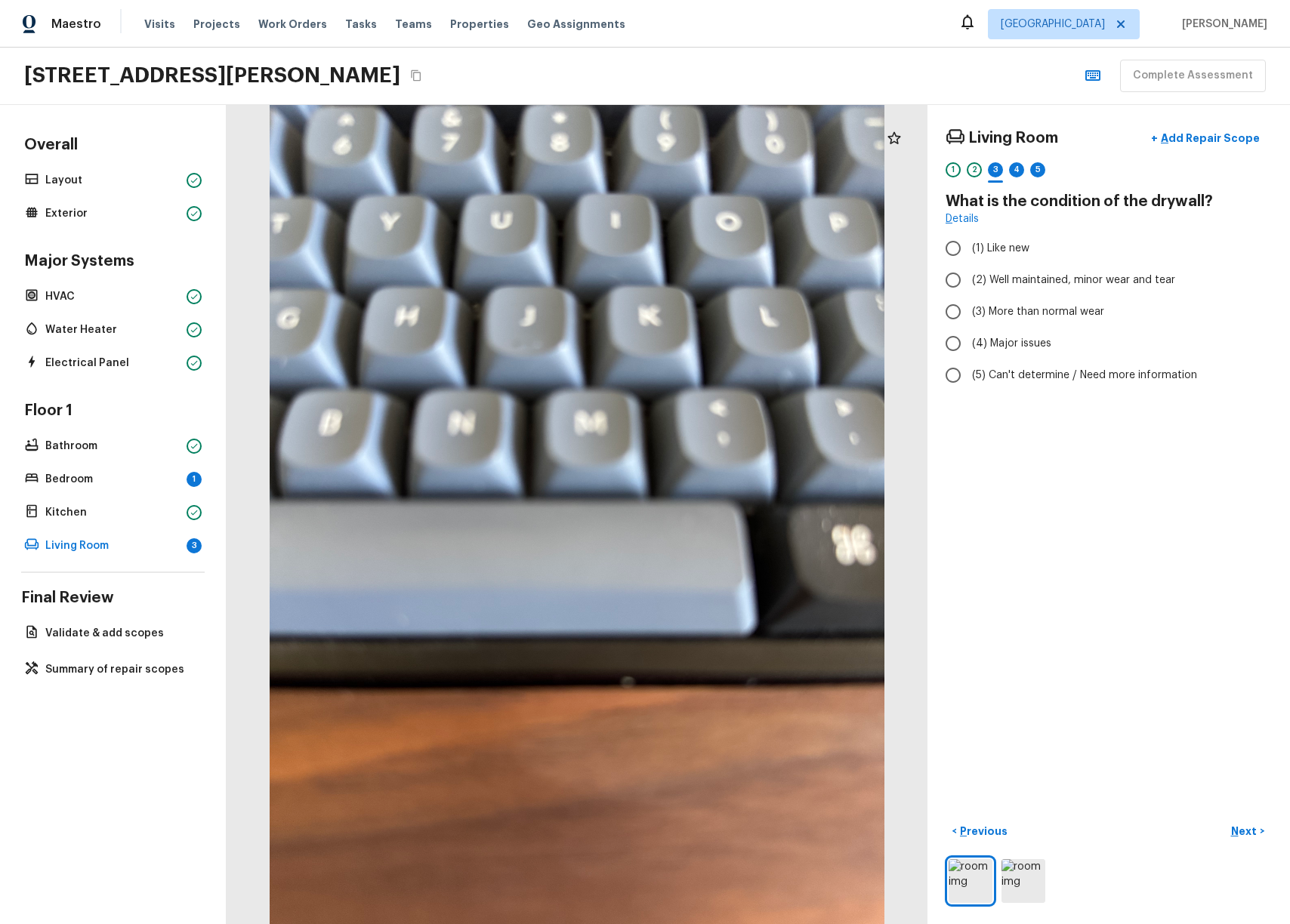
radio input "true"
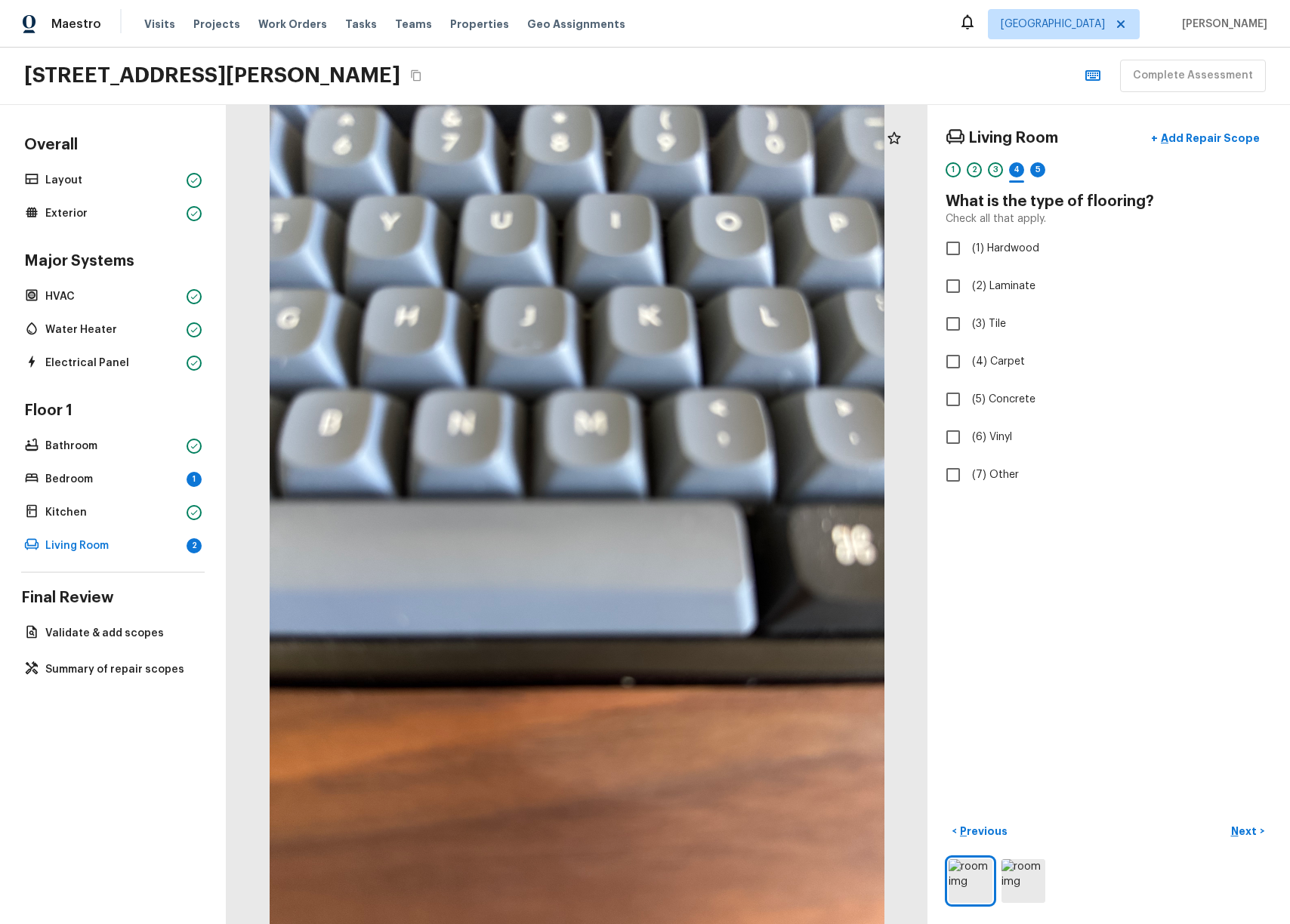
checkbox input "true"
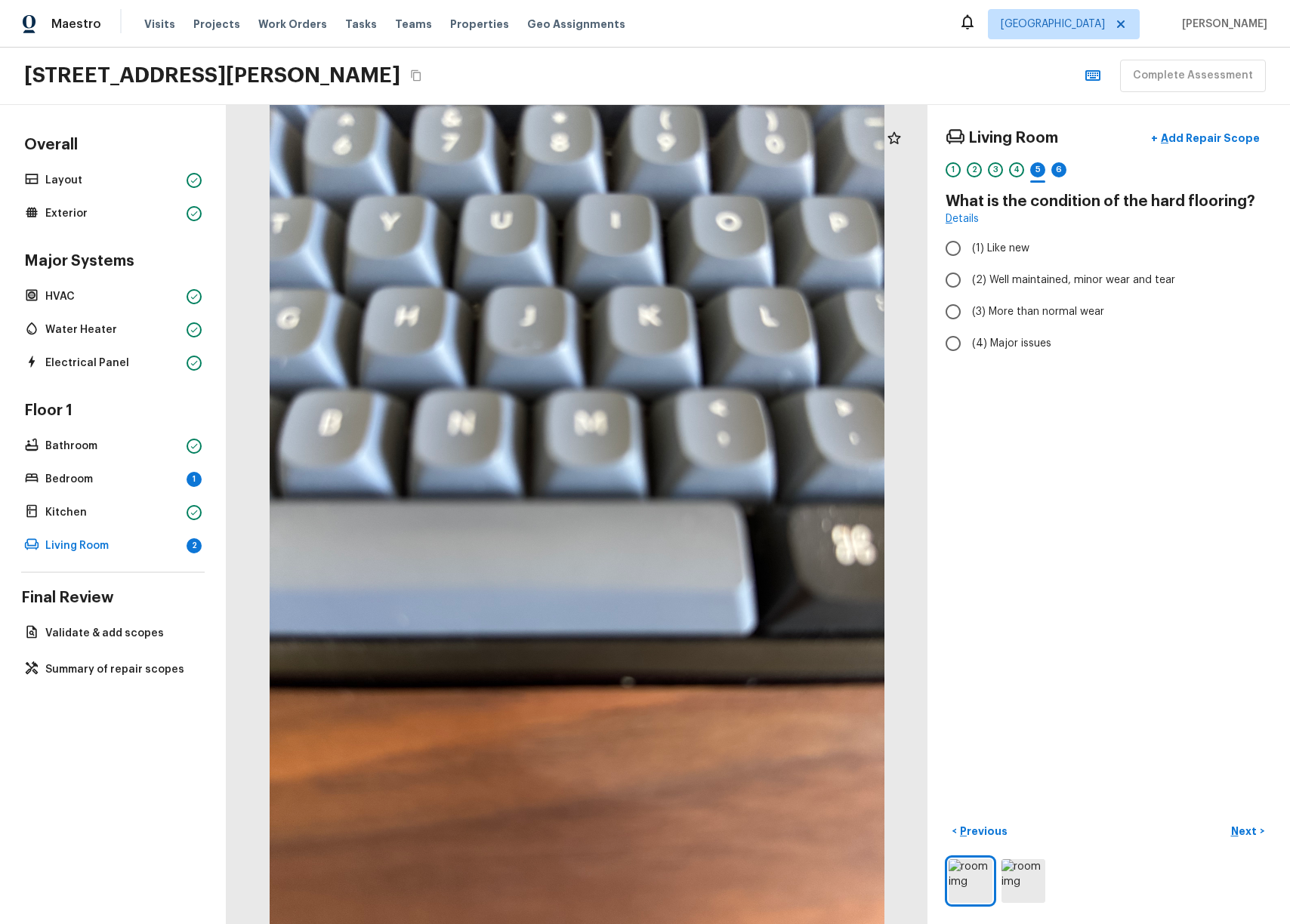
radio input "true"
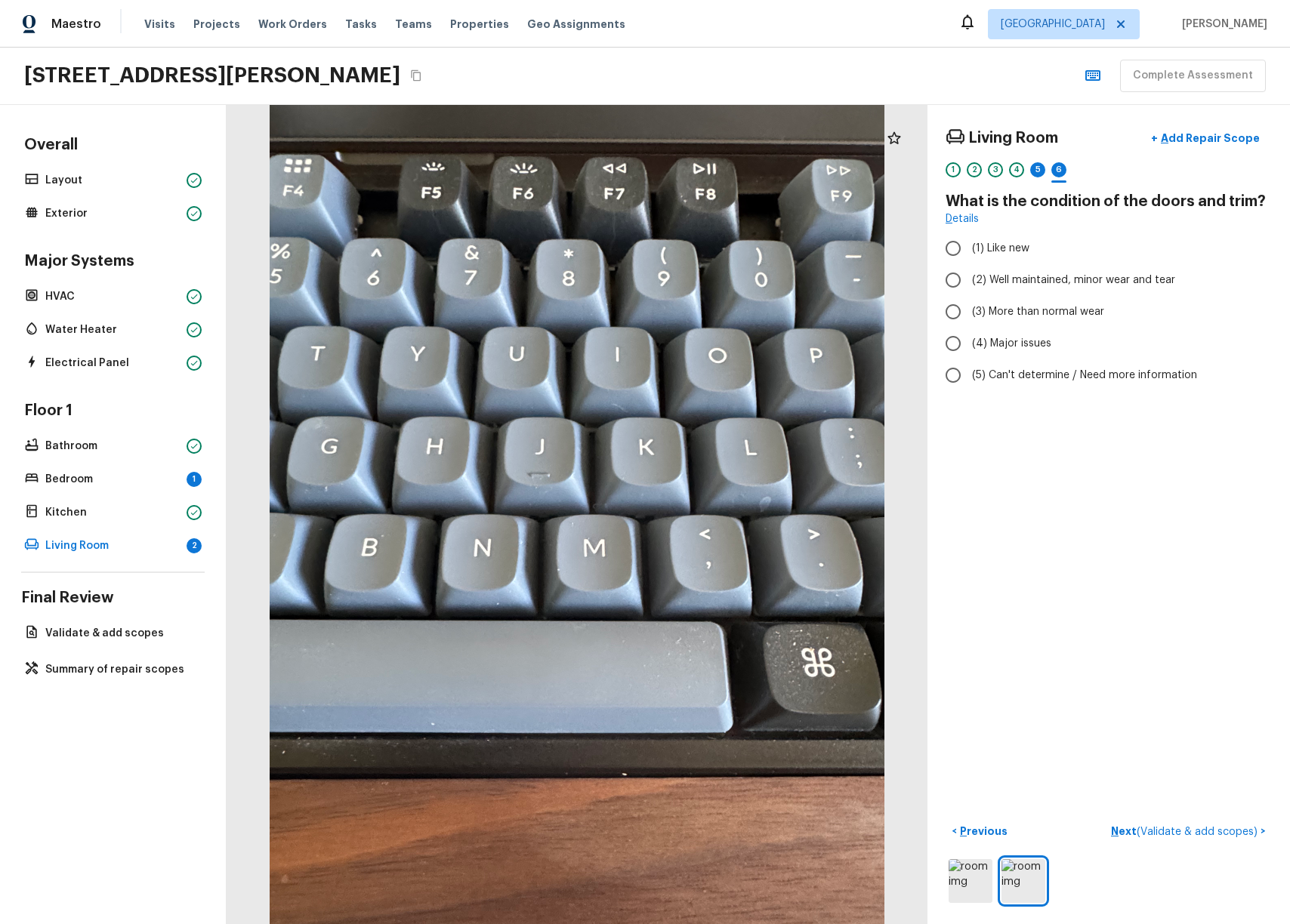
radio input "true"
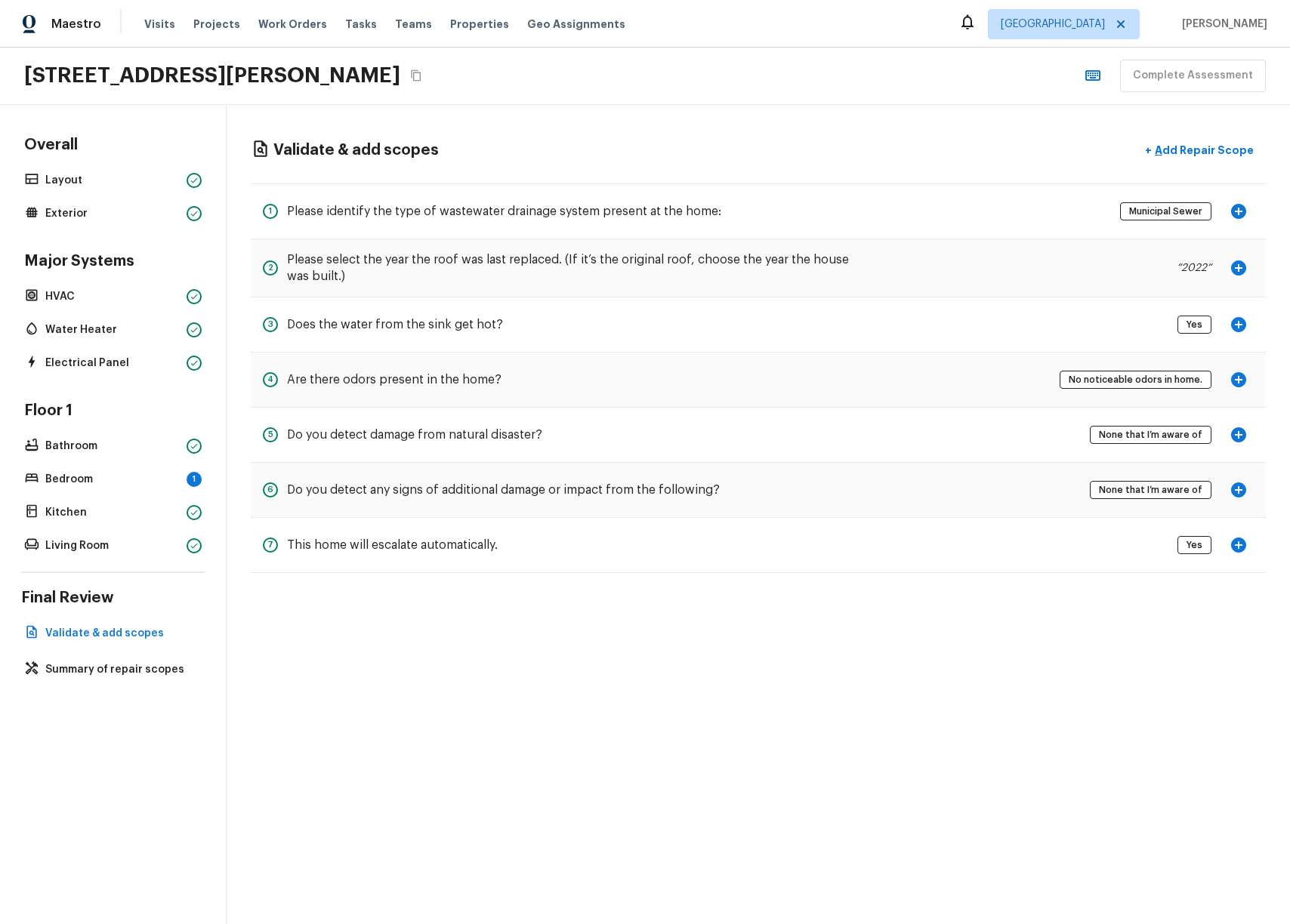
click at [123, 462] on div "Floor 1 Bathroom Bedroom 1 Kitchen Living Room" at bounding box center [113, 479] width 184 height 155
click at [112, 475] on p "Bedroom" at bounding box center [113, 480] width 135 height 16
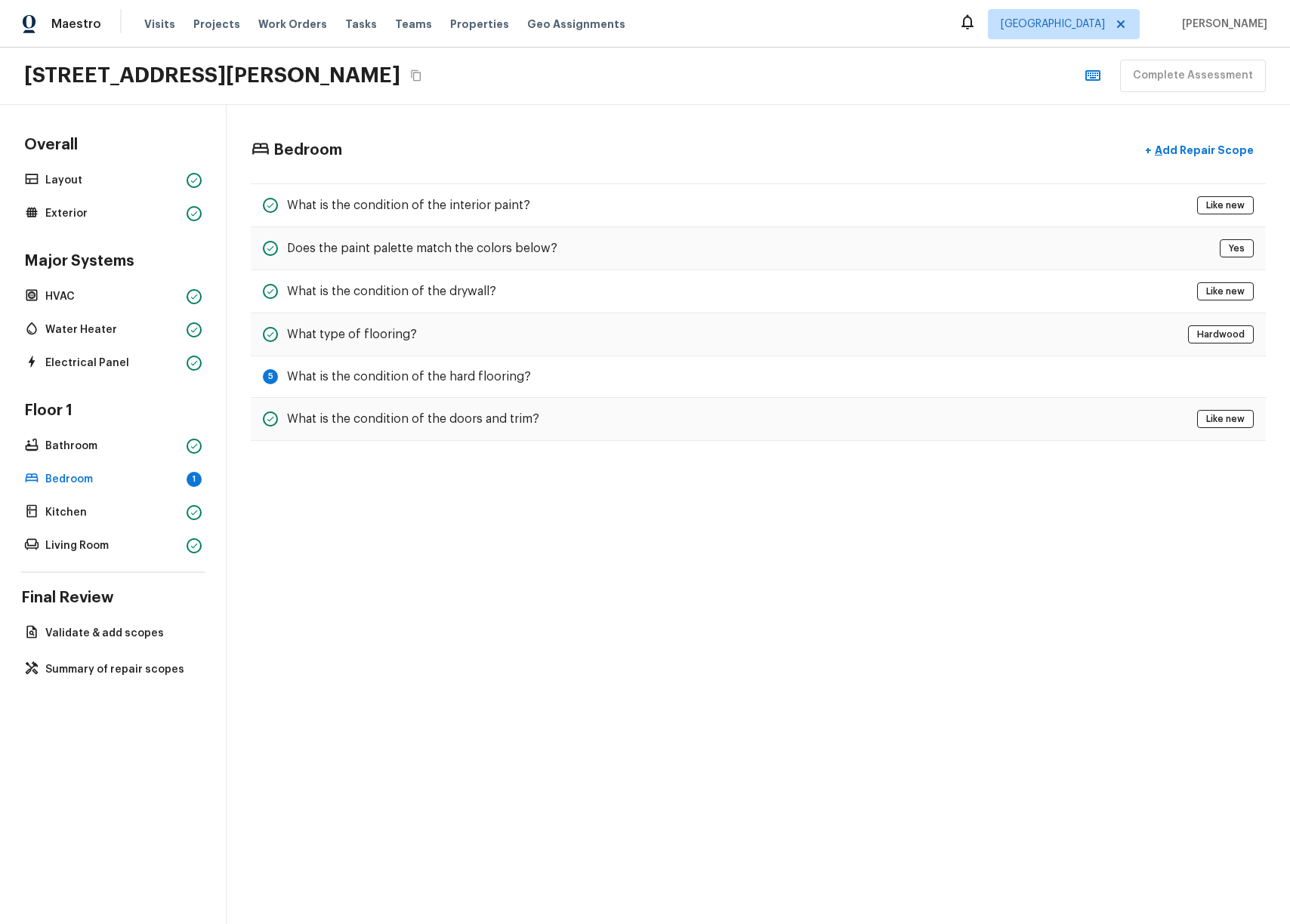
click at [660, 542] on div "Bedroom + Add Repair Scope What is the condition of the interior paint? Like ne…" at bounding box center [758, 514] width 1063 height 819
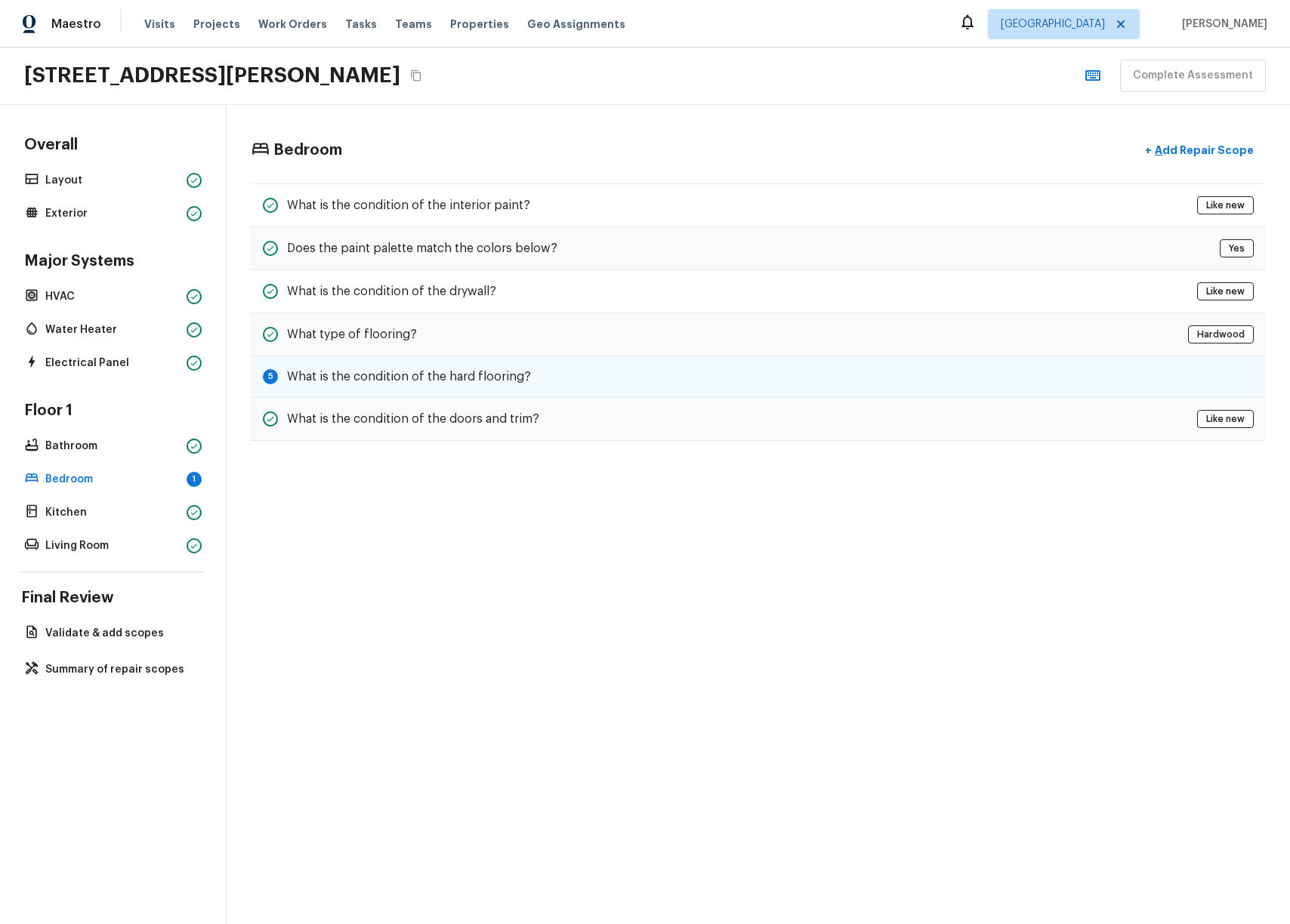
click at [315, 377] on h5 "What is the condition of the hard flooring?" at bounding box center [408, 376] width 244 height 17
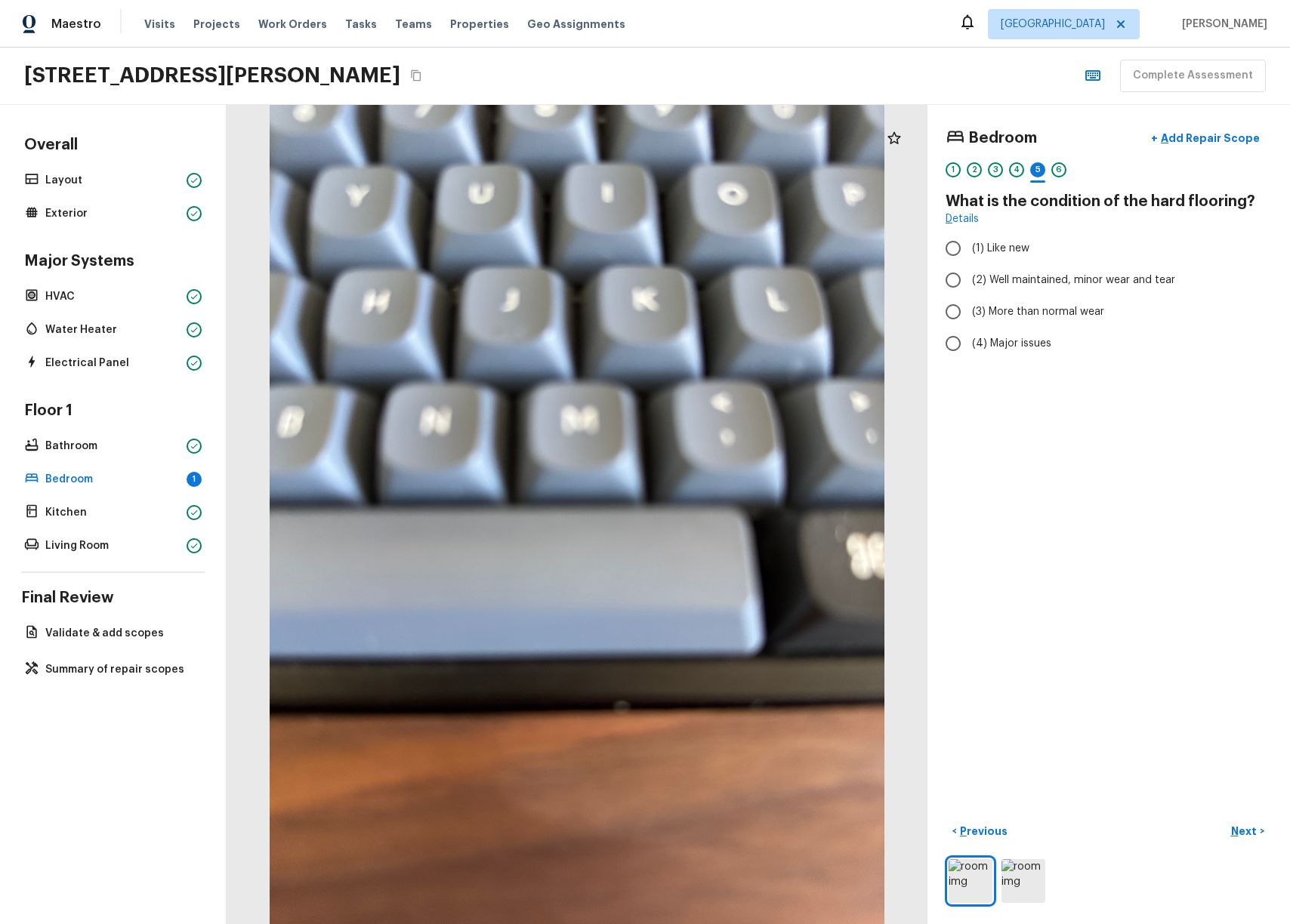
radio input "true"
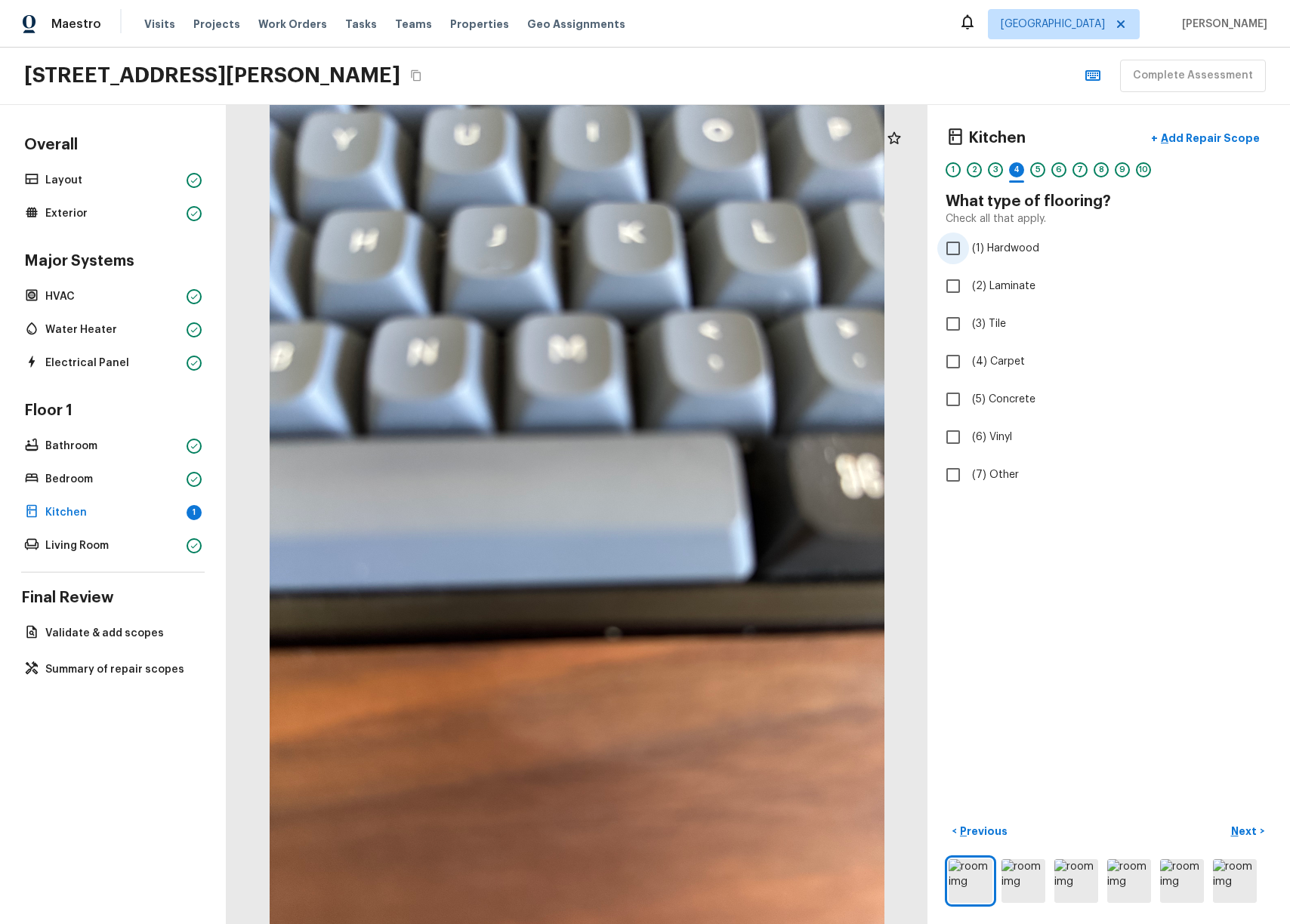
checkbox input "true"
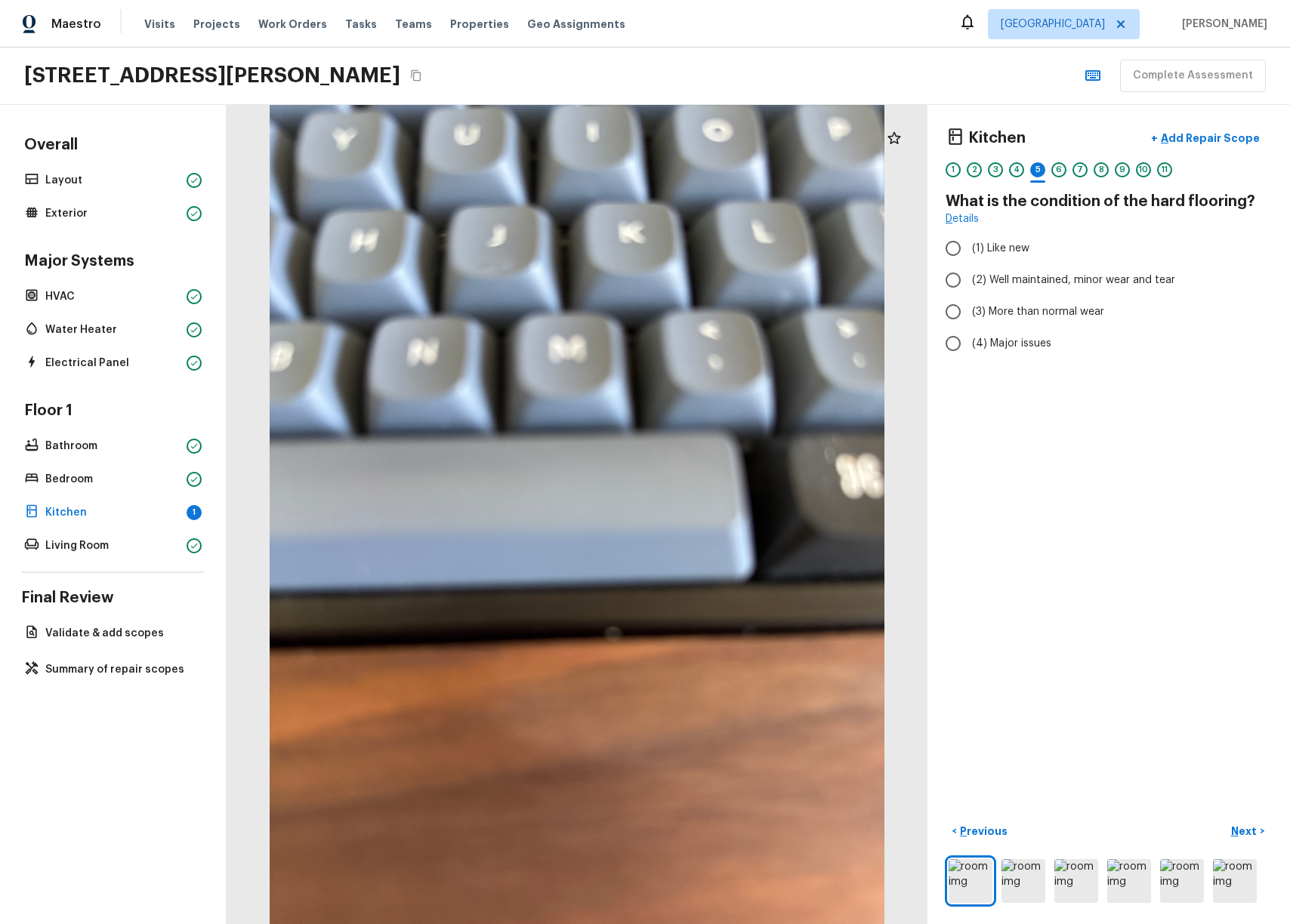
radio input "true"
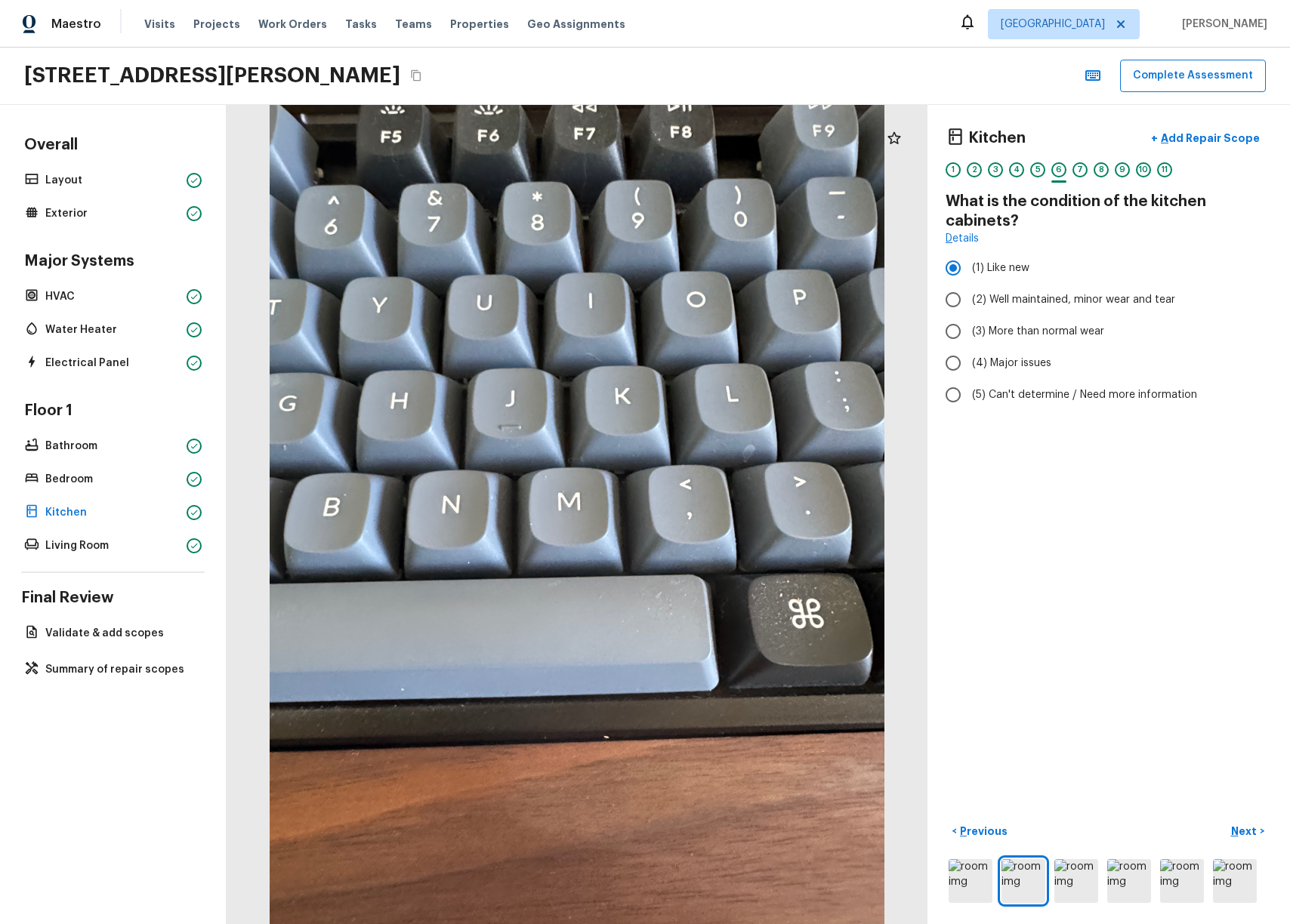
click at [660, 74] on div "1391 Abalom St, Punta Gorda, FL 33980 Complete Assessment" at bounding box center [645, 76] width 1290 height 57
click at [660, 84] on button "Complete Assessment" at bounding box center [1193, 75] width 146 height 32
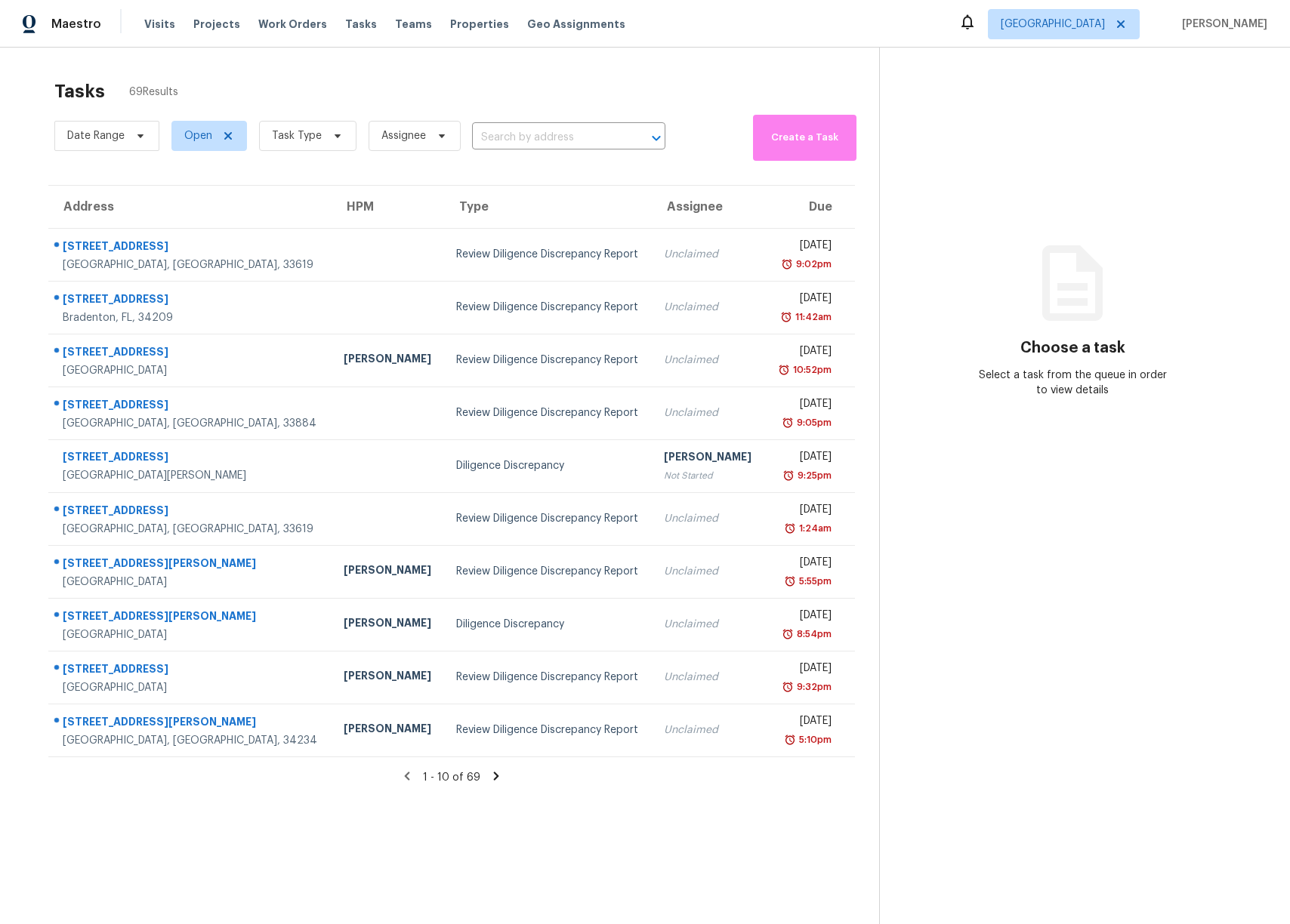
click at [492, 776] on icon at bounding box center [496, 776] width 14 height 14
